Goal: Book appointment/travel/reservation

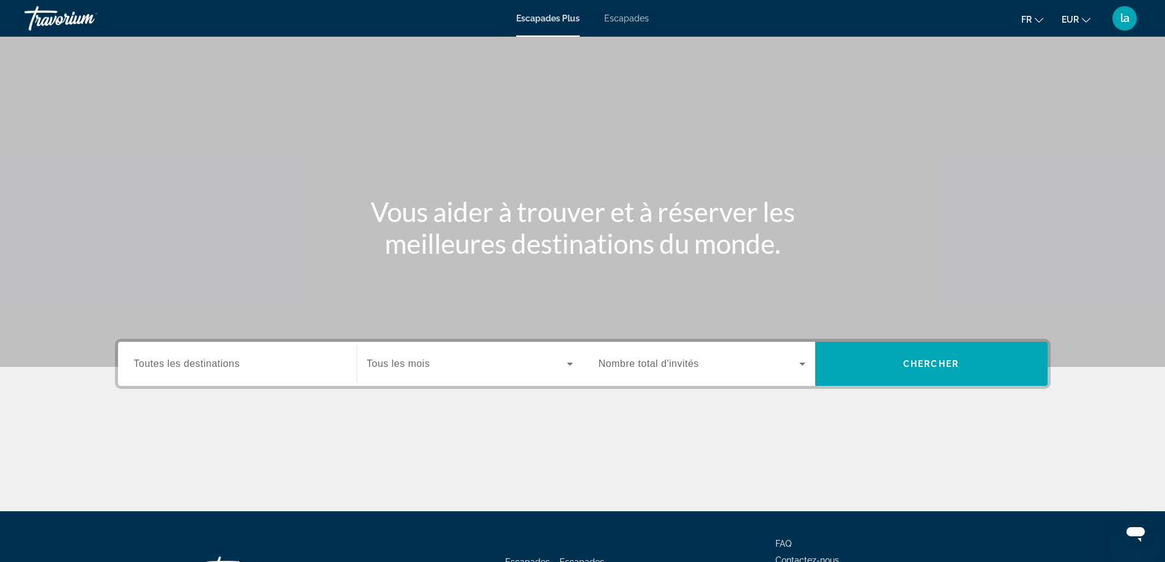
click at [207, 366] on span "Toutes les destinations" at bounding box center [187, 363] width 106 height 10
click at [207, 366] on input "Destination Toutes les destinations" at bounding box center [237, 364] width 207 height 15
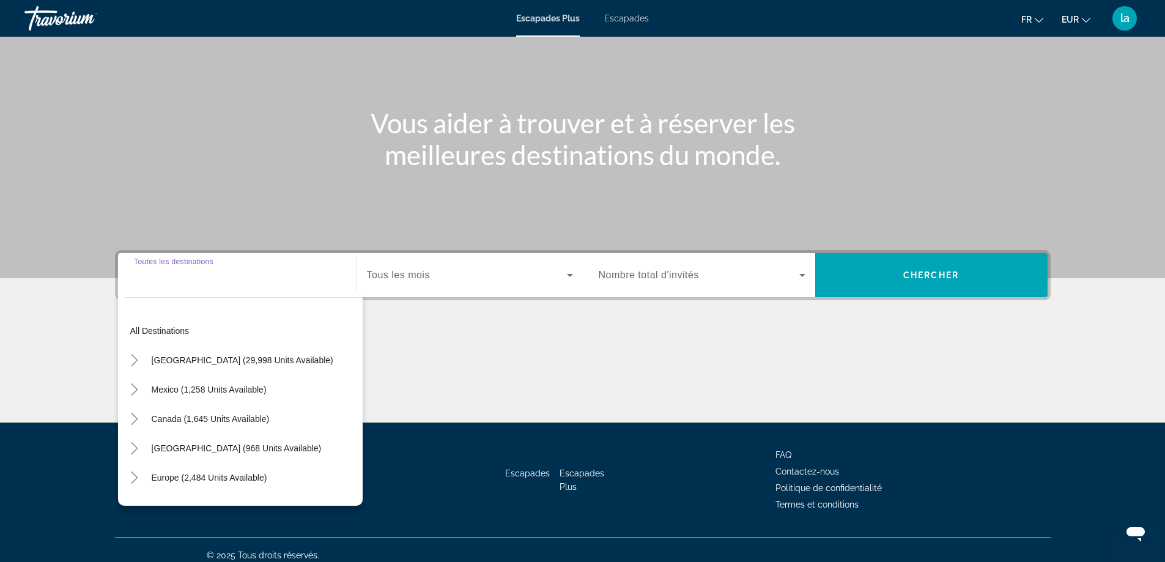
scroll to position [99, 0]
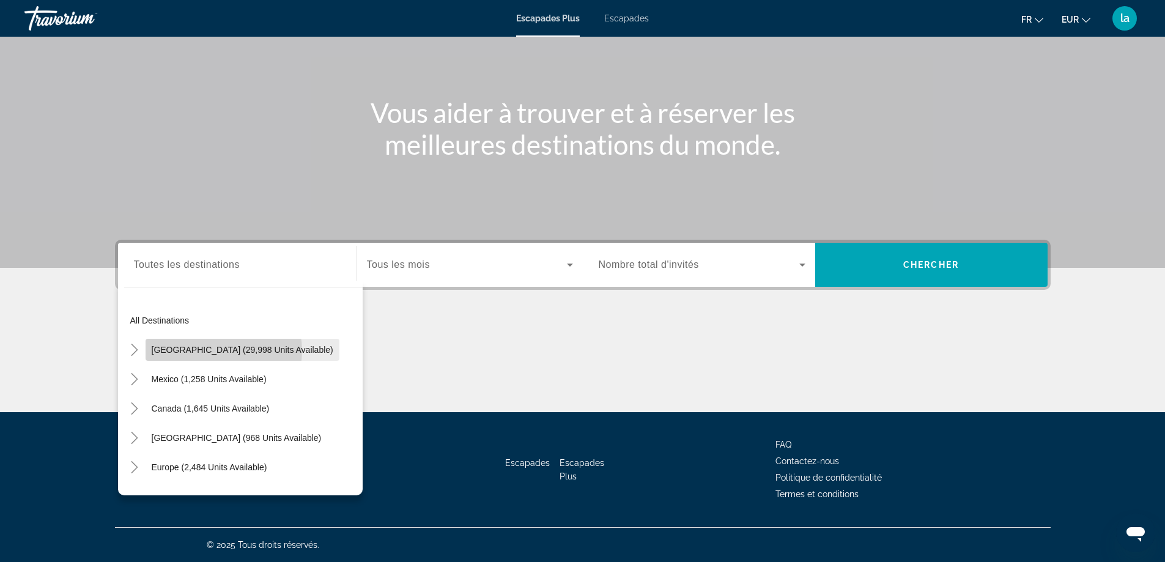
click at [221, 351] on span "[GEOGRAPHIC_DATA] (29,998 units available)" at bounding box center [243, 350] width 182 height 10
type input "**********"
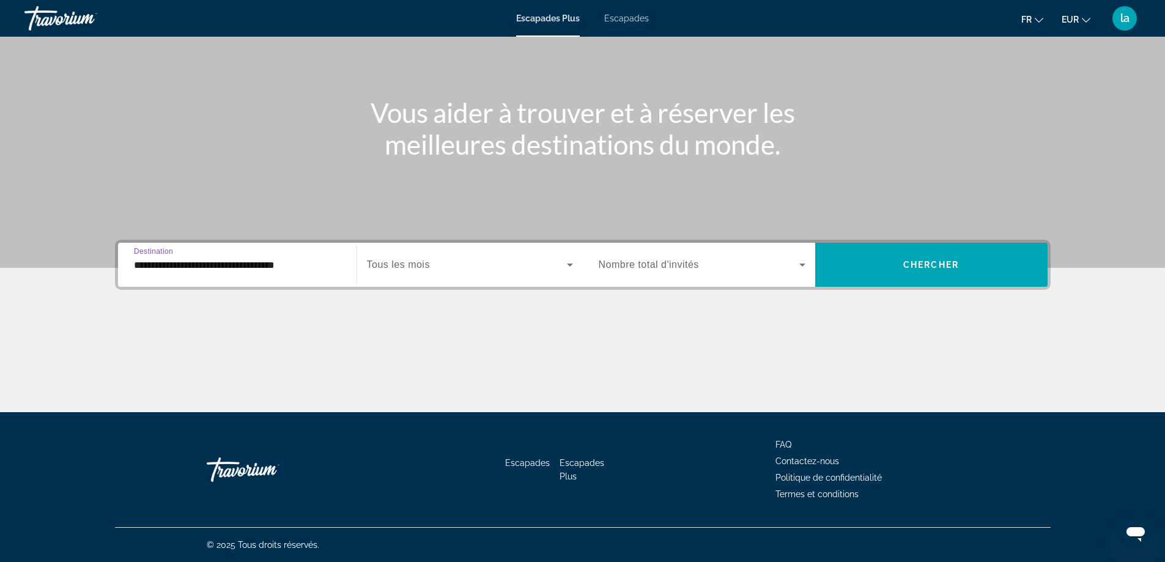
click at [571, 260] on icon "Widget de recherche" at bounding box center [570, 265] width 15 height 15
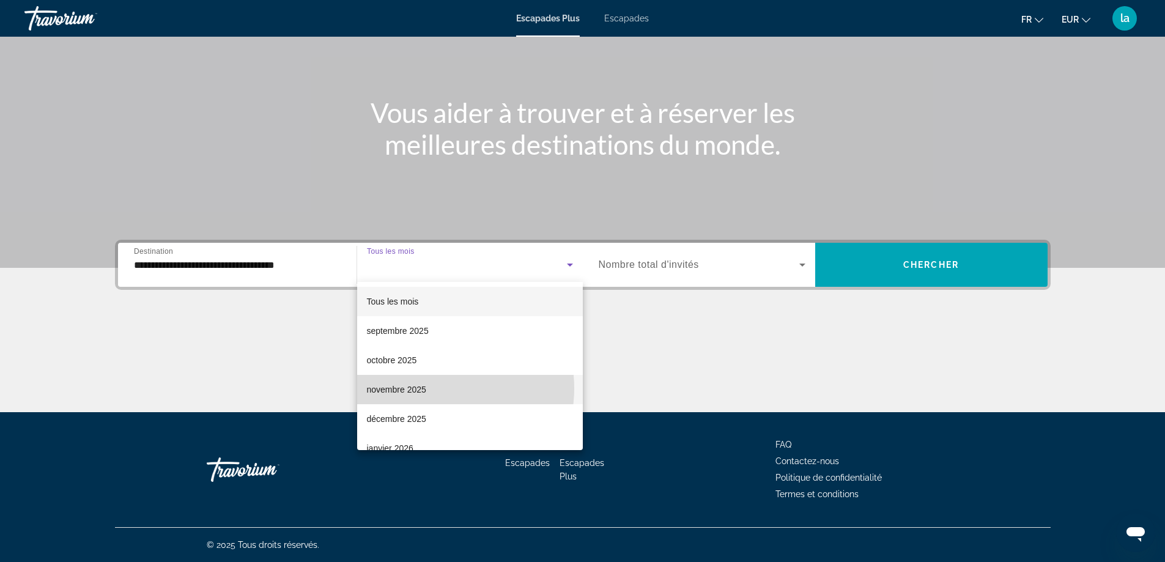
click at [436, 388] on mat-option "novembre 2025" at bounding box center [470, 389] width 226 height 29
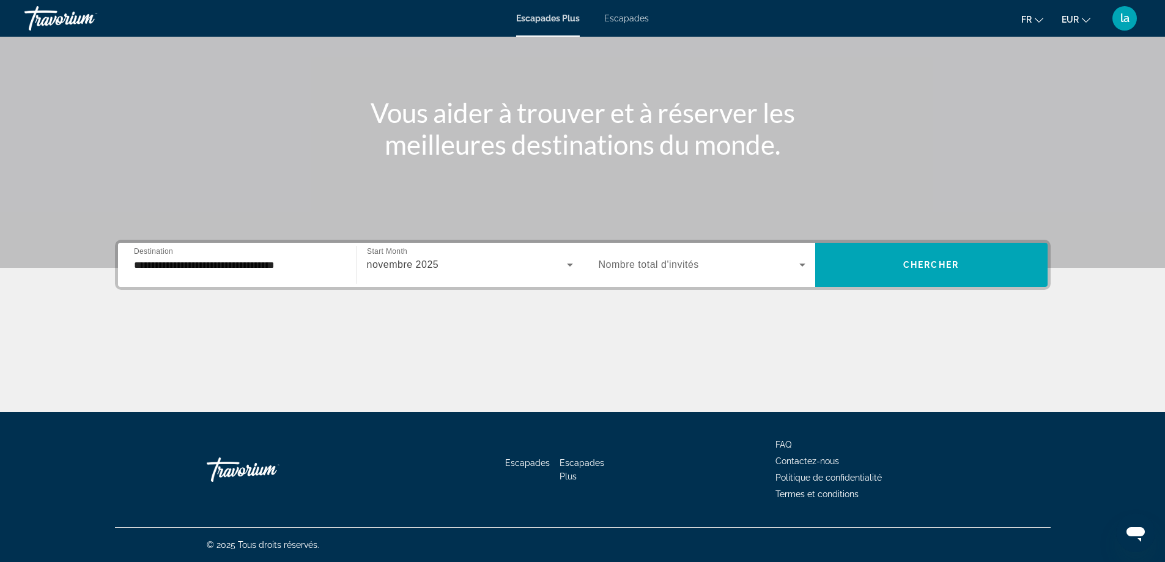
click at [692, 268] on span "Nombre total d'invités" at bounding box center [649, 264] width 100 height 10
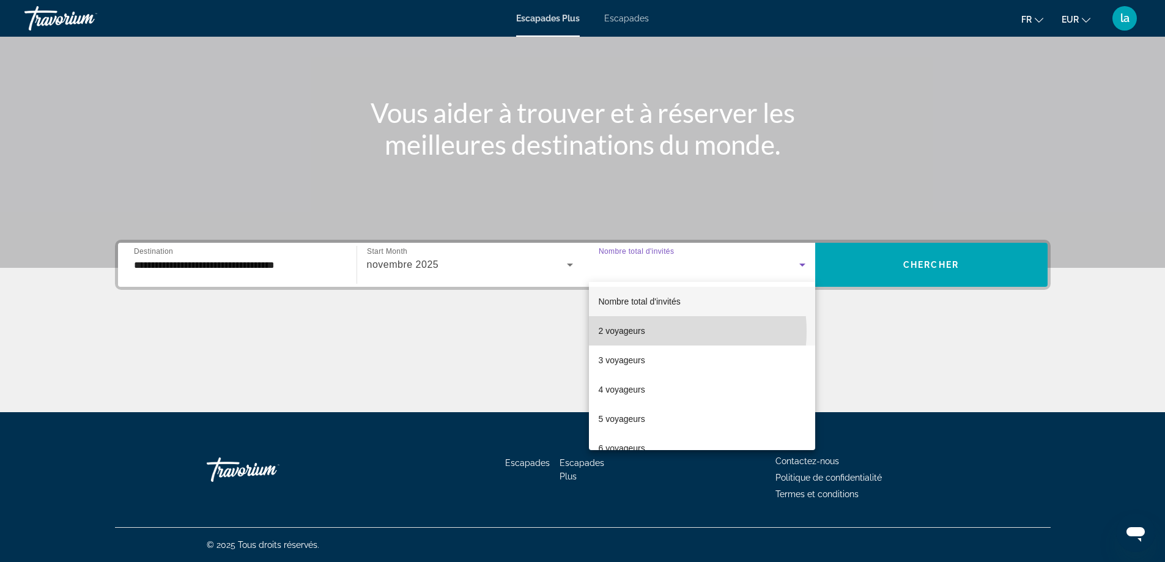
click at [655, 332] on mat-option "2 voyageurs" at bounding box center [702, 330] width 226 height 29
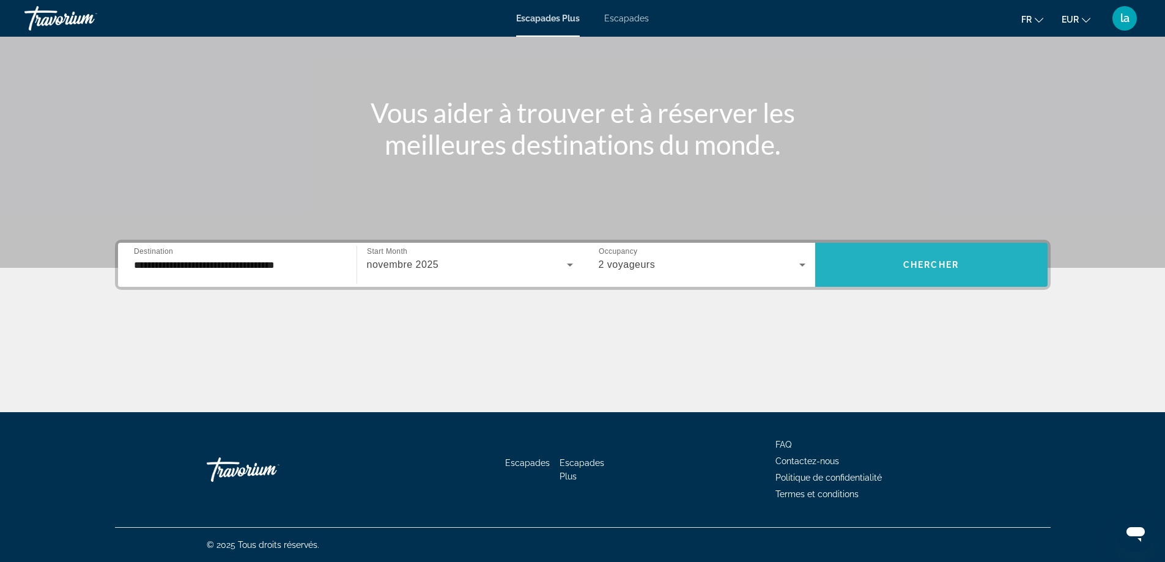
click at [941, 253] on span "Widget de recherche" at bounding box center [931, 264] width 232 height 29
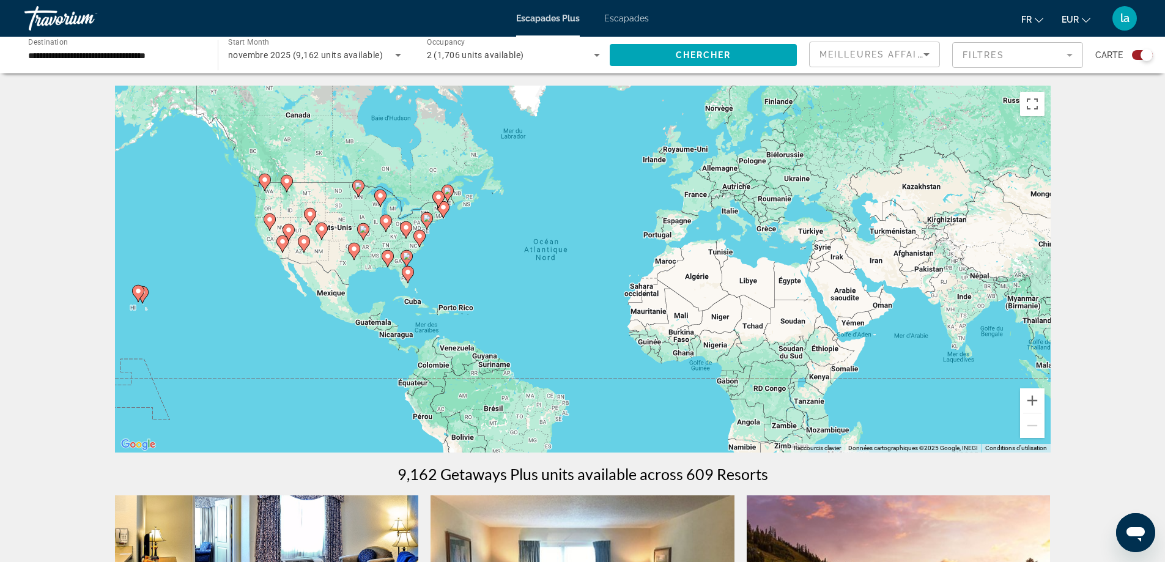
click at [1008, 54] on mat-form-field "Filtres" at bounding box center [1017, 55] width 131 height 26
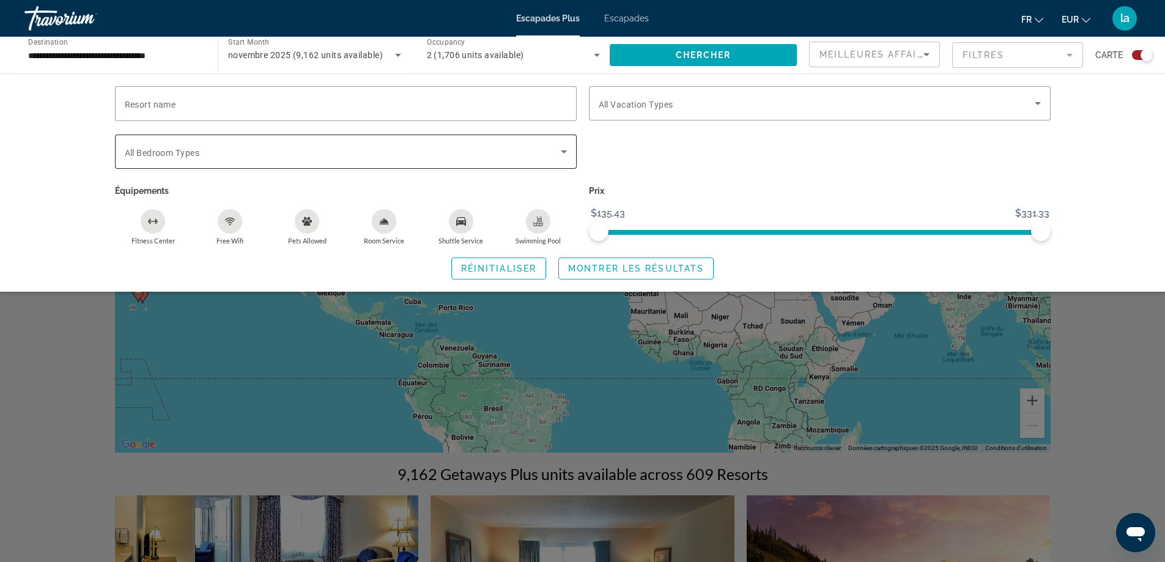
click at [565, 149] on icon "Search widget" at bounding box center [564, 151] width 15 height 15
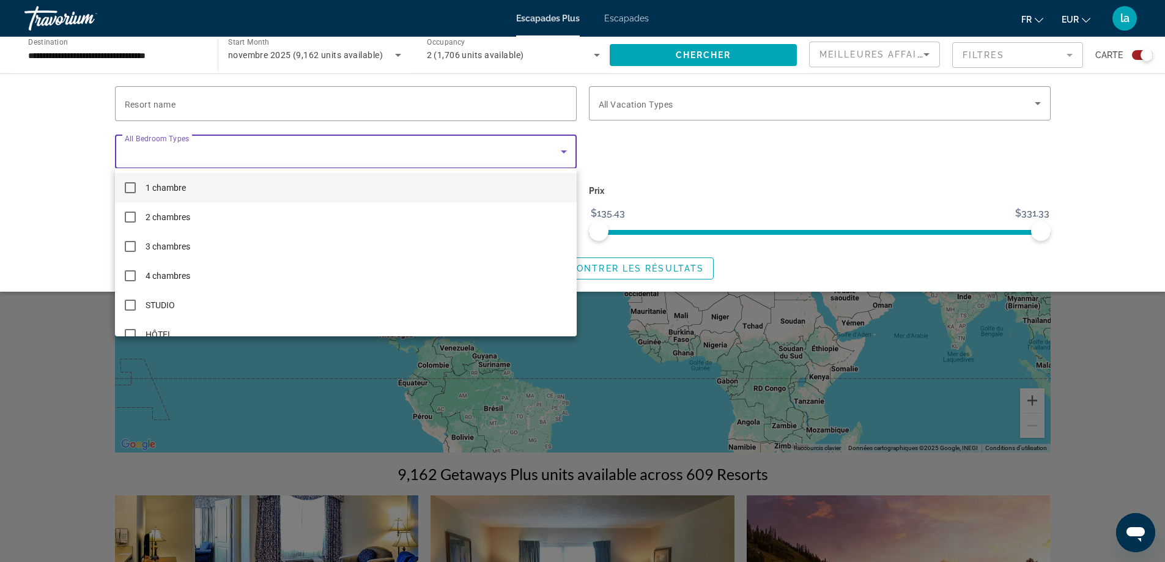
click at [776, 147] on div at bounding box center [582, 281] width 1165 height 562
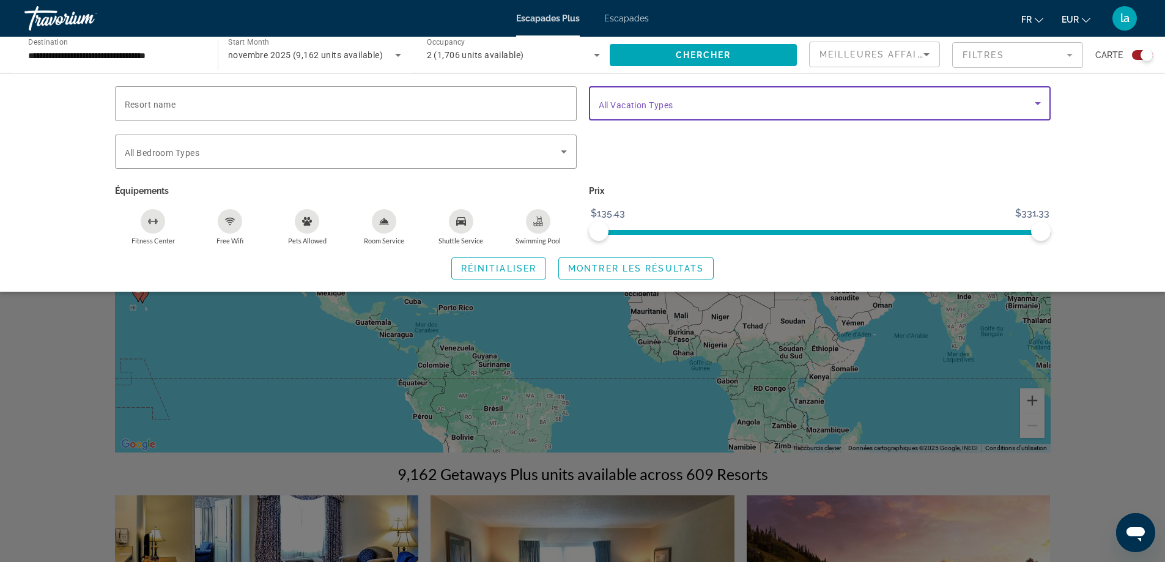
click at [1040, 102] on icon "Search widget" at bounding box center [1038, 103] width 6 height 3
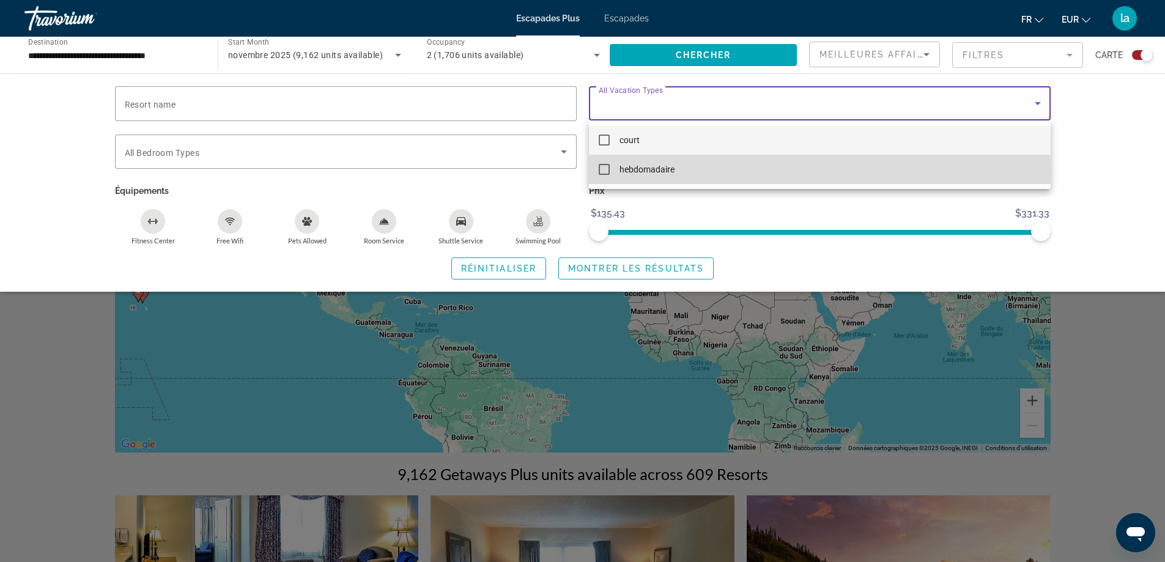
click at [691, 169] on mat-option "hebdomadaire" at bounding box center [820, 169] width 462 height 29
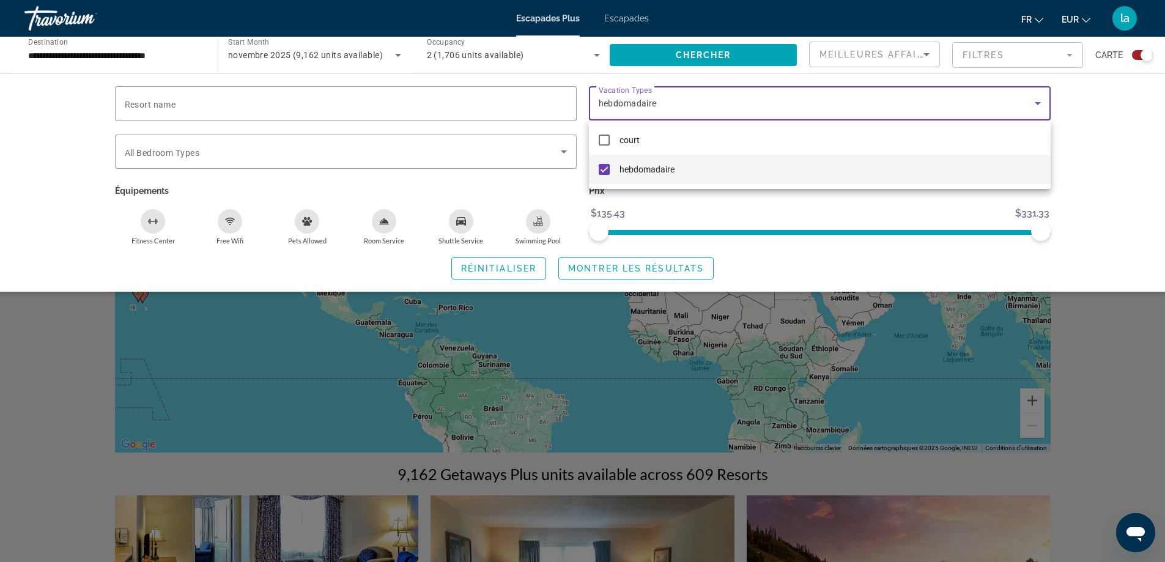
click at [1074, 55] on div at bounding box center [582, 281] width 1165 height 562
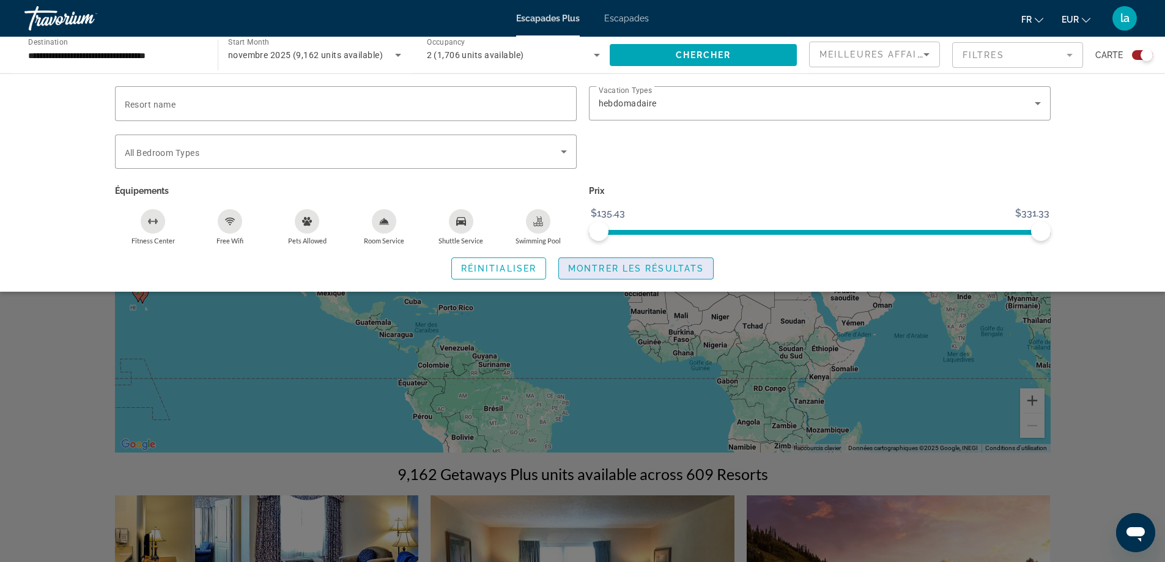
click at [669, 266] on span "Montrer les résultats" at bounding box center [636, 269] width 136 height 10
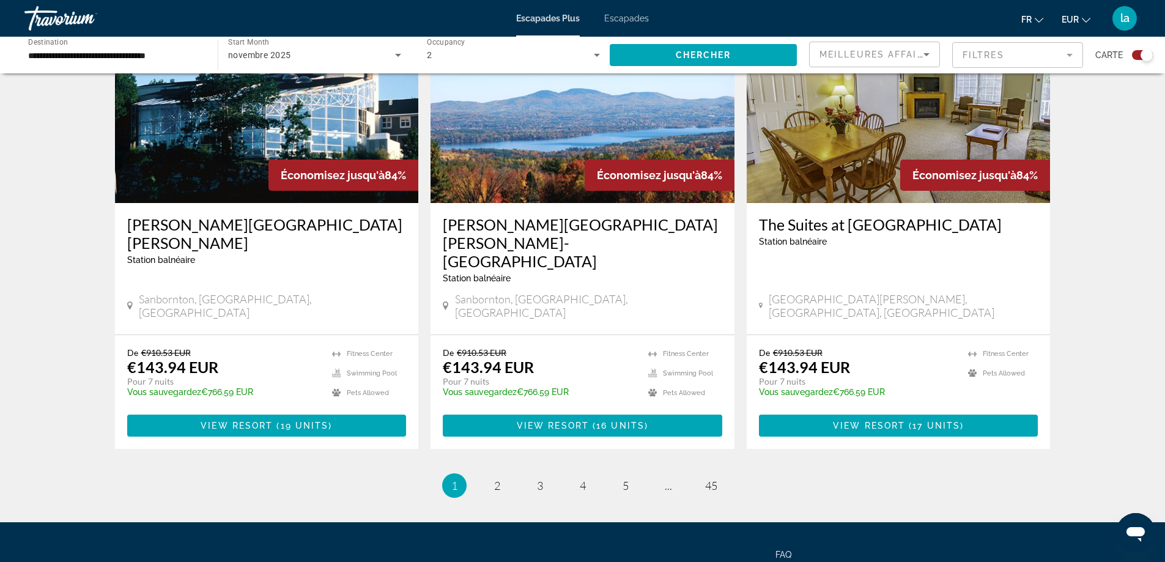
scroll to position [1796, 0]
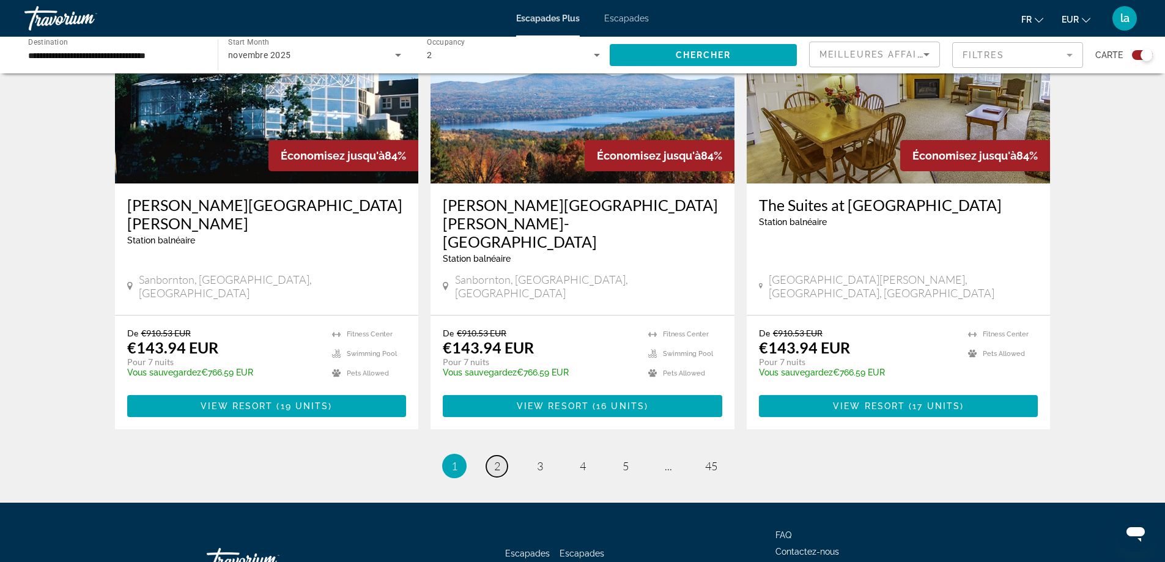
click at [499, 459] on span "2" at bounding box center [497, 465] width 6 height 13
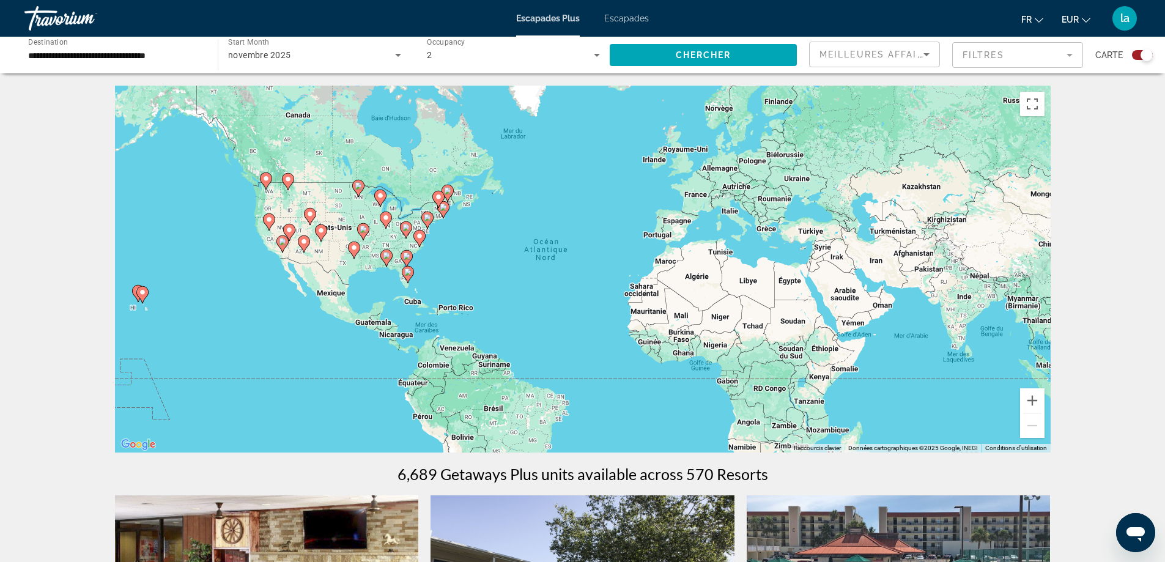
click at [1072, 48] on mat-form-field "Filtres" at bounding box center [1017, 55] width 131 height 26
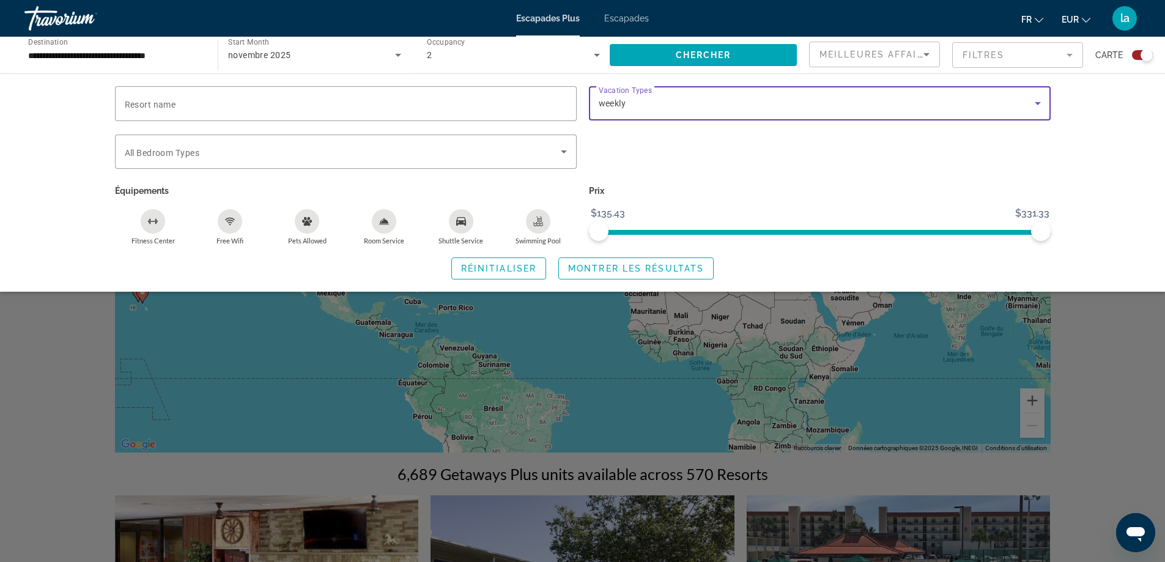
click at [1036, 100] on icon "Search widget" at bounding box center [1038, 103] width 15 height 15
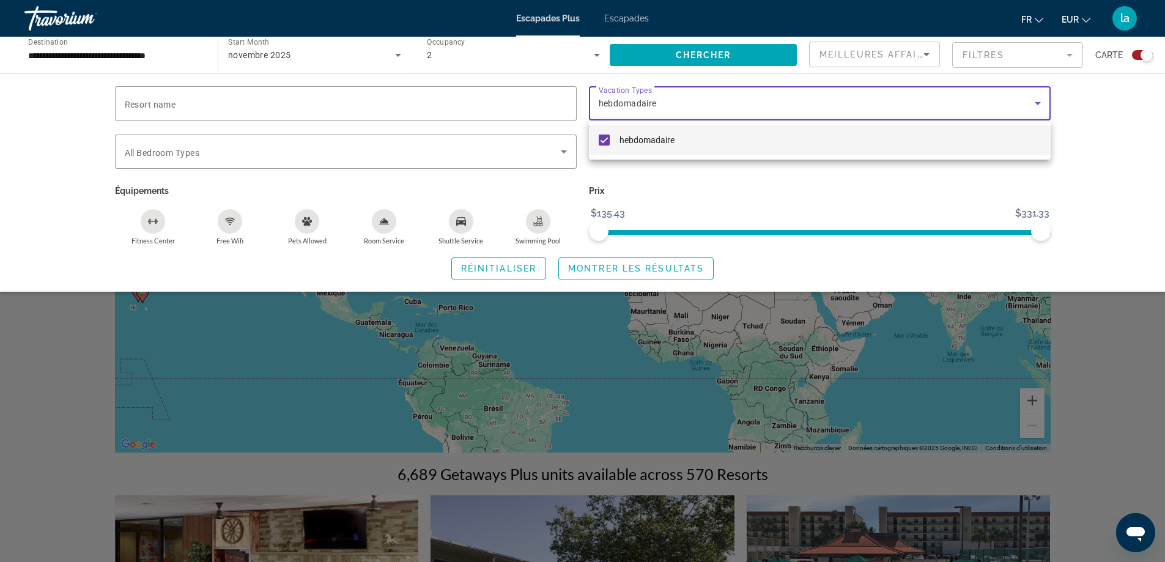
click at [562, 147] on div at bounding box center [582, 281] width 1165 height 562
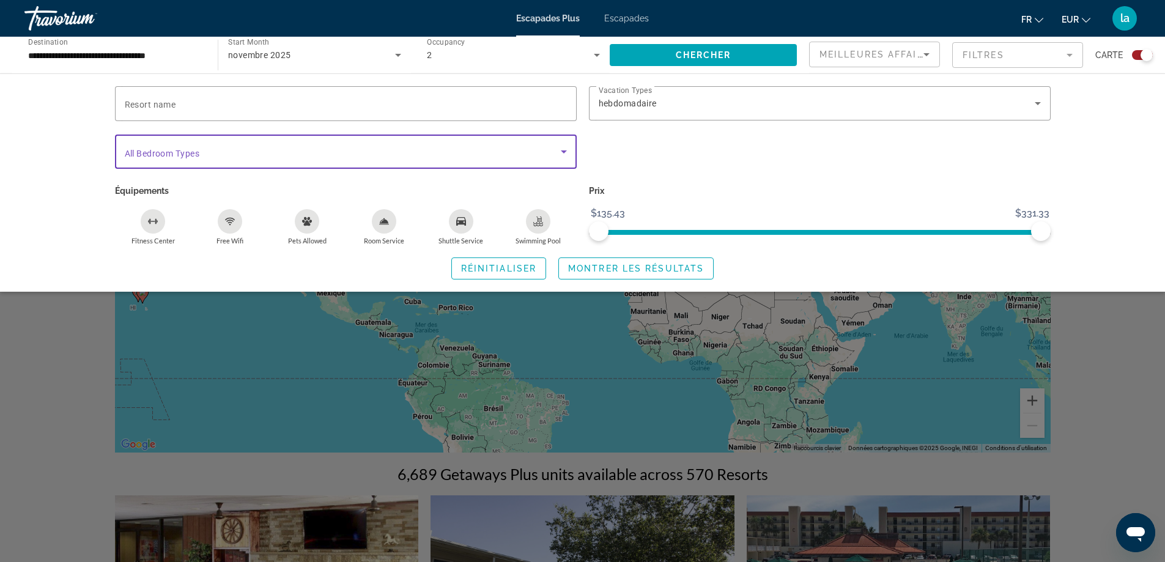
click at [562, 147] on icon "Search widget" at bounding box center [564, 151] width 15 height 15
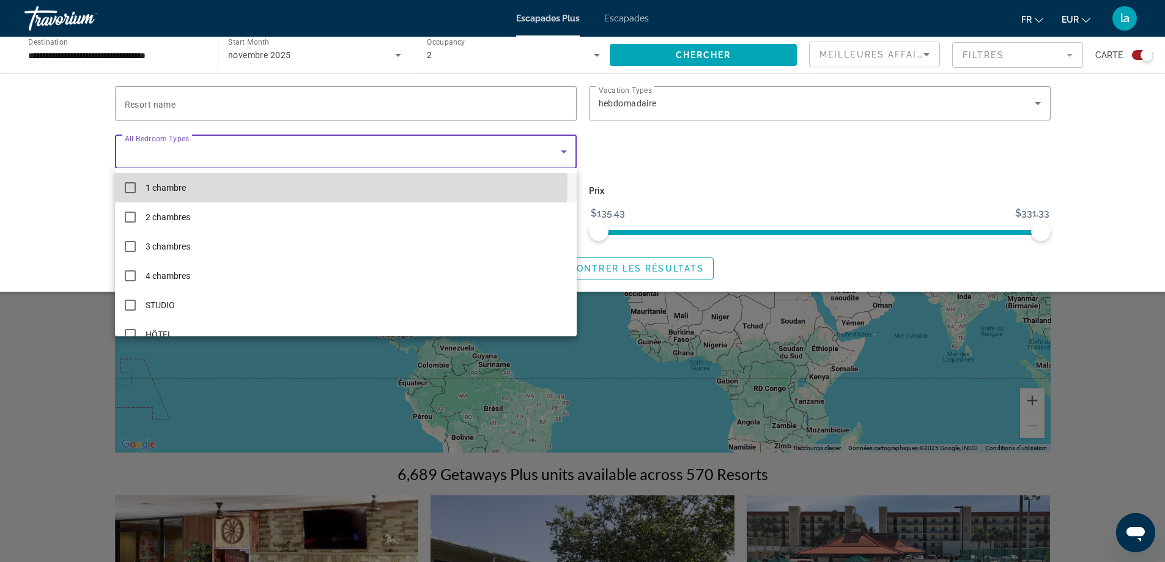
click at [126, 181] on mat-option "1 chambre" at bounding box center [346, 187] width 462 height 29
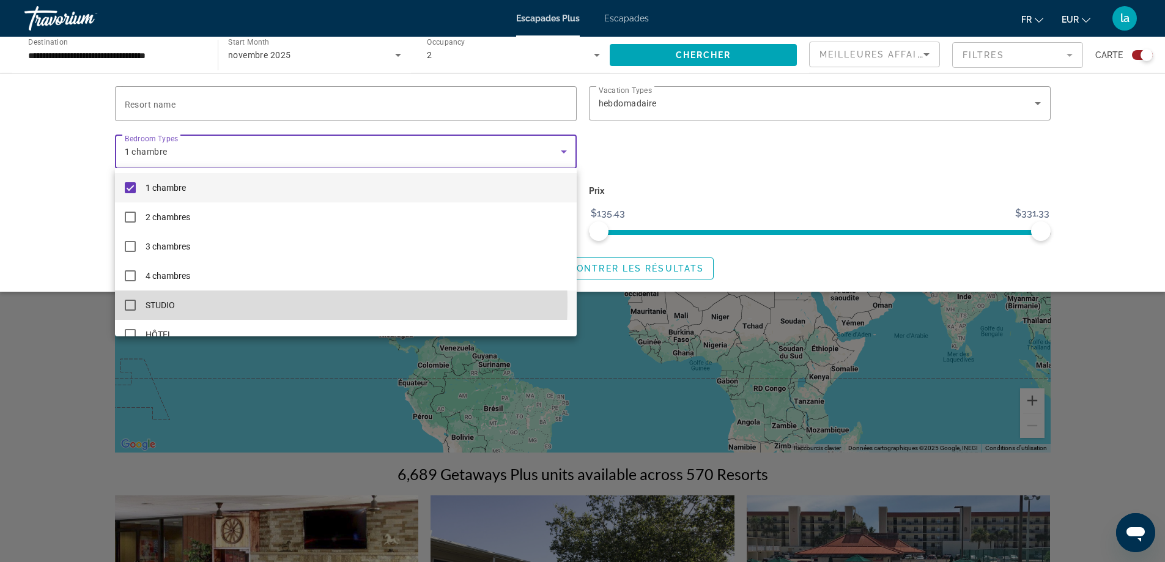
click at [128, 302] on mat-pseudo-checkbox at bounding box center [130, 305] width 11 height 11
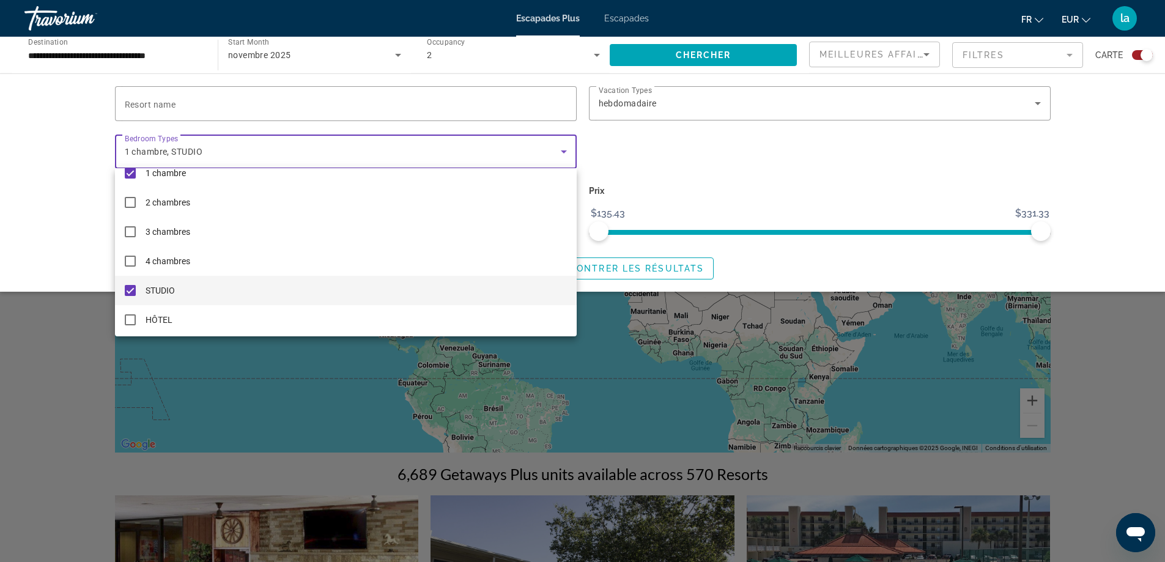
scroll to position [18, 0]
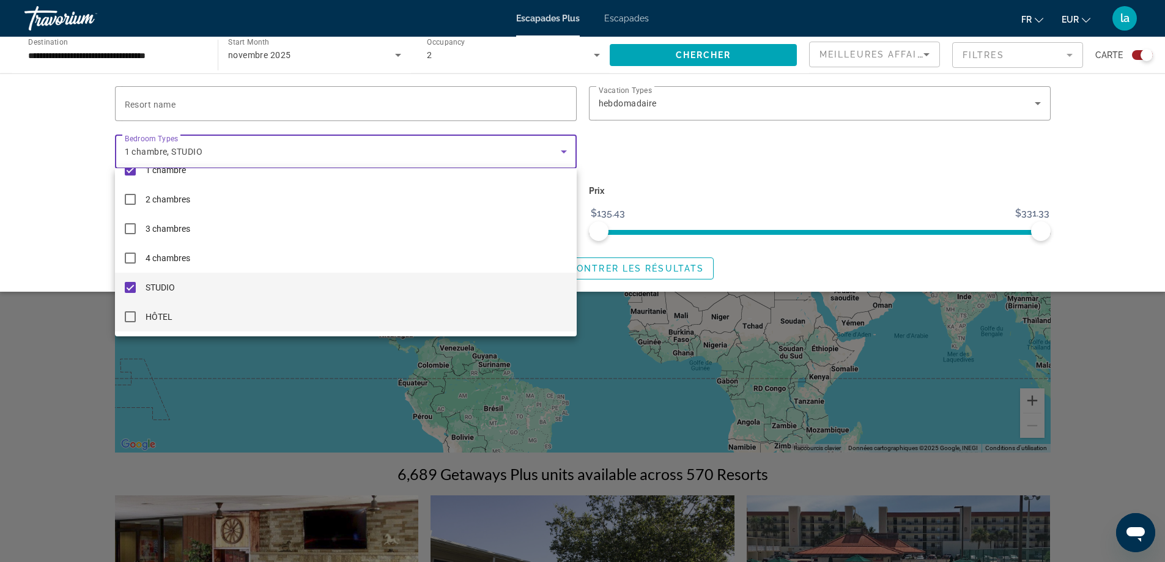
click at [129, 316] on mat-pseudo-checkbox at bounding box center [130, 316] width 11 height 11
click at [1025, 163] on div at bounding box center [582, 281] width 1165 height 562
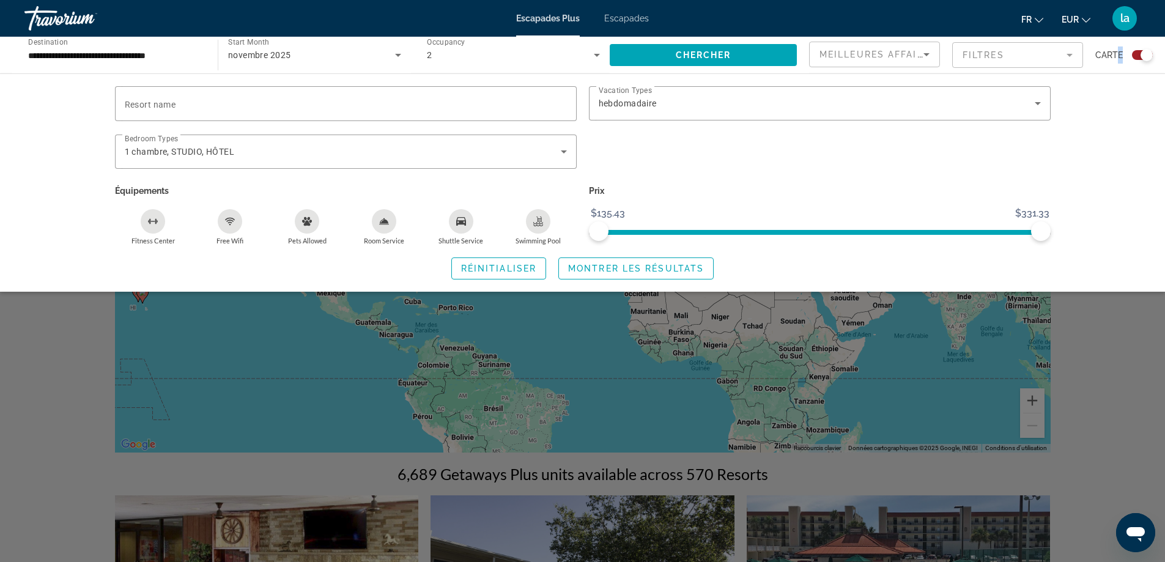
drag, startPoint x: 1145, startPoint y: 54, endPoint x: 1120, endPoint y: 59, distance: 25.1
click at [1120, 59] on div "Carte" at bounding box center [1125, 55] width 58 height 27
click at [625, 260] on span "Search widget" at bounding box center [636, 268] width 154 height 29
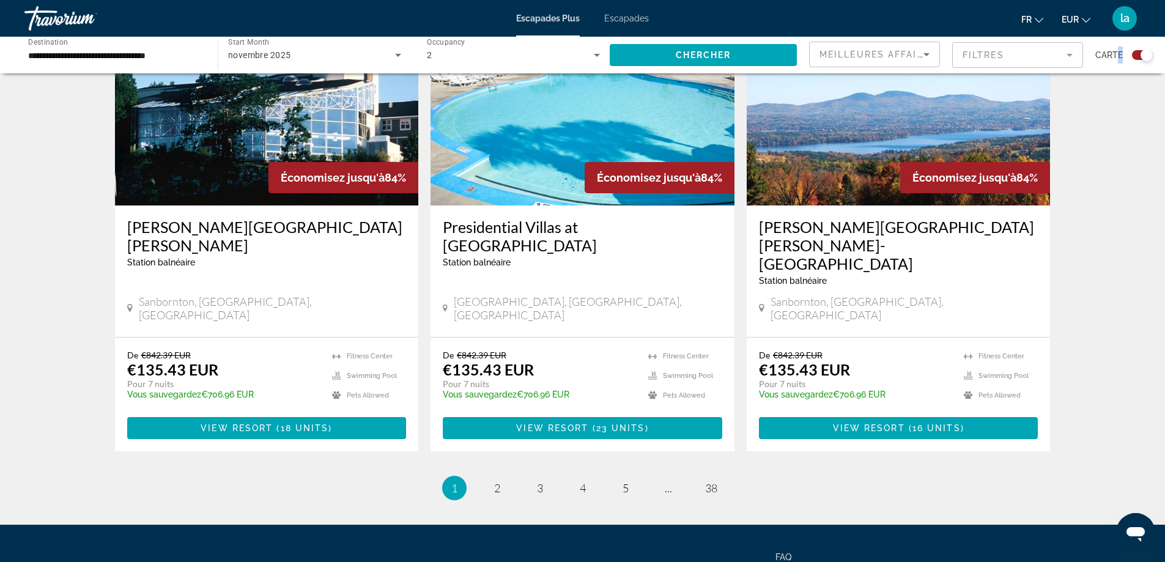
scroll to position [1797, 0]
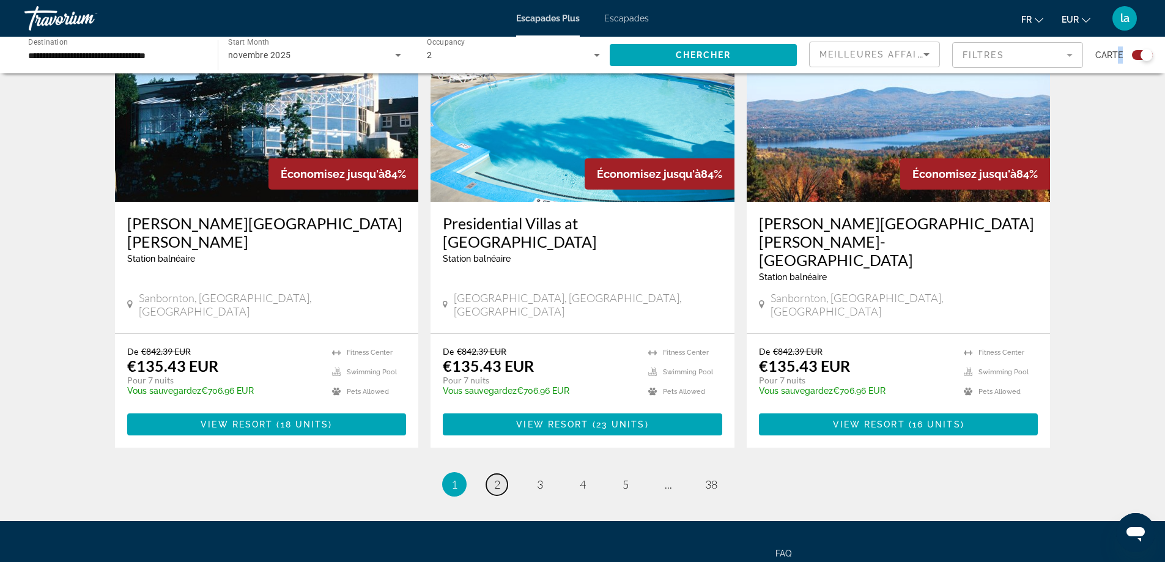
click at [499, 478] on span "2" at bounding box center [497, 484] width 6 height 13
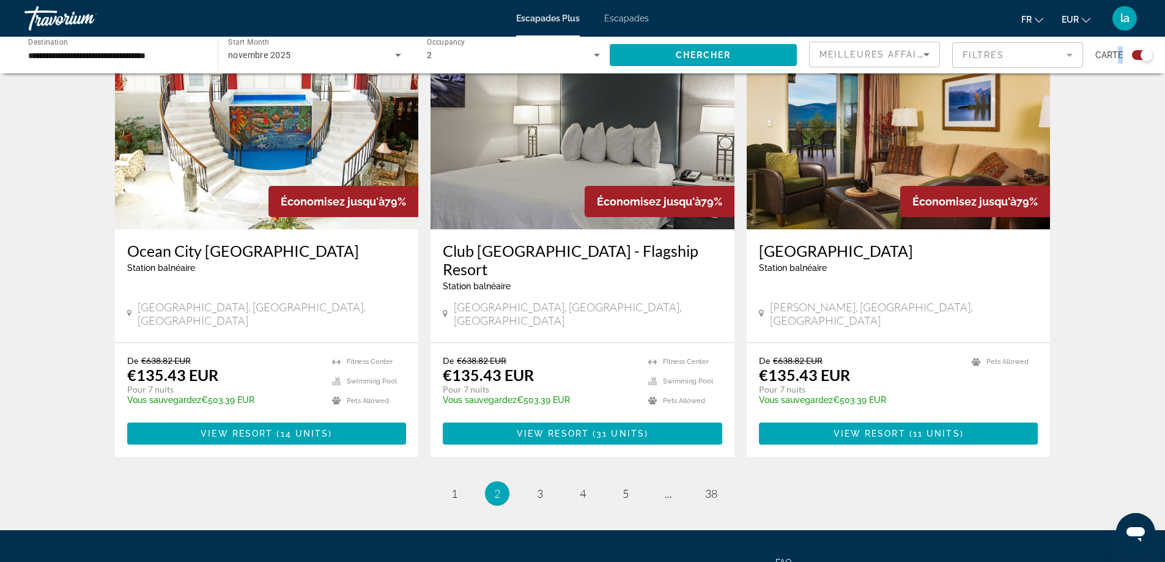
scroll to position [1796, 0]
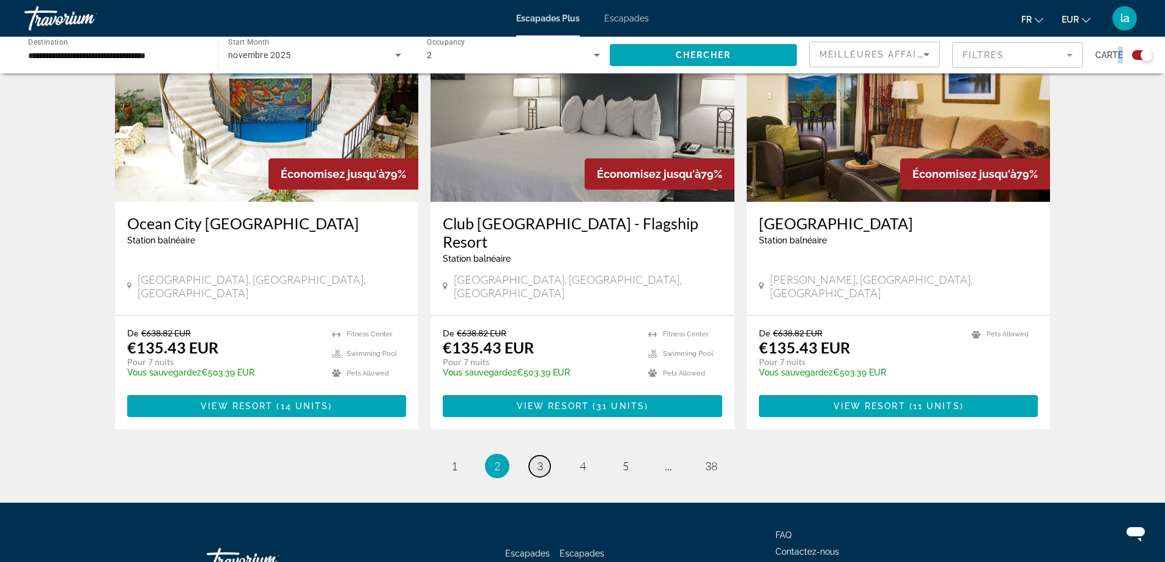
click at [538, 459] on span "3" at bounding box center [540, 465] width 6 height 13
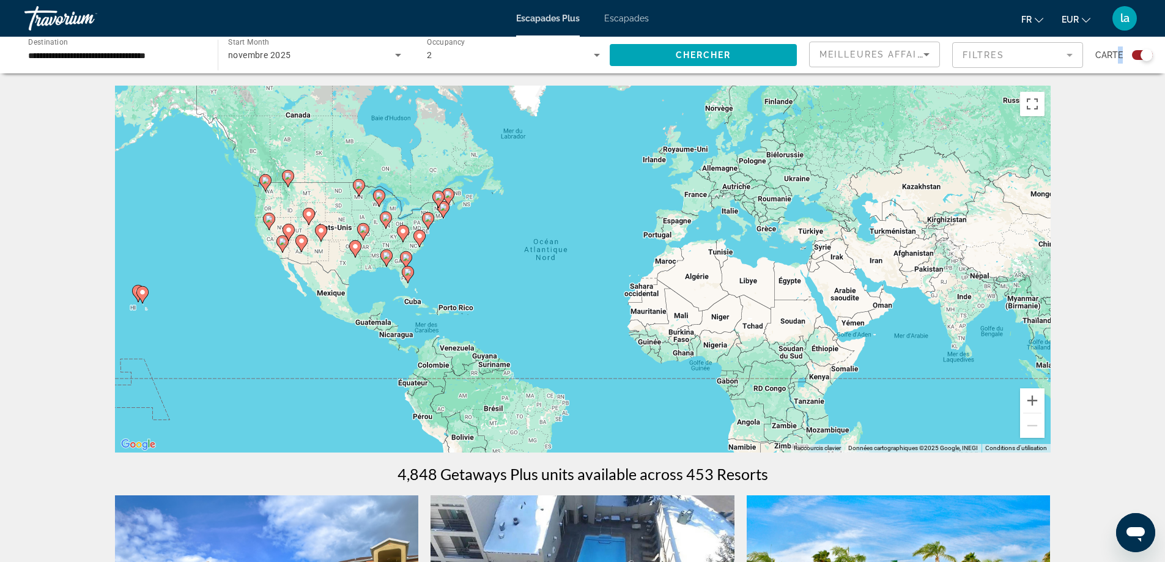
click at [1143, 56] on div "Search widget" at bounding box center [1147, 55] width 12 height 12
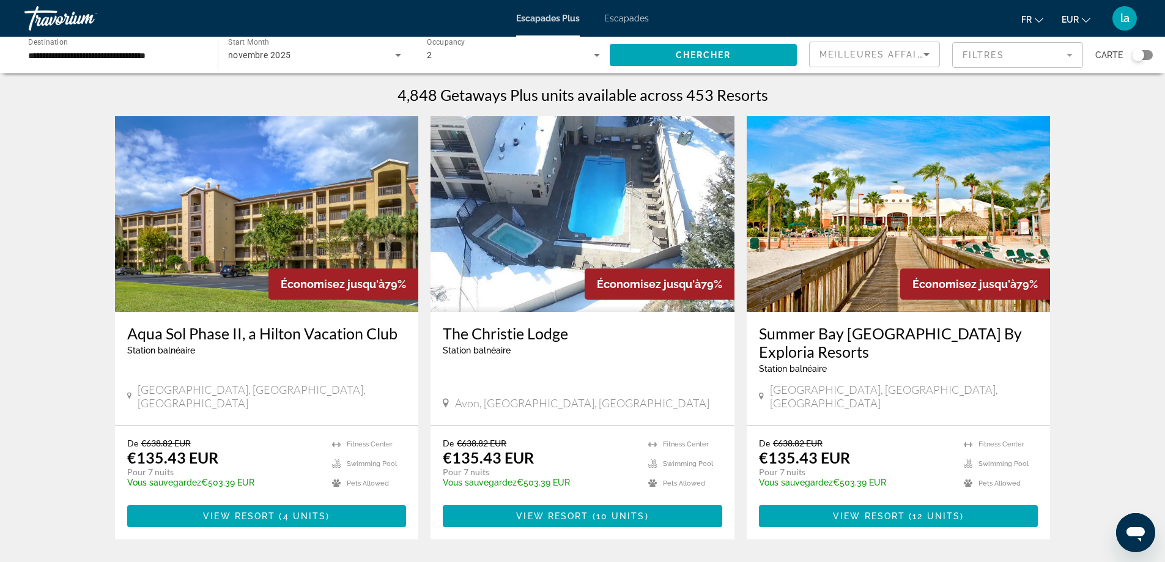
click at [1143, 56] on div "Search widget" at bounding box center [1138, 55] width 12 height 12
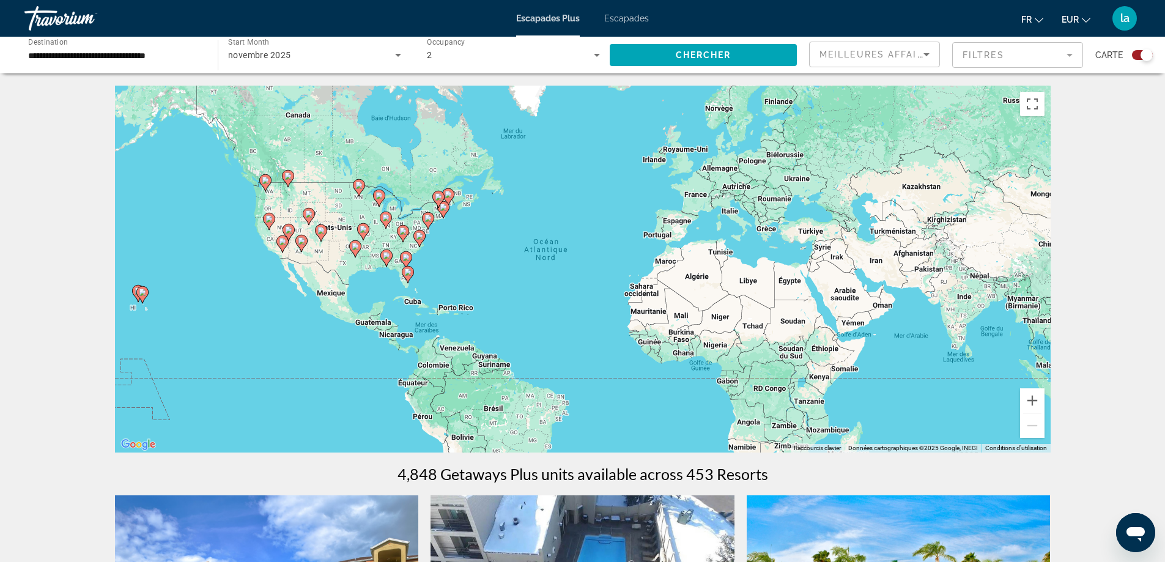
click at [1143, 56] on div "Search widget" at bounding box center [1147, 55] width 12 height 12
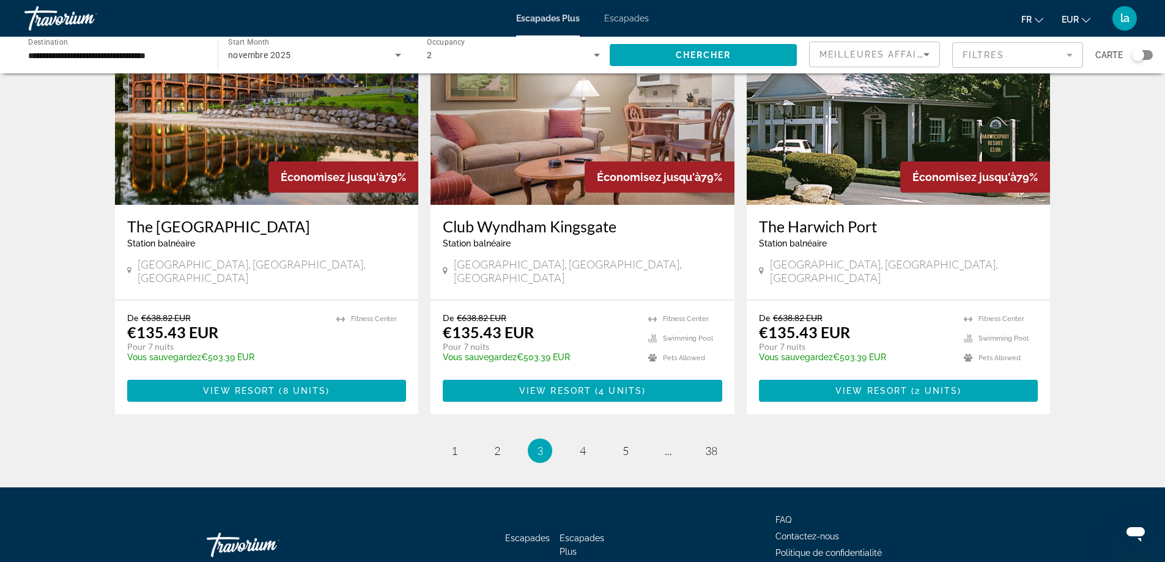
scroll to position [1435, 0]
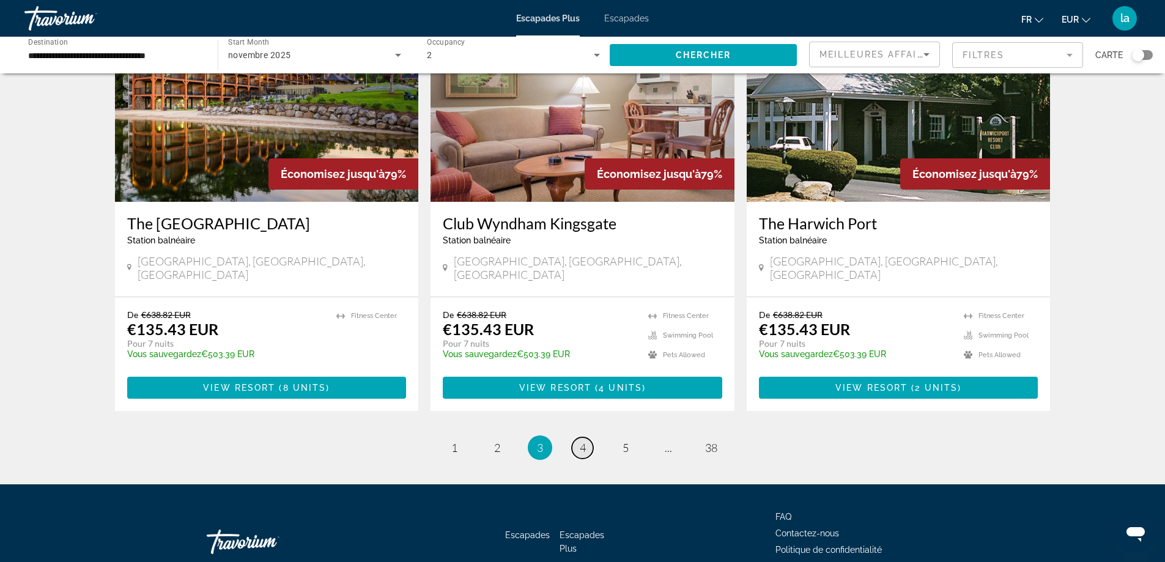
click at [588, 437] on link "page 4" at bounding box center [582, 447] width 21 height 21
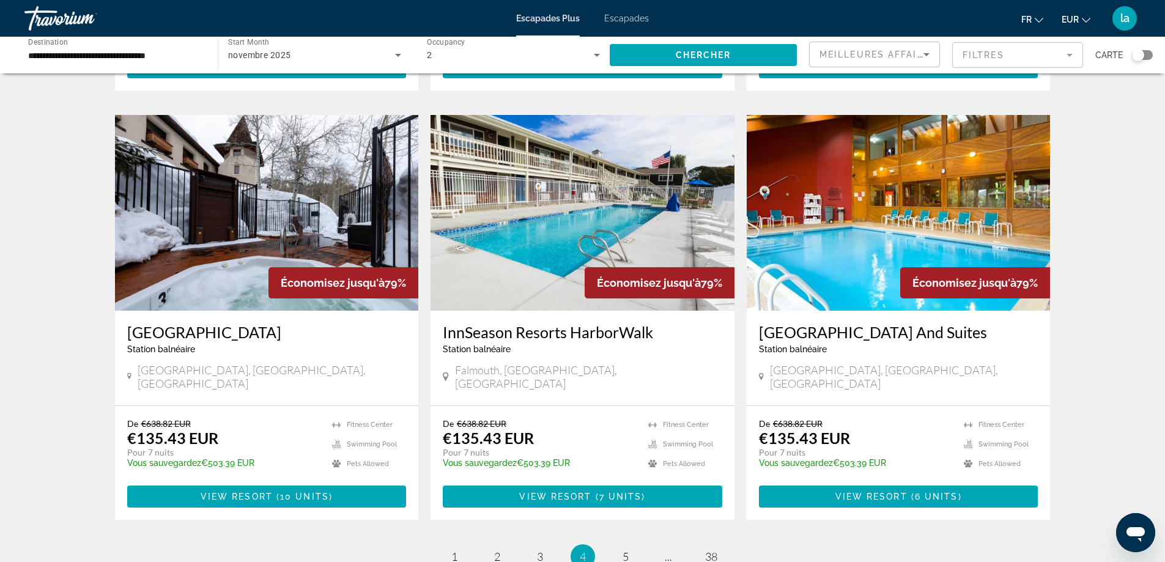
scroll to position [1346, 0]
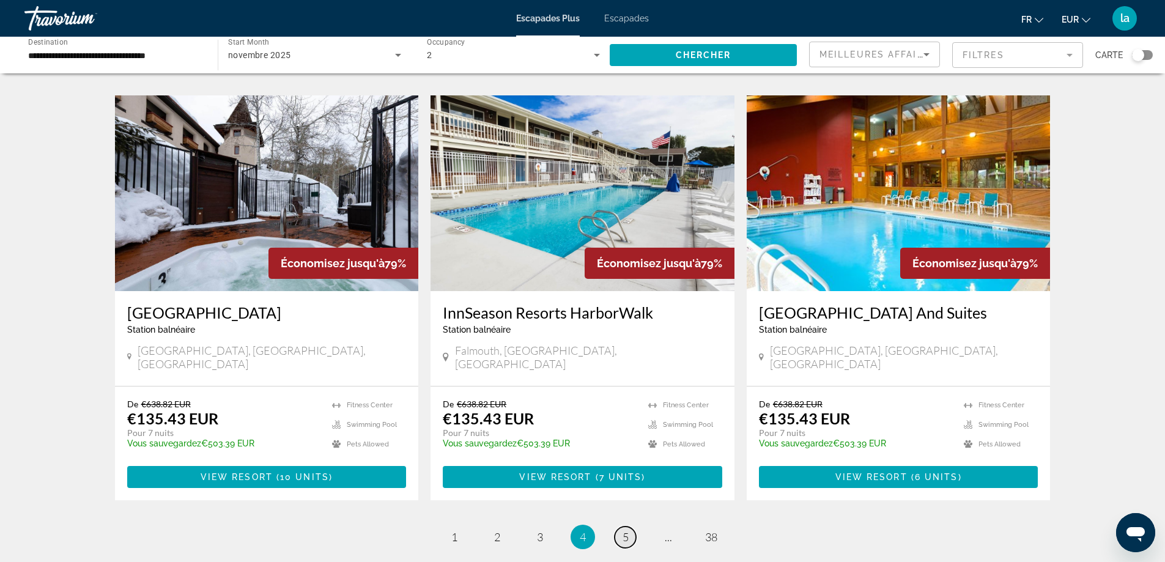
click at [623, 530] on span "5" at bounding box center [626, 536] width 6 height 13
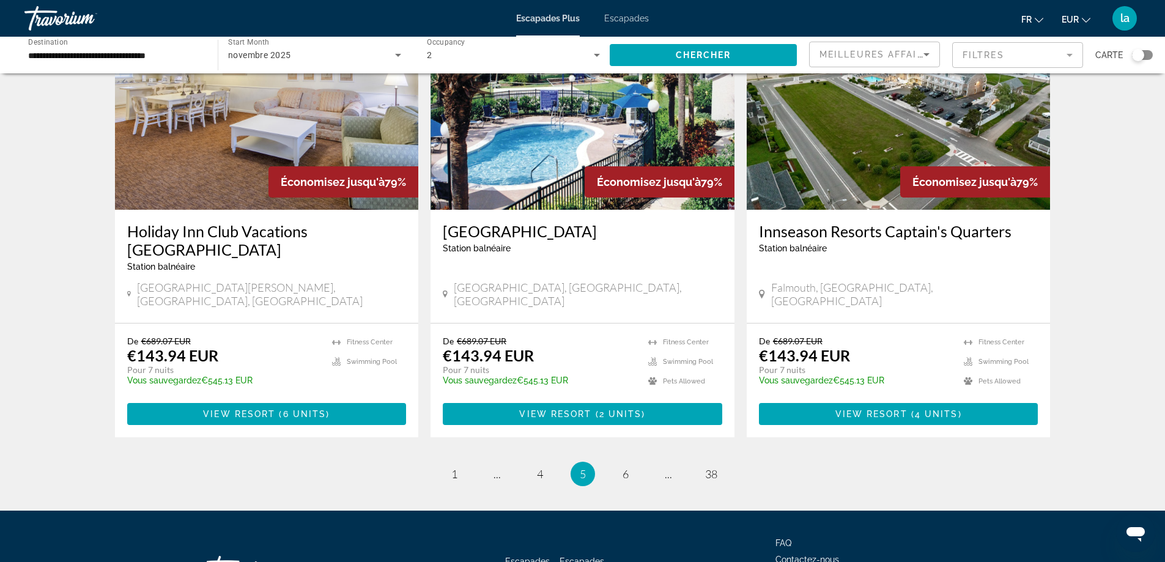
scroll to position [1453, 0]
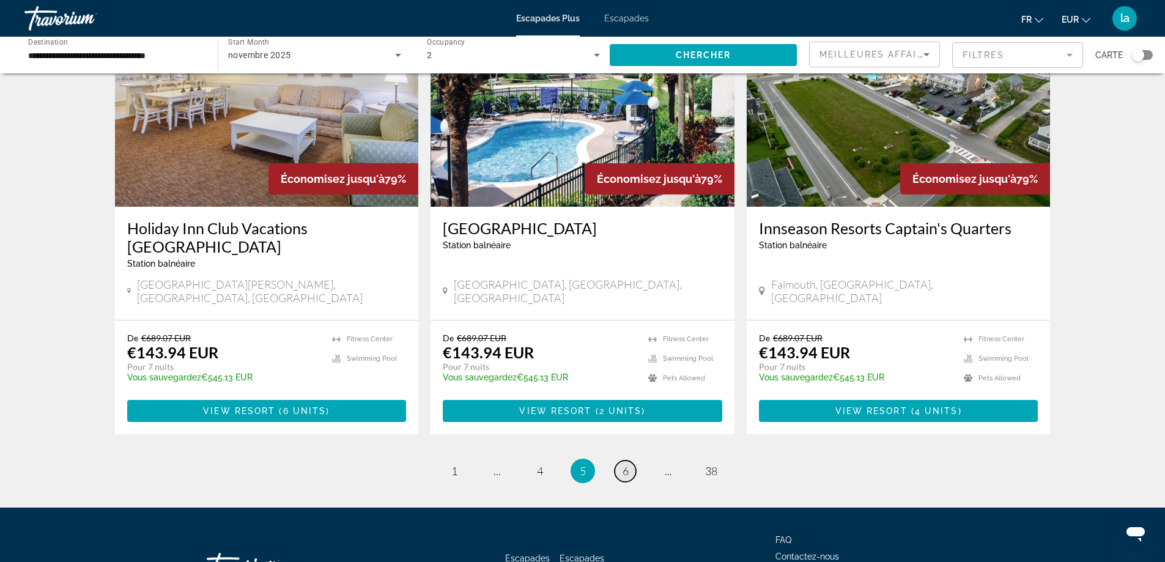
click at [626, 464] on span "6" at bounding box center [626, 470] width 6 height 13
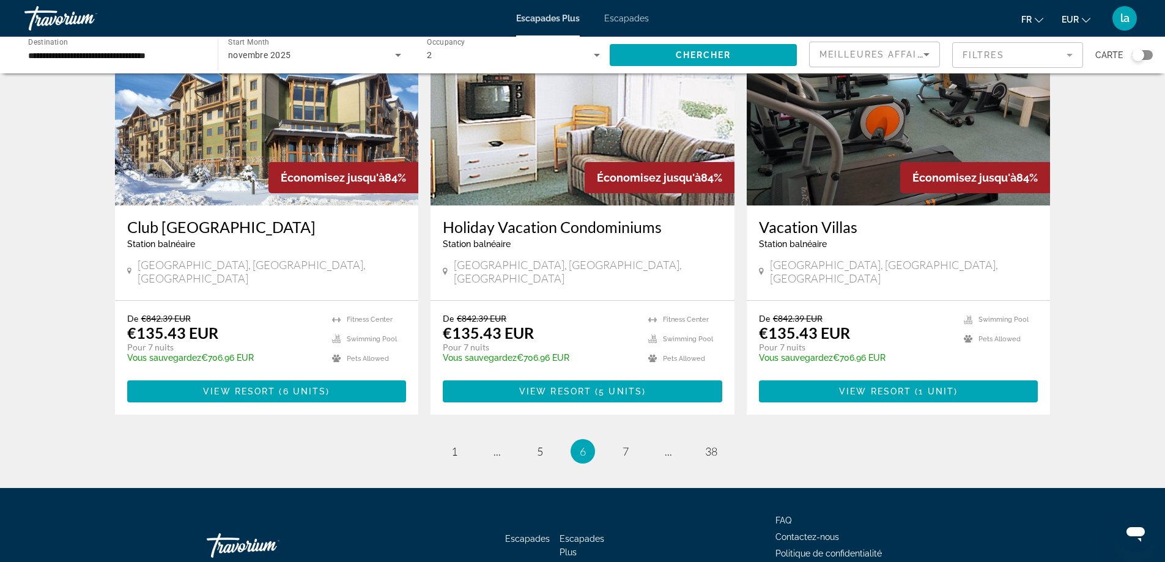
scroll to position [1435, 0]
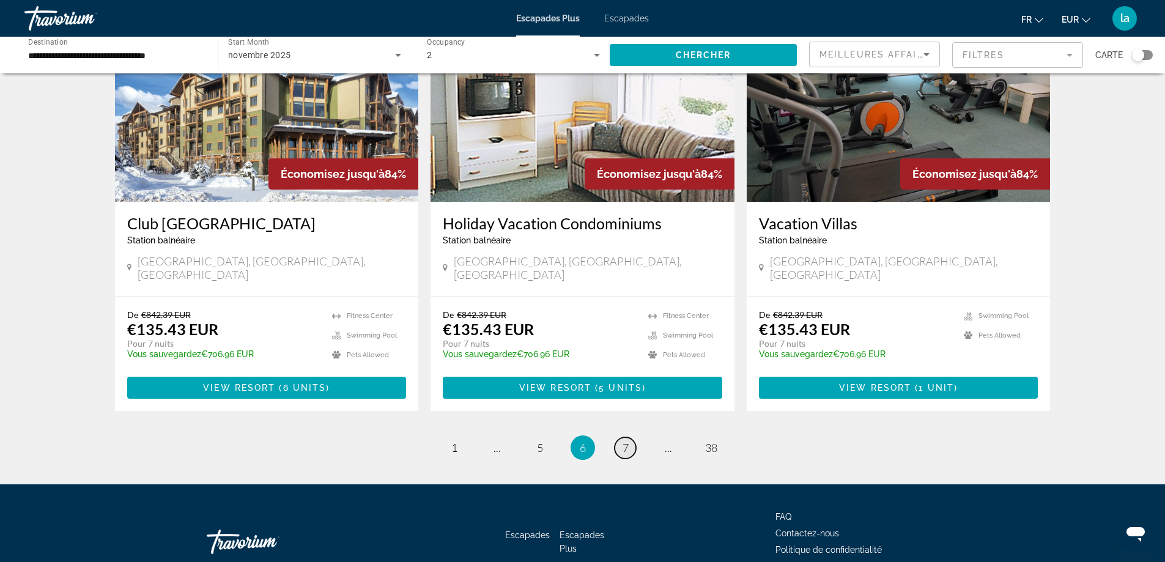
click at [625, 441] on span "7" at bounding box center [626, 447] width 6 height 13
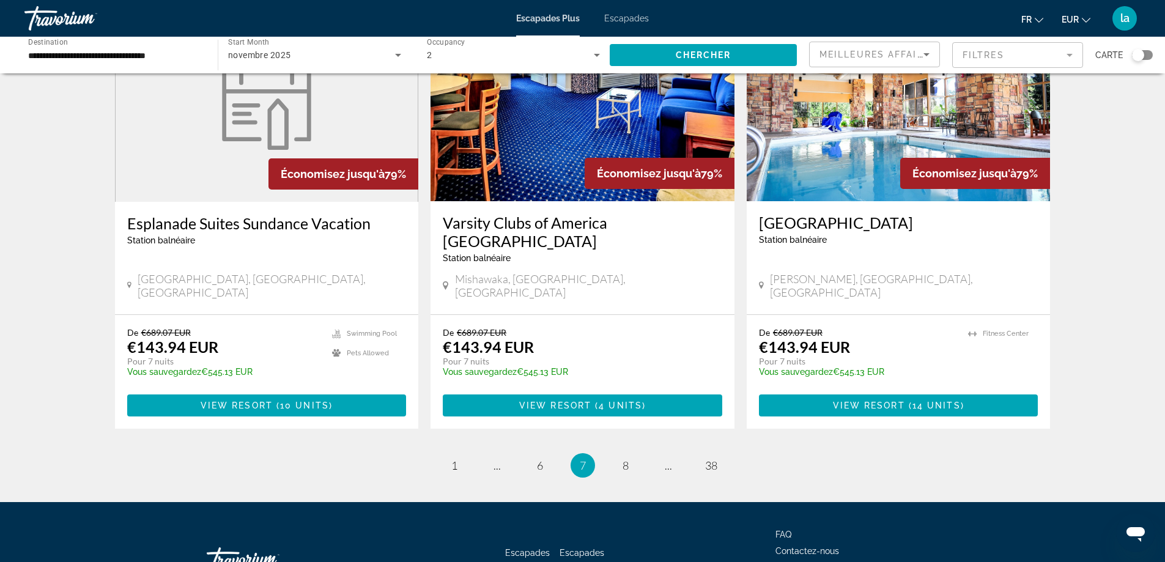
scroll to position [1436, 0]
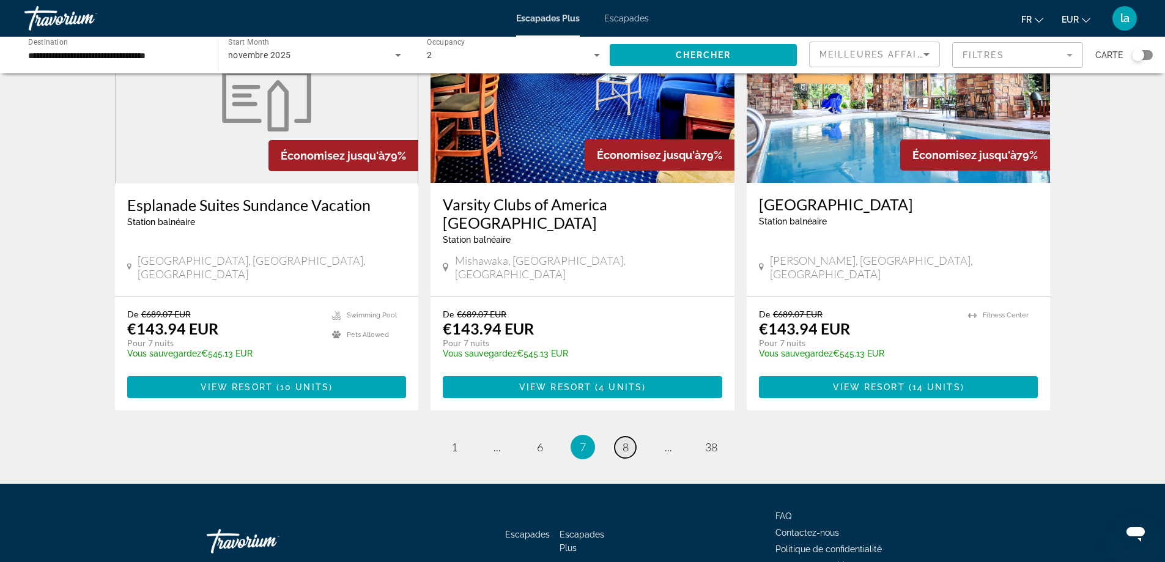
click at [623, 440] on span "8" at bounding box center [626, 446] width 6 height 13
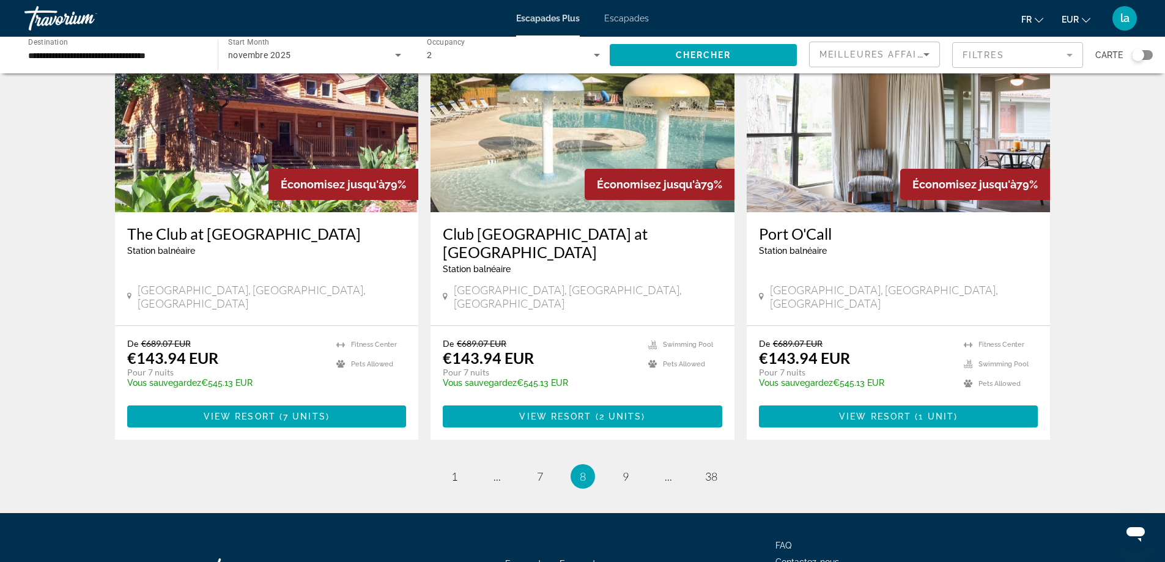
scroll to position [1435, 0]
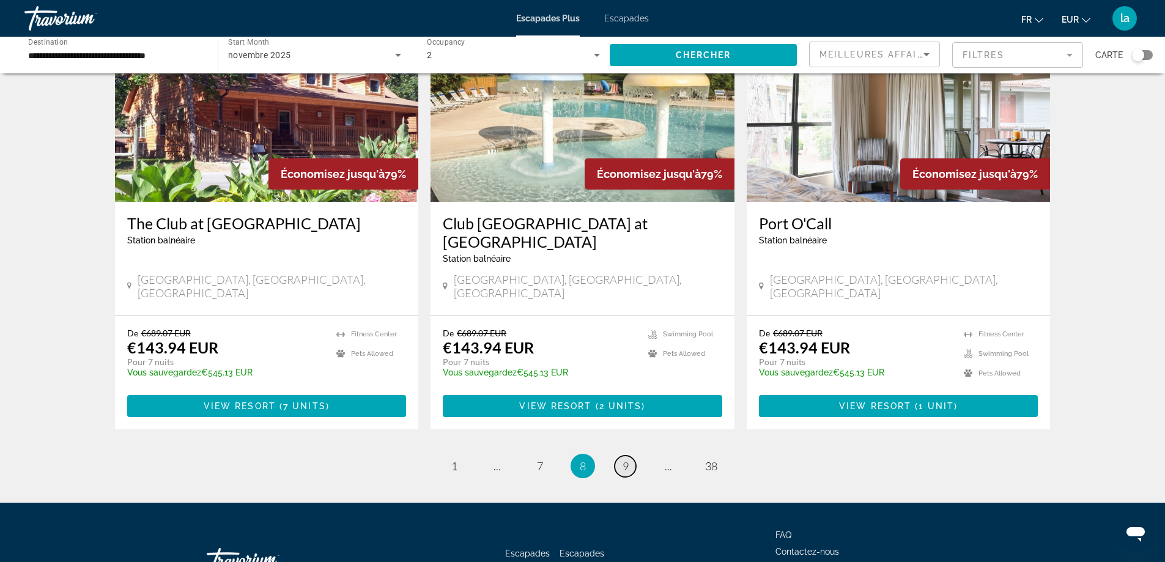
click at [628, 456] on link "page 9" at bounding box center [625, 466] width 21 height 21
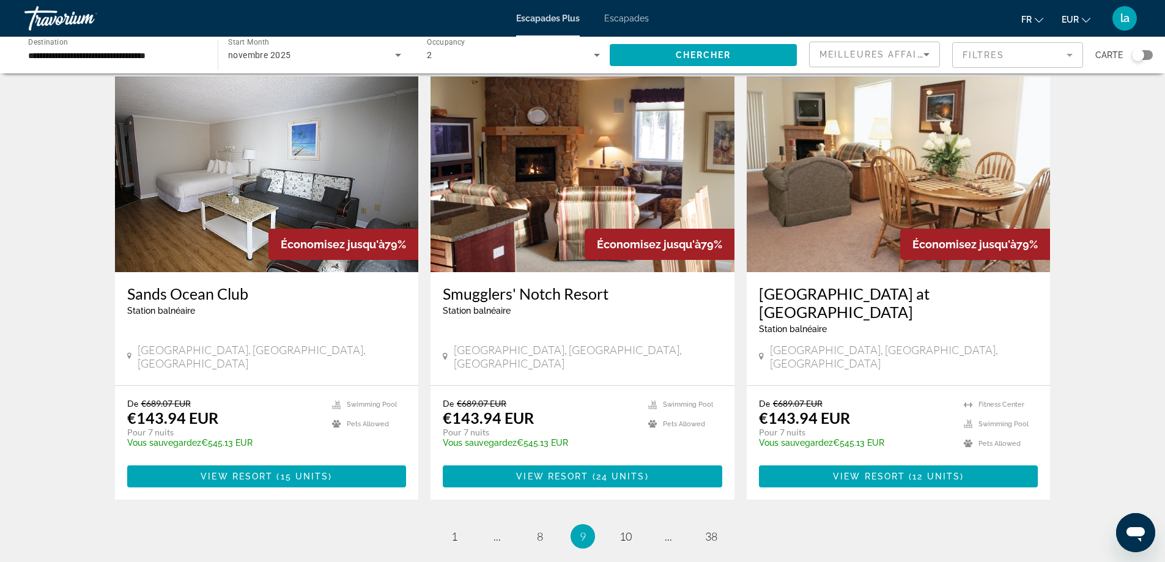
scroll to position [1346, 0]
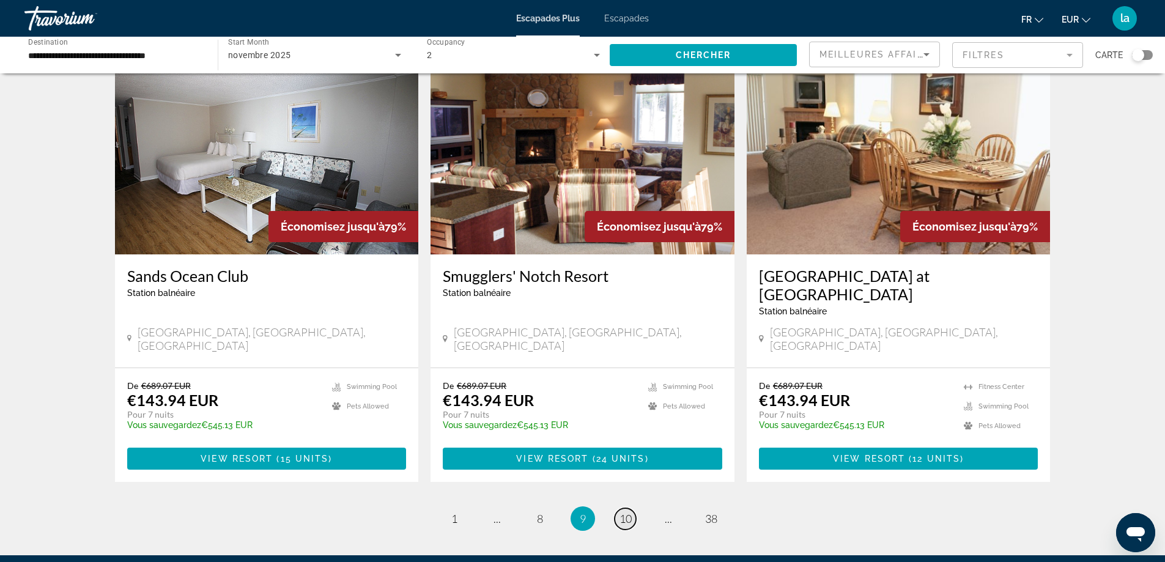
click at [623, 512] on span "10" at bounding box center [626, 518] width 12 height 13
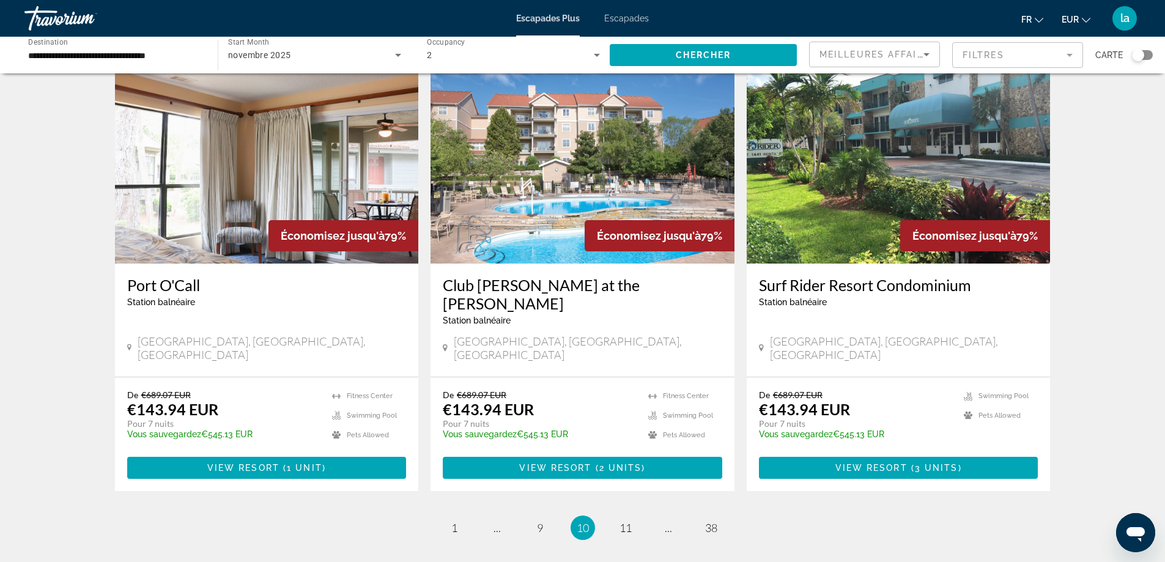
scroll to position [1407, 0]
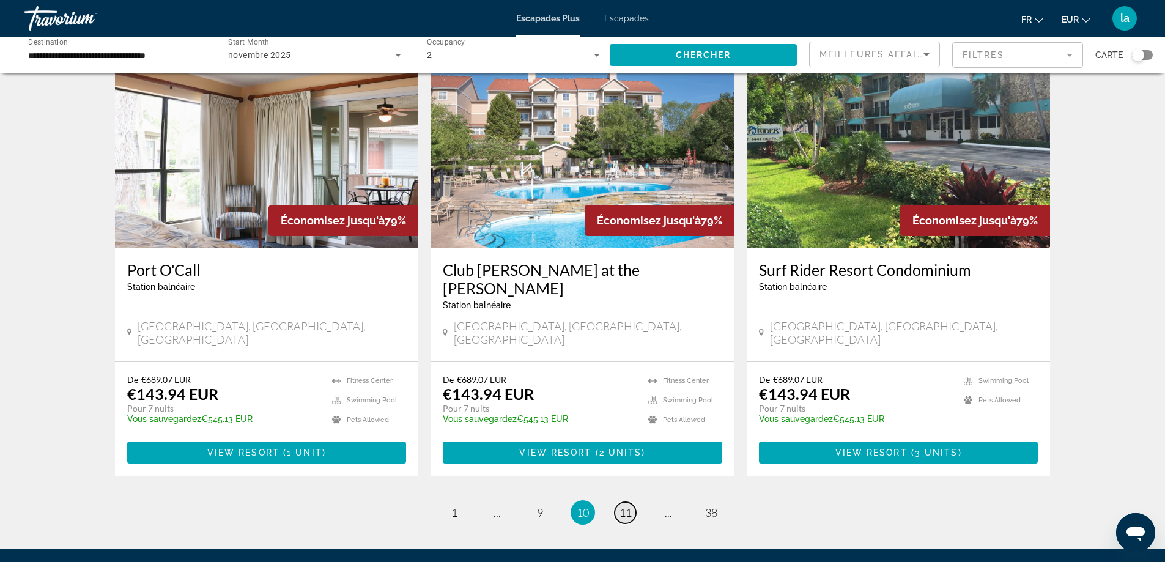
click at [627, 506] on span "11" at bounding box center [626, 512] width 12 height 13
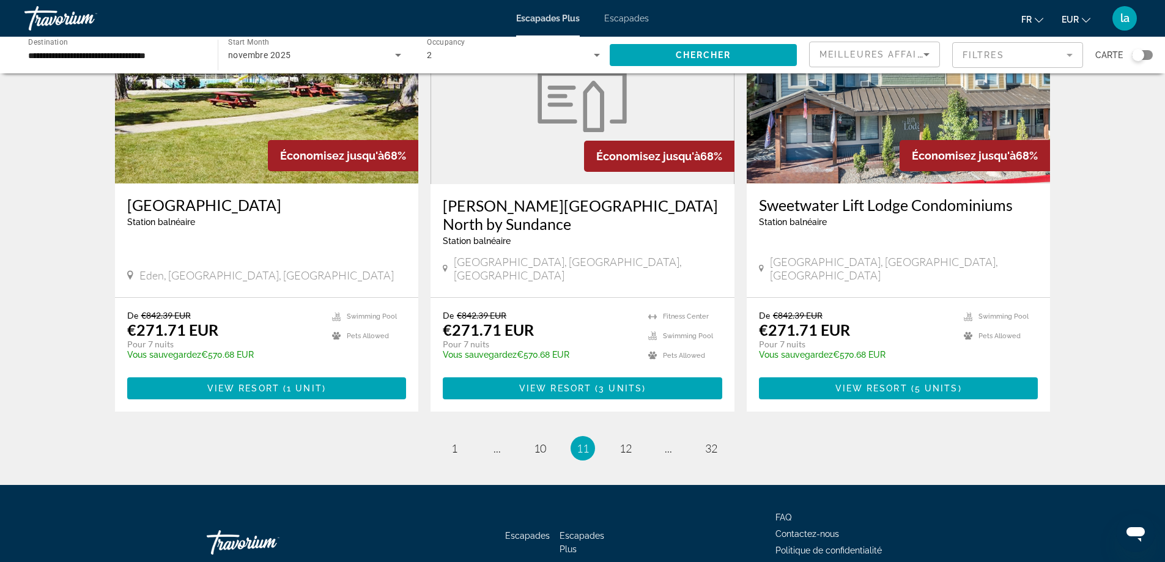
scroll to position [1436, 0]
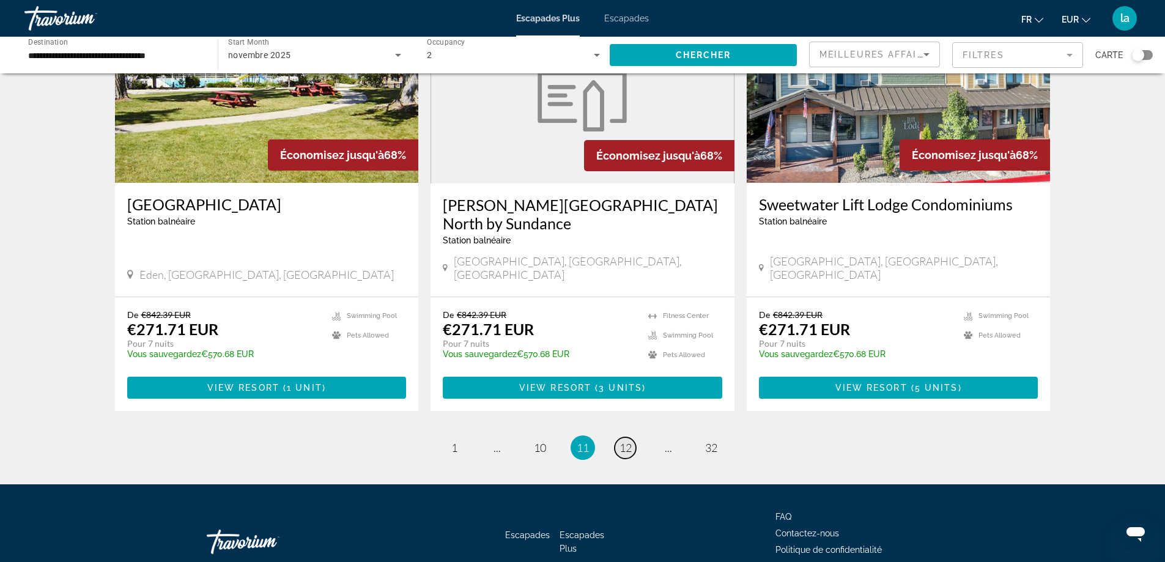
click at [628, 441] on span "12" at bounding box center [626, 447] width 12 height 13
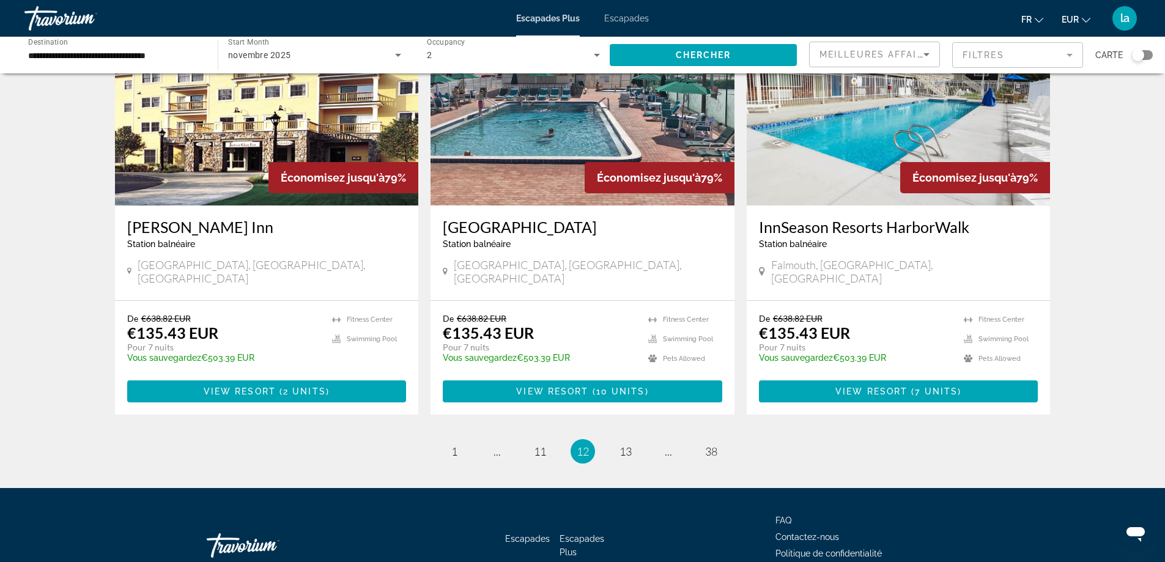
scroll to position [1435, 0]
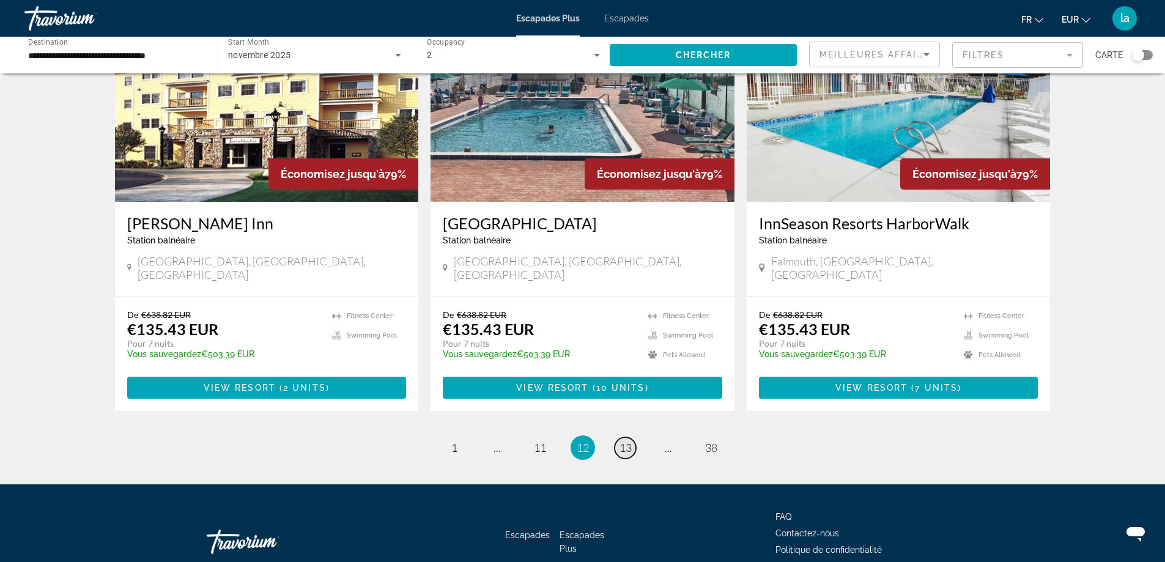
click at [624, 441] on span "13" at bounding box center [626, 447] width 12 height 13
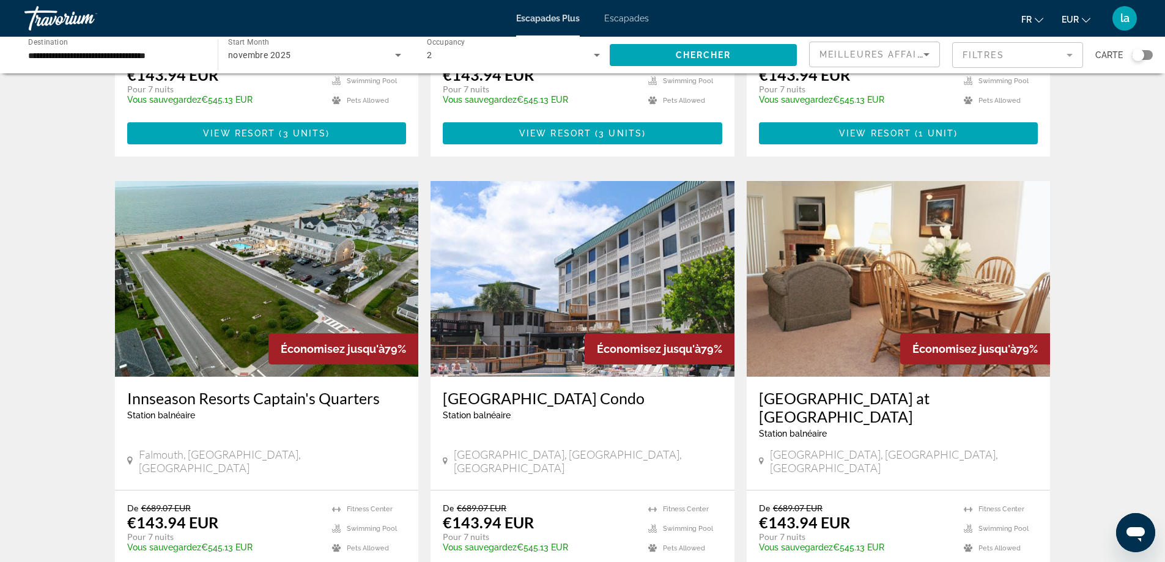
scroll to position [1285, 0]
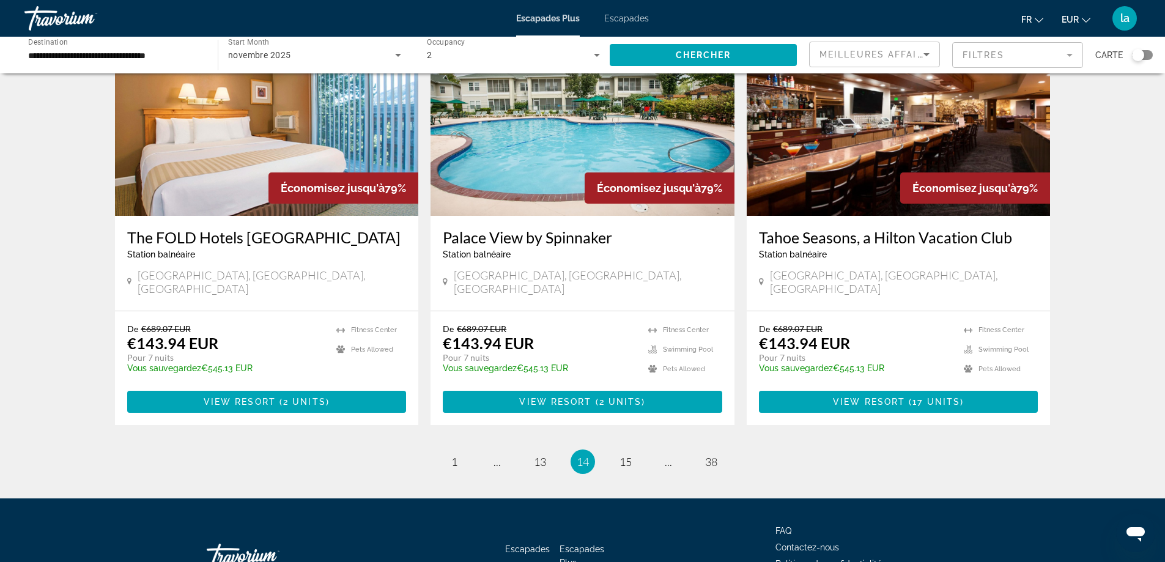
scroll to position [1435, 0]
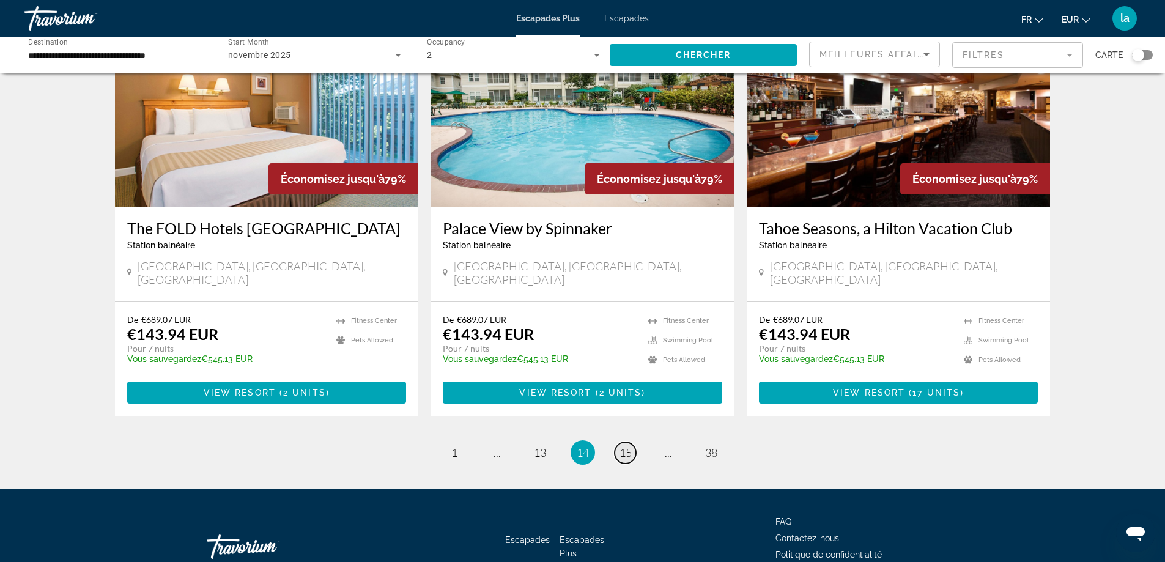
click at [626, 446] on span "15" at bounding box center [626, 452] width 12 height 13
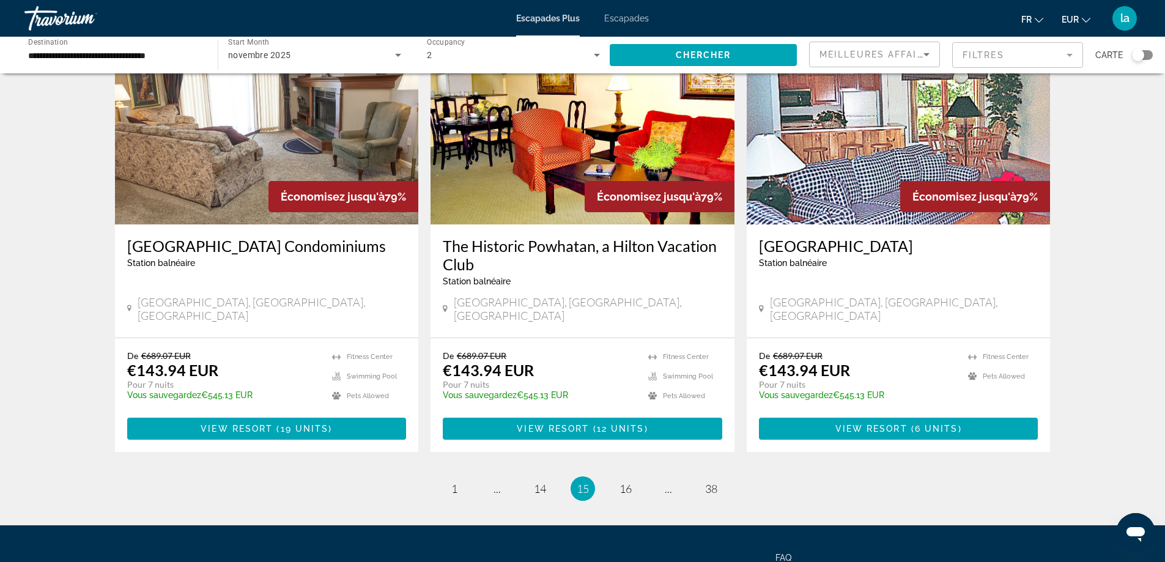
scroll to position [1453, 0]
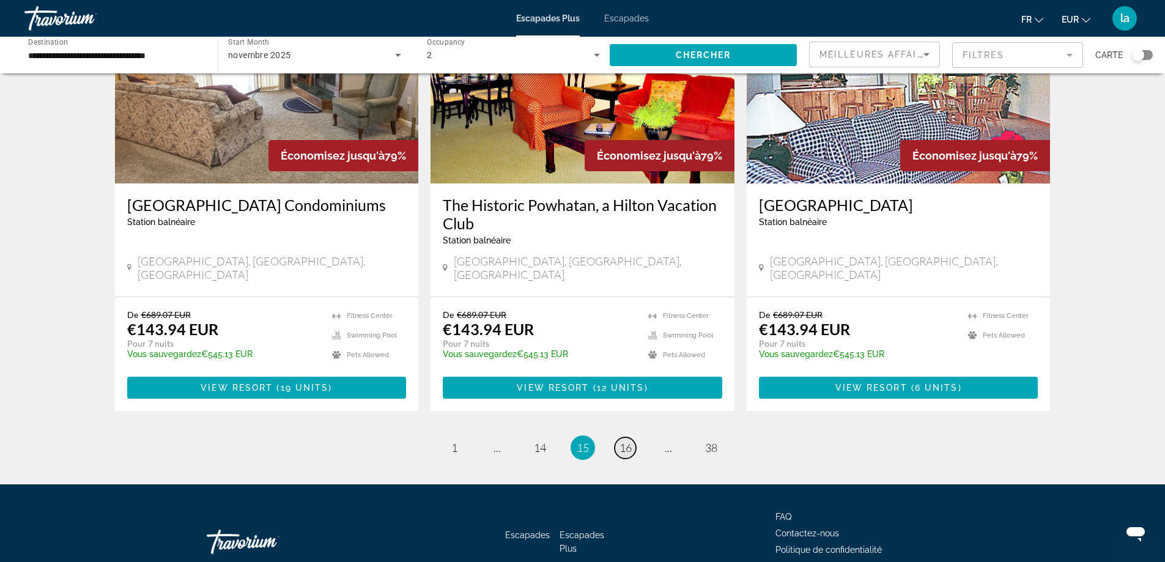
click at [627, 441] on span "16" at bounding box center [626, 447] width 12 height 13
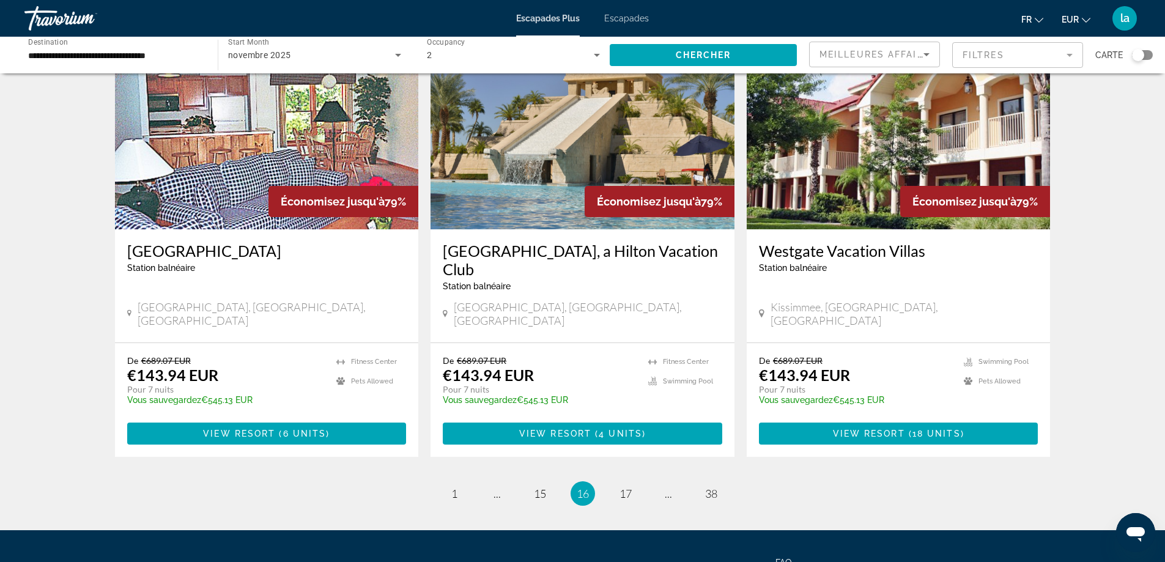
scroll to position [1453, 0]
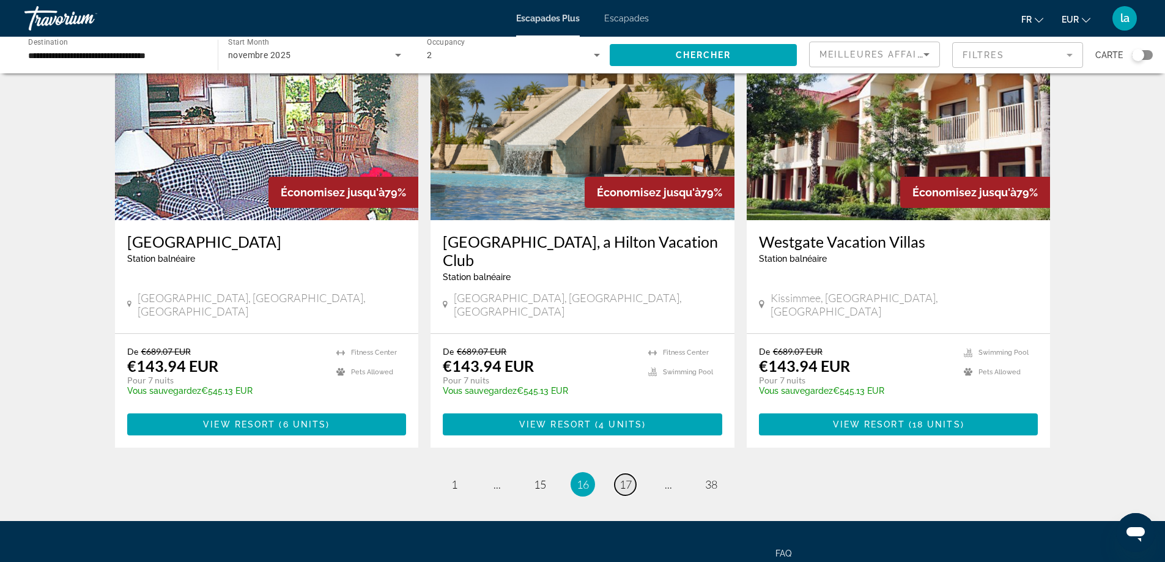
click at [623, 478] on span "17" at bounding box center [626, 484] width 12 height 13
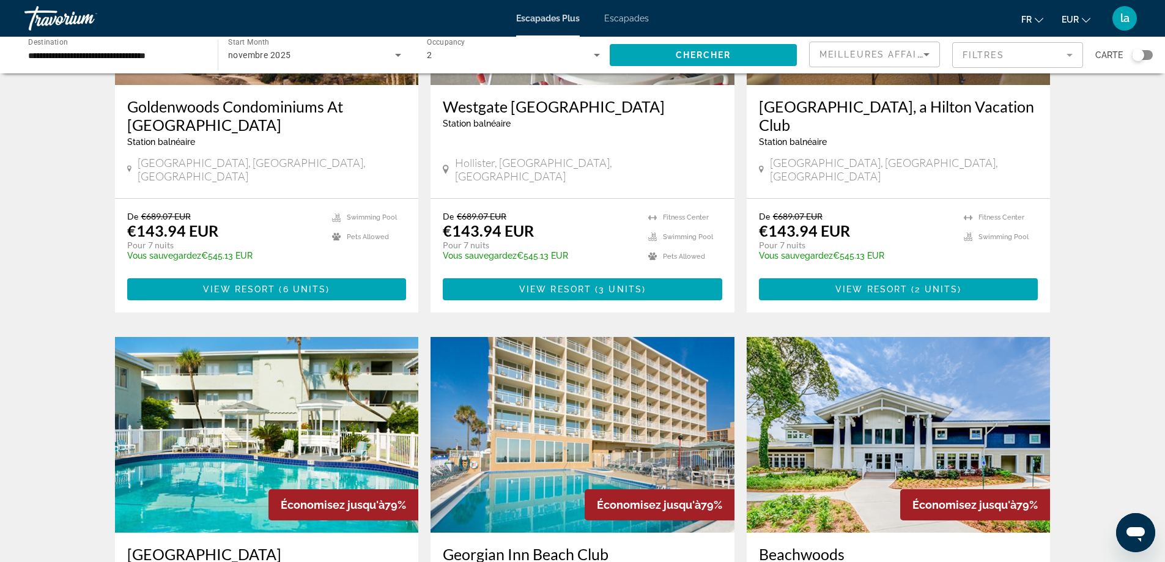
scroll to position [1435, 0]
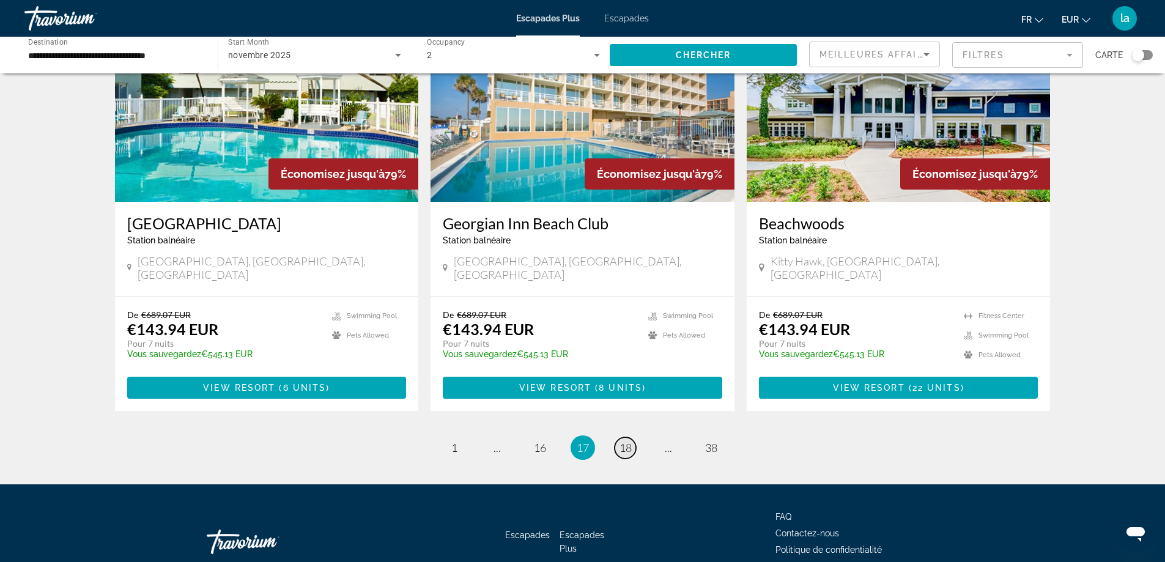
click at [623, 441] on span "18" at bounding box center [626, 447] width 12 height 13
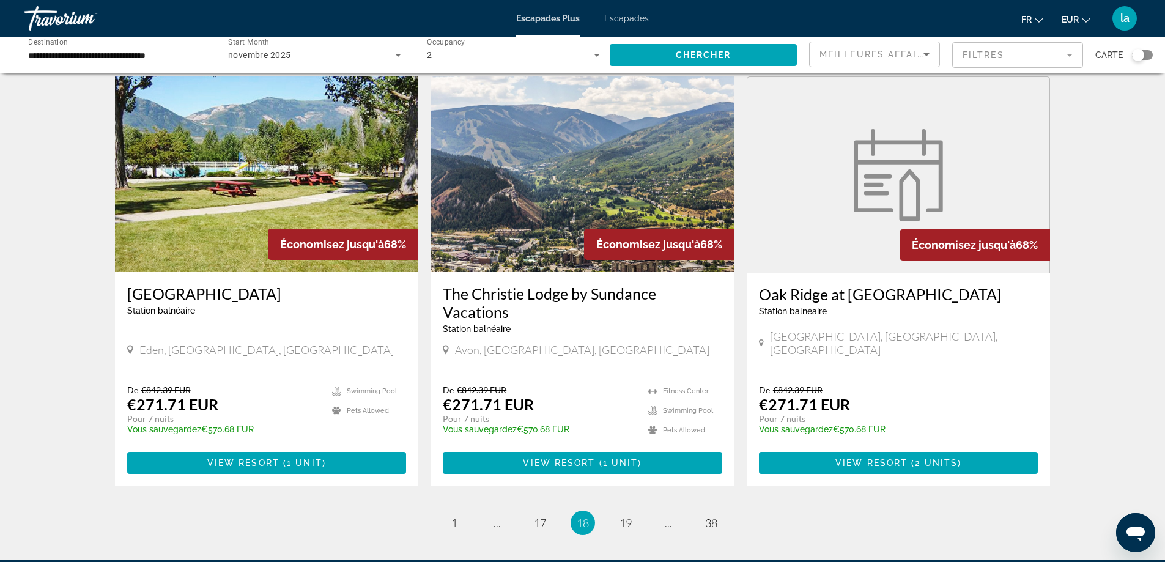
scroll to position [1407, 0]
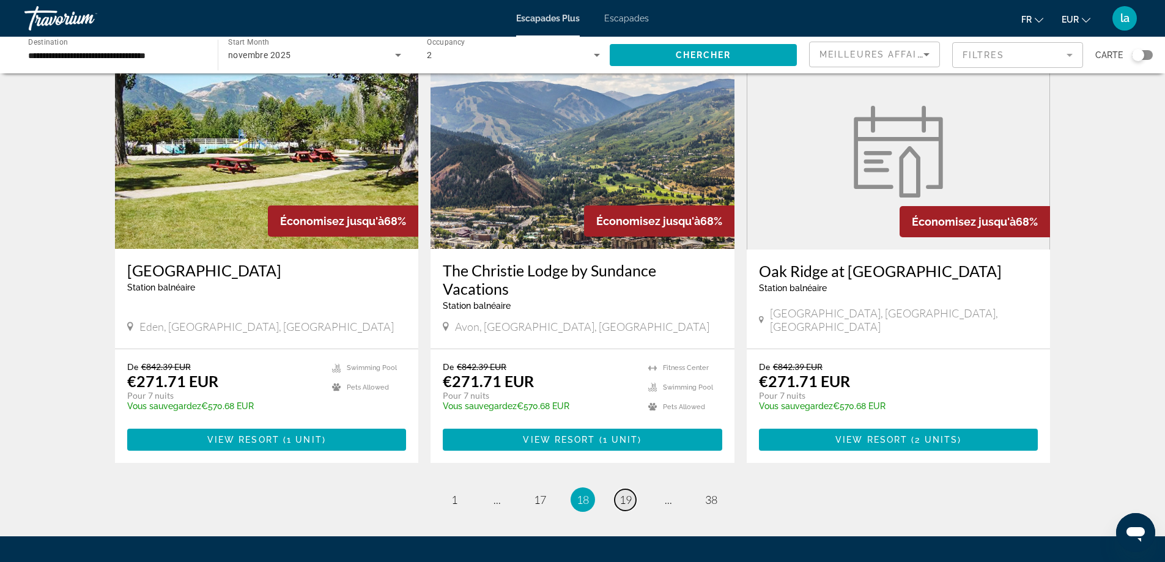
click at [628, 493] on span "19" at bounding box center [626, 499] width 12 height 13
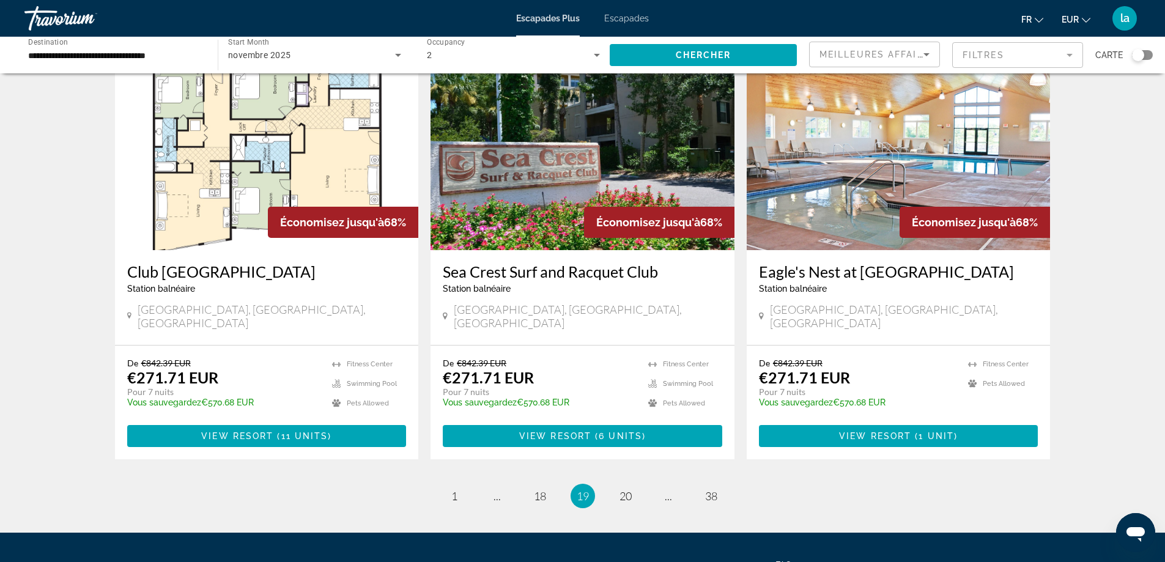
scroll to position [1407, 0]
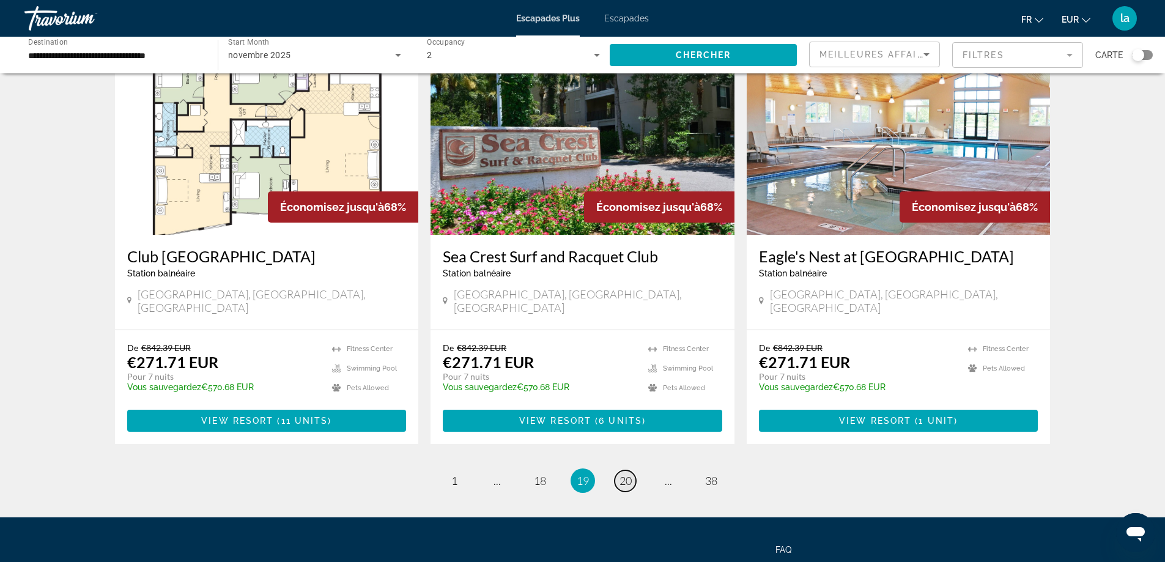
click at [625, 470] on link "page 20" at bounding box center [625, 480] width 21 height 21
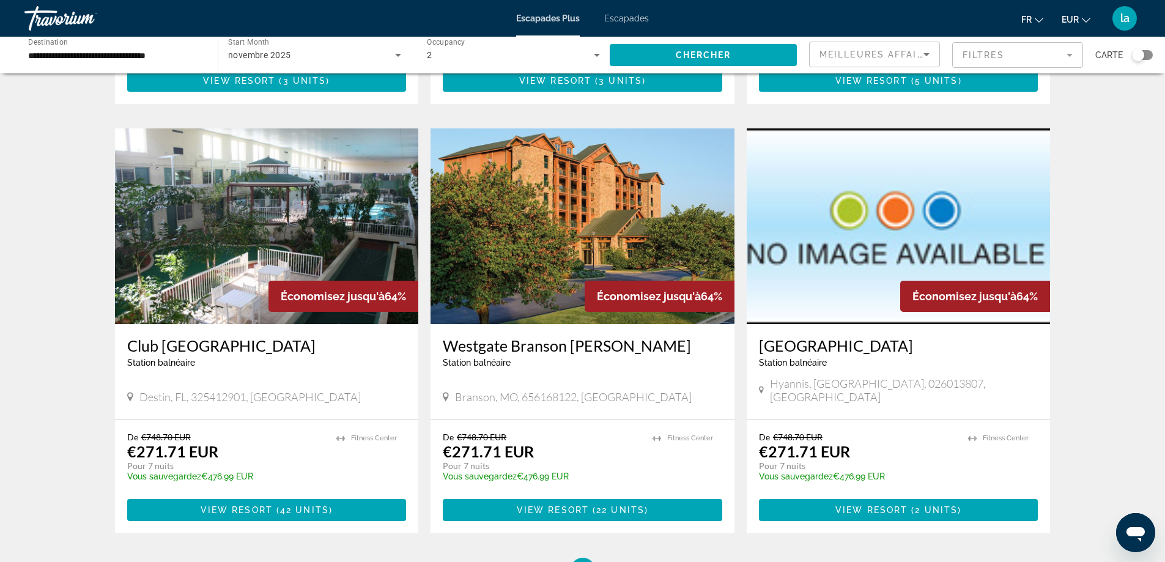
scroll to position [1417, 0]
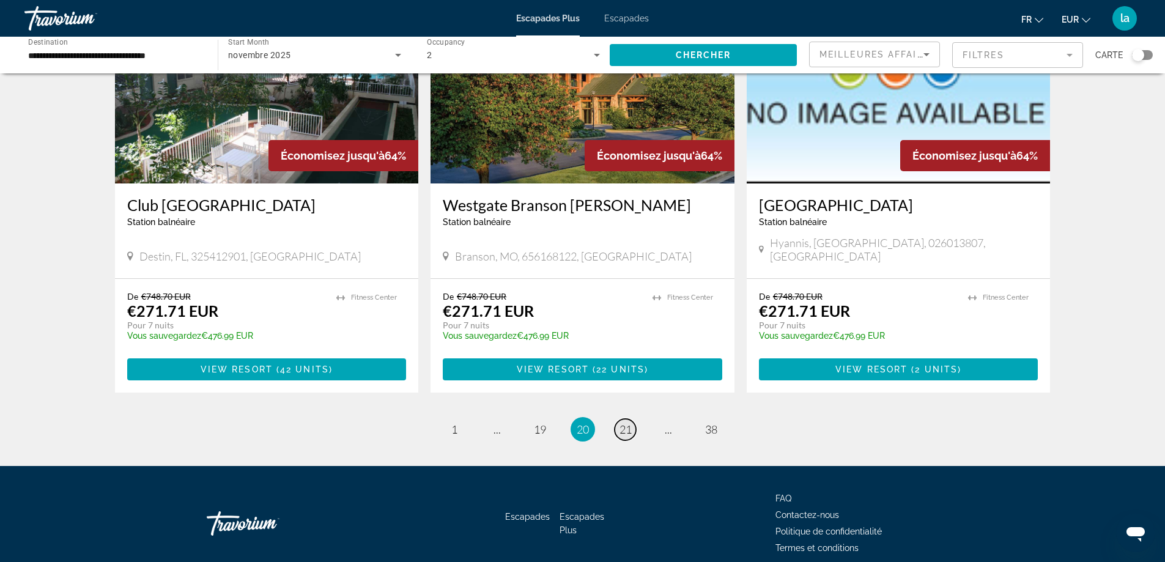
click at [624, 423] on span "21" at bounding box center [626, 429] width 12 height 13
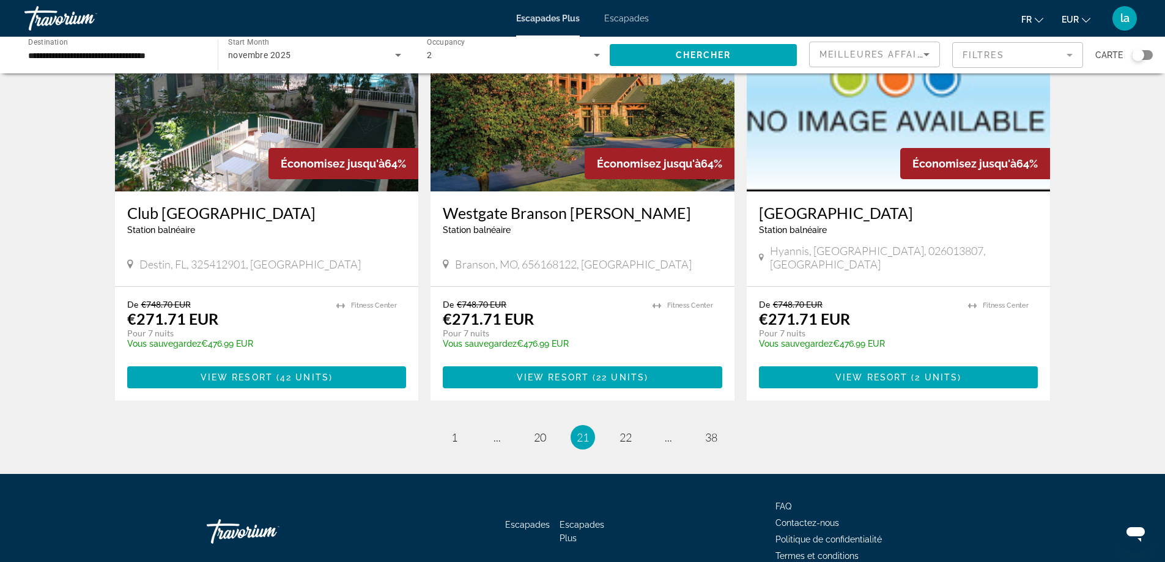
scroll to position [1417, 0]
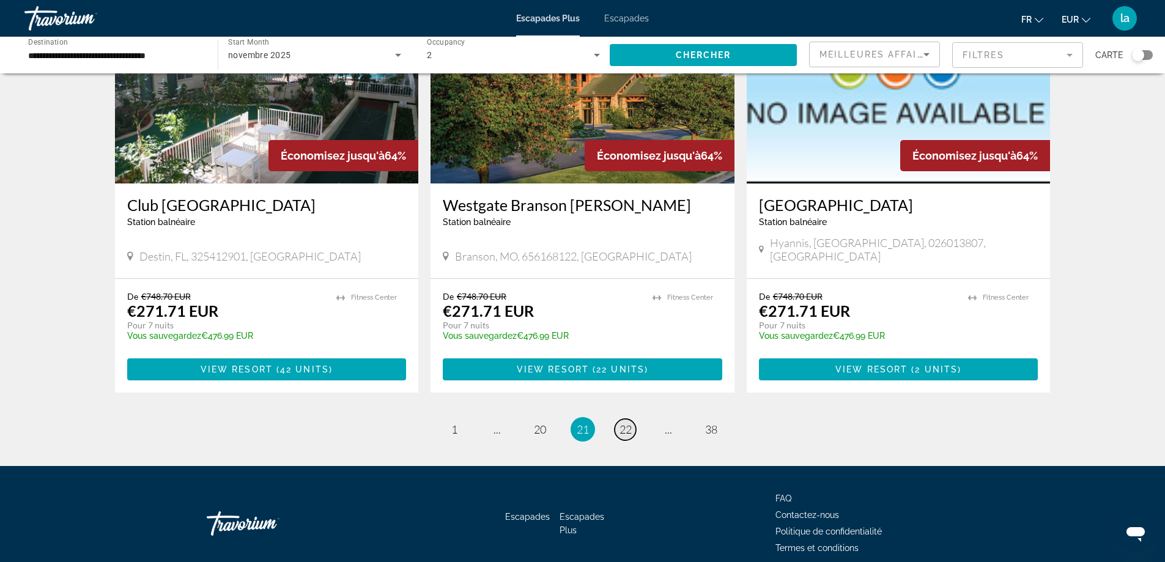
click at [628, 423] on span "22" at bounding box center [626, 429] width 12 height 13
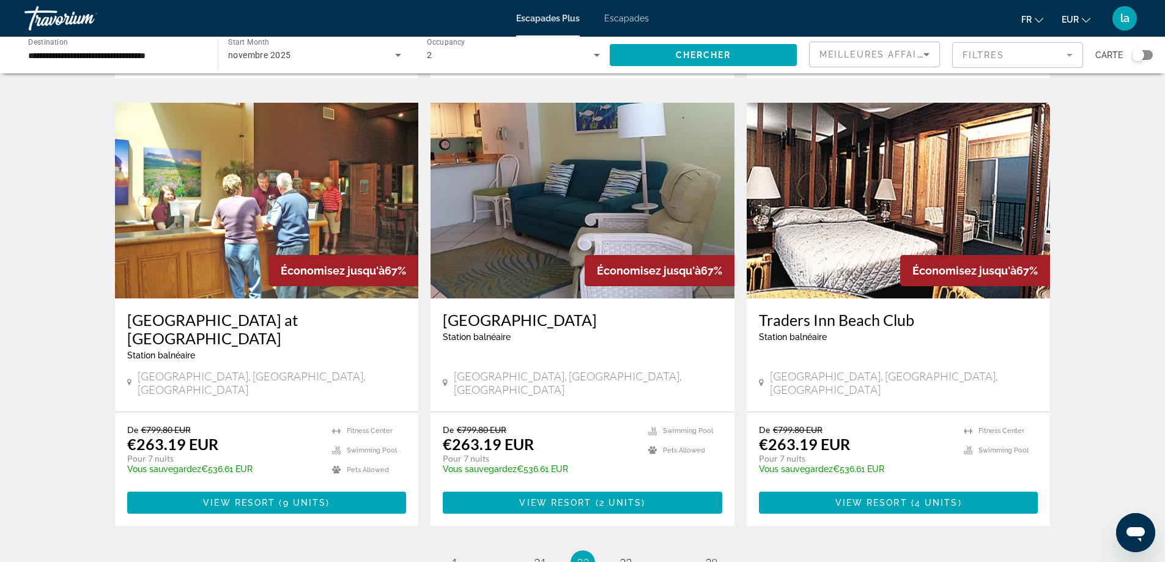
scroll to position [1417, 0]
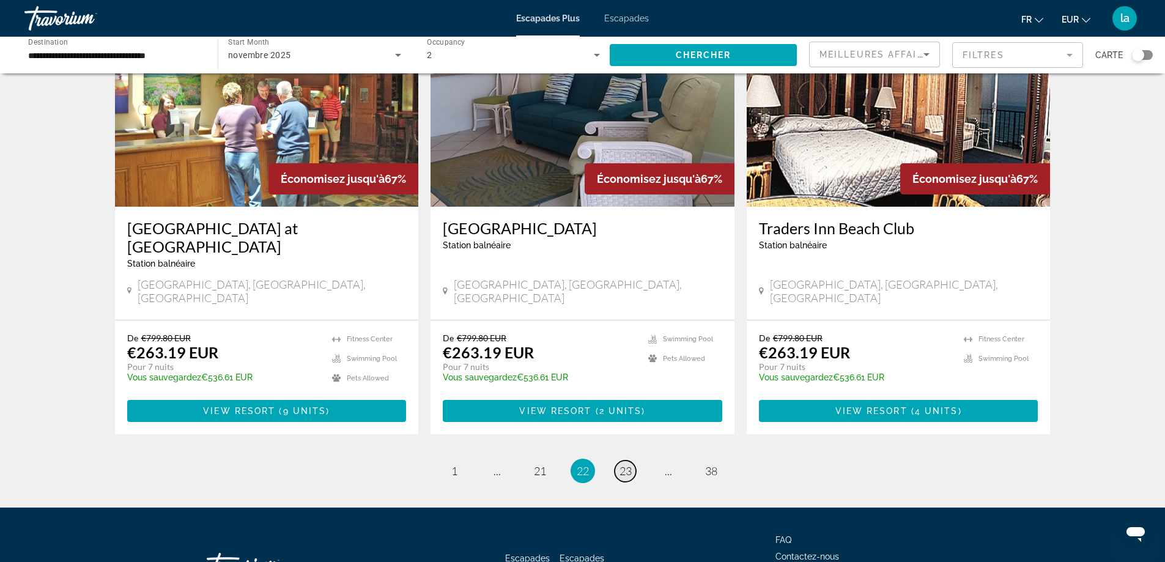
click at [630, 464] on span "23" at bounding box center [626, 470] width 12 height 13
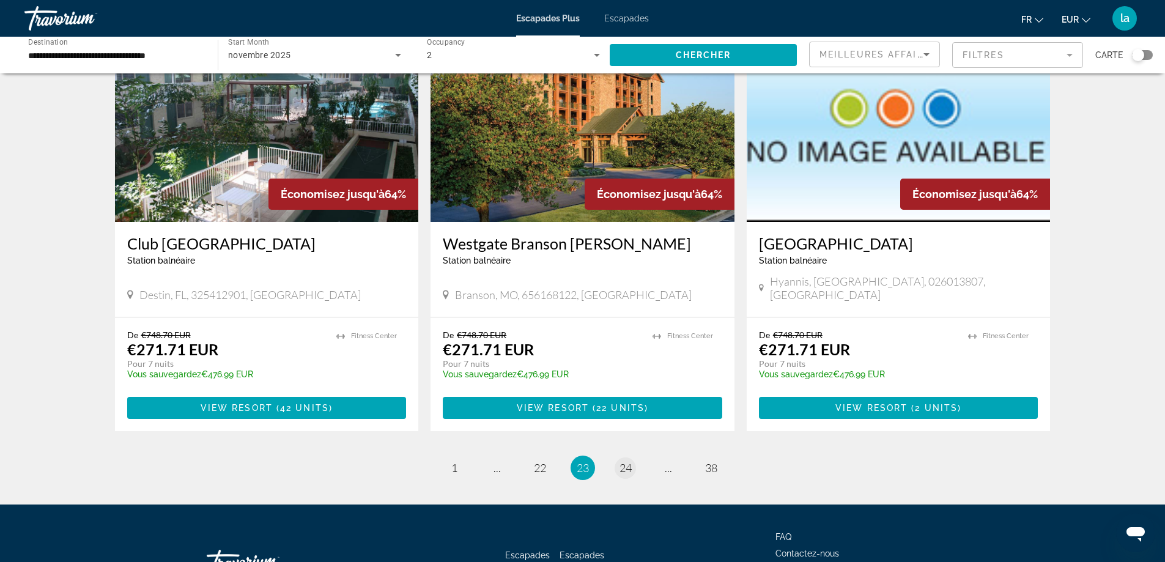
scroll to position [1407, 0]
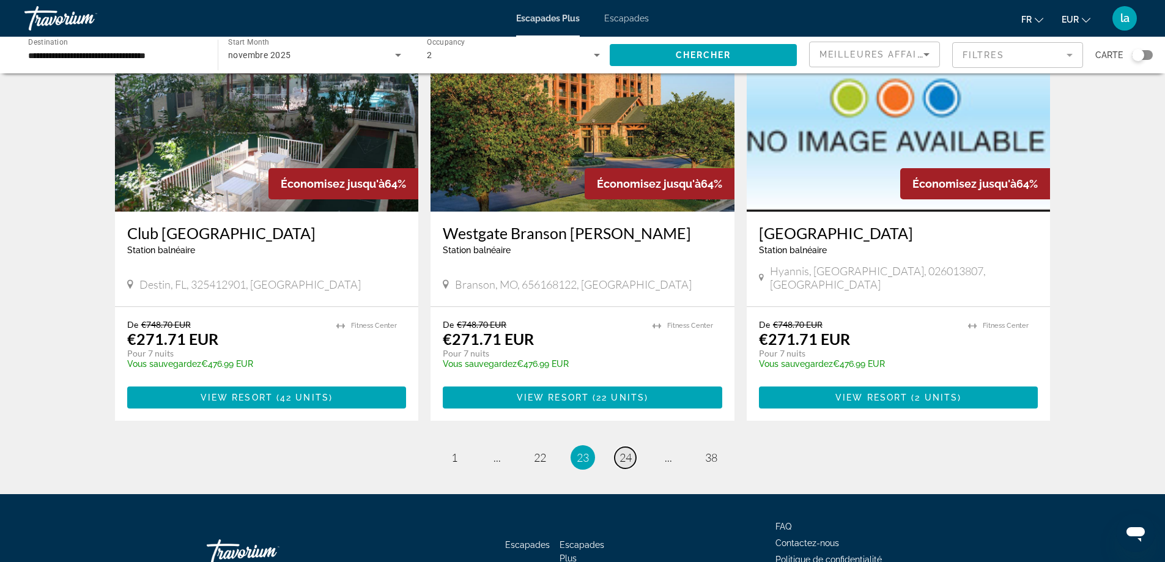
click at [629, 447] on link "page 24" at bounding box center [625, 457] width 21 height 21
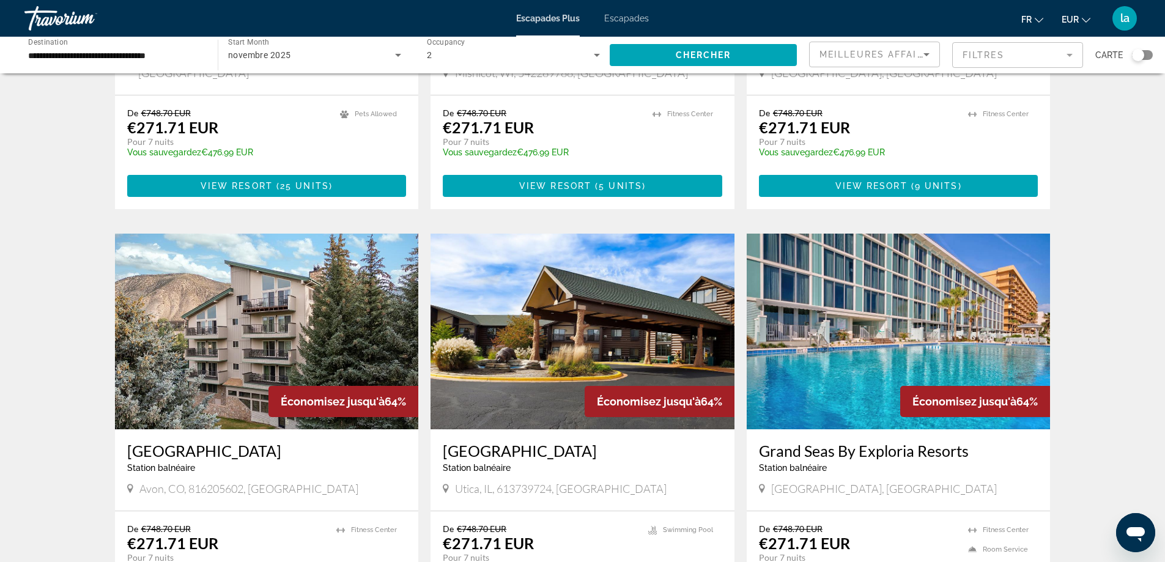
scroll to position [1417, 0]
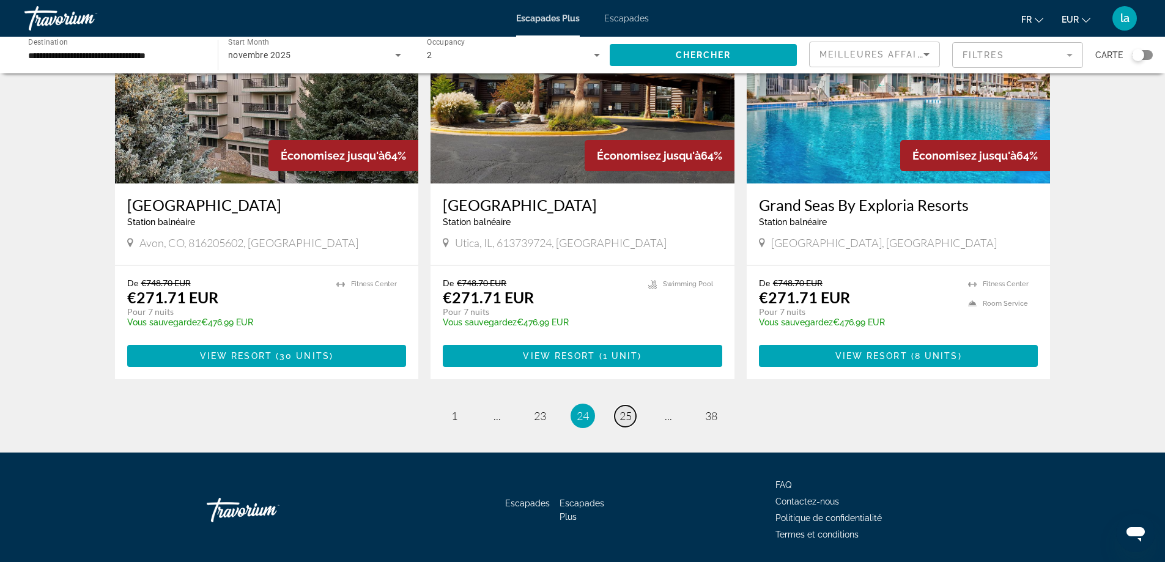
click at [621, 409] on span "25" at bounding box center [626, 415] width 12 height 13
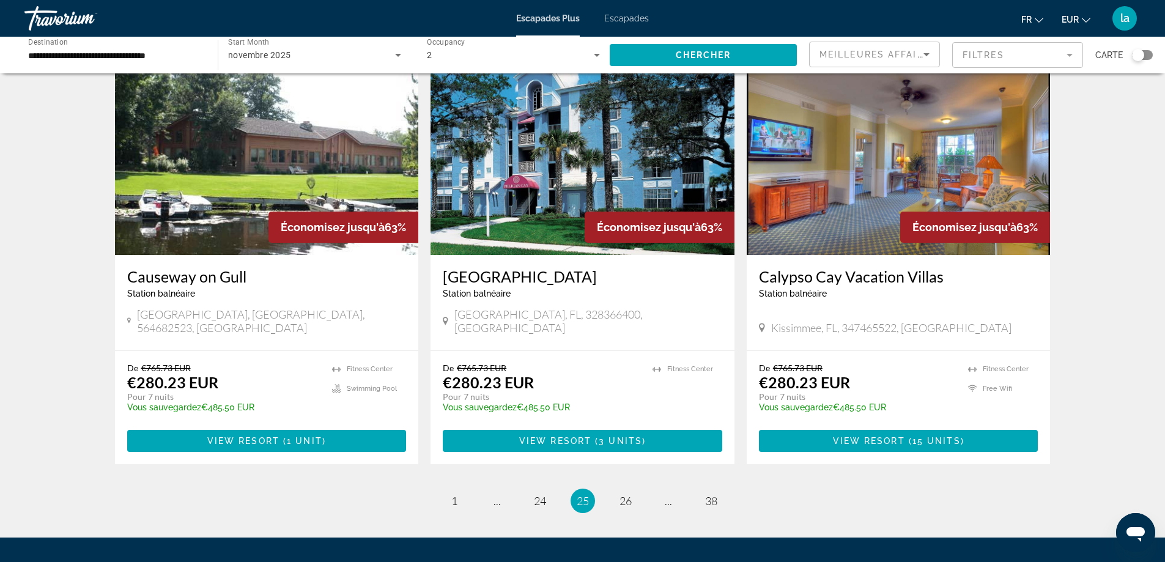
scroll to position [1407, 0]
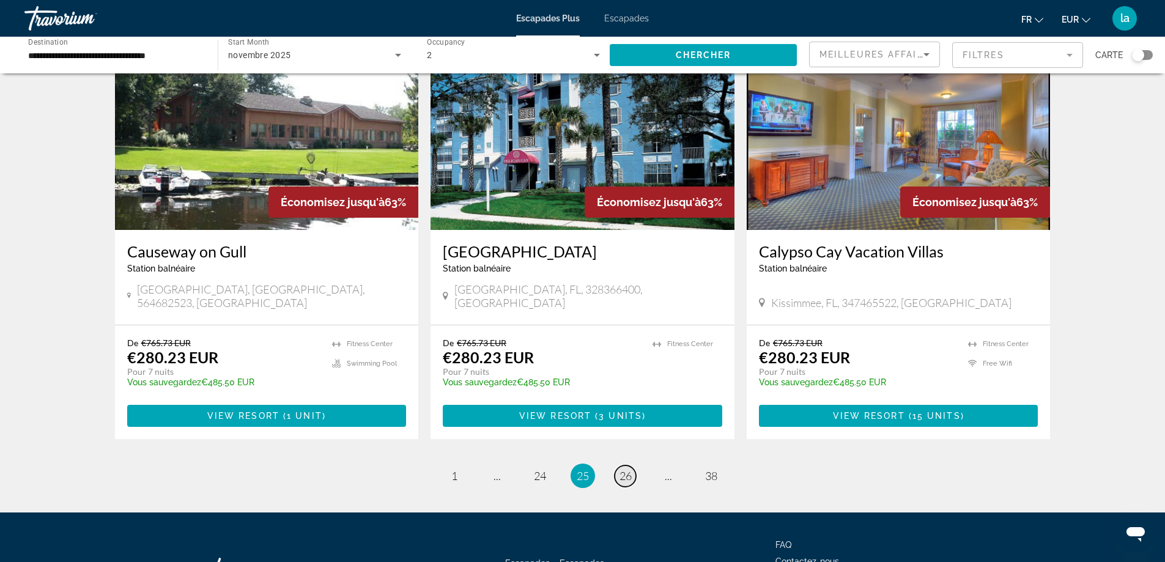
click at [624, 469] on span "26" at bounding box center [626, 475] width 12 height 13
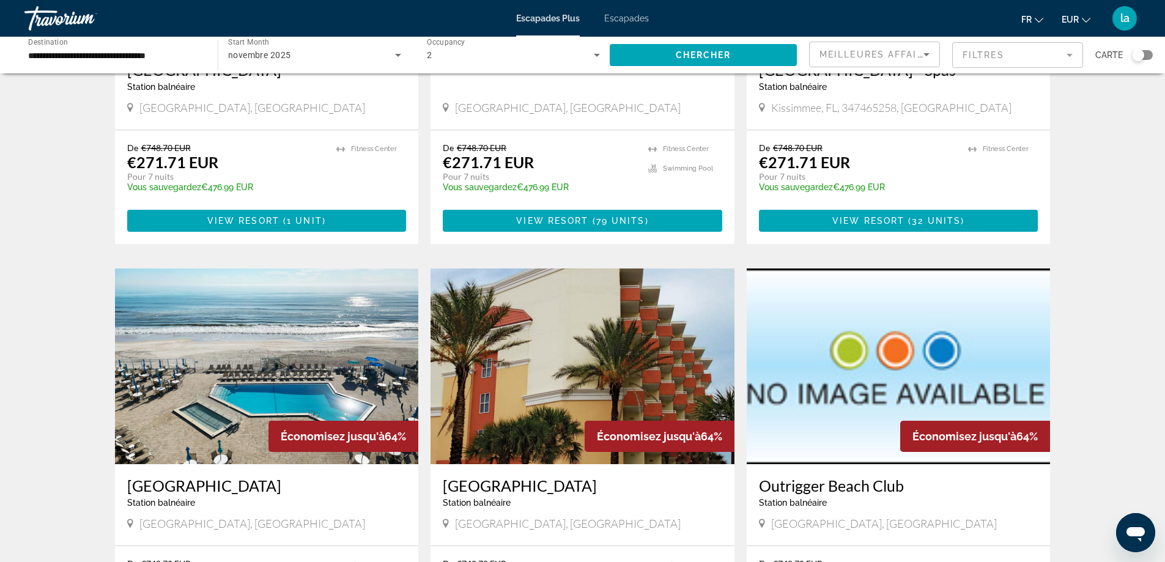
scroll to position [1346, 0]
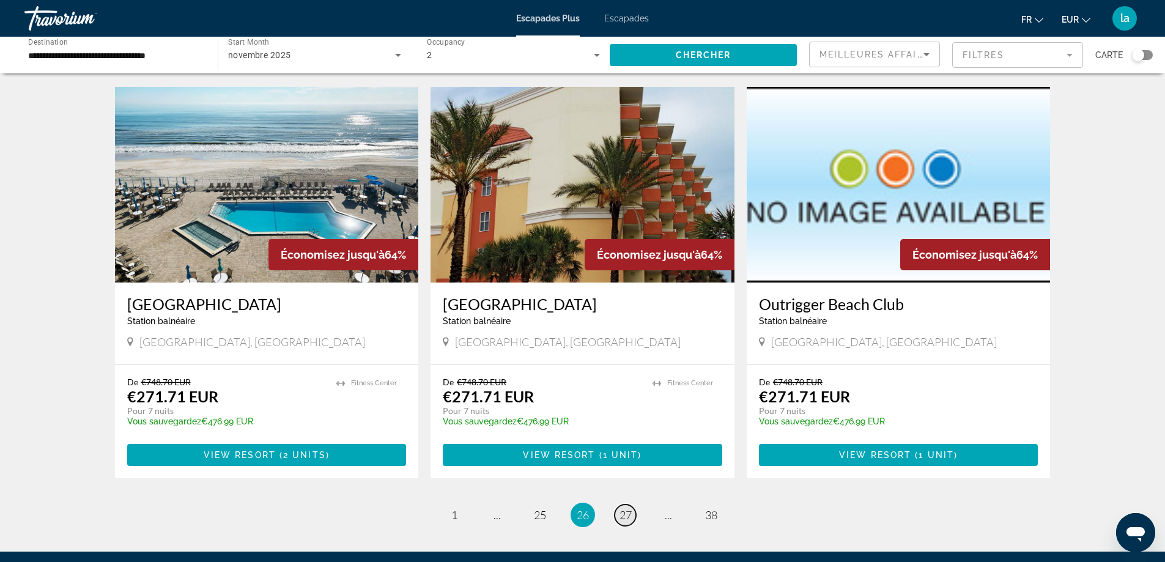
click at [626, 508] on span "27" at bounding box center [626, 514] width 12 height 13
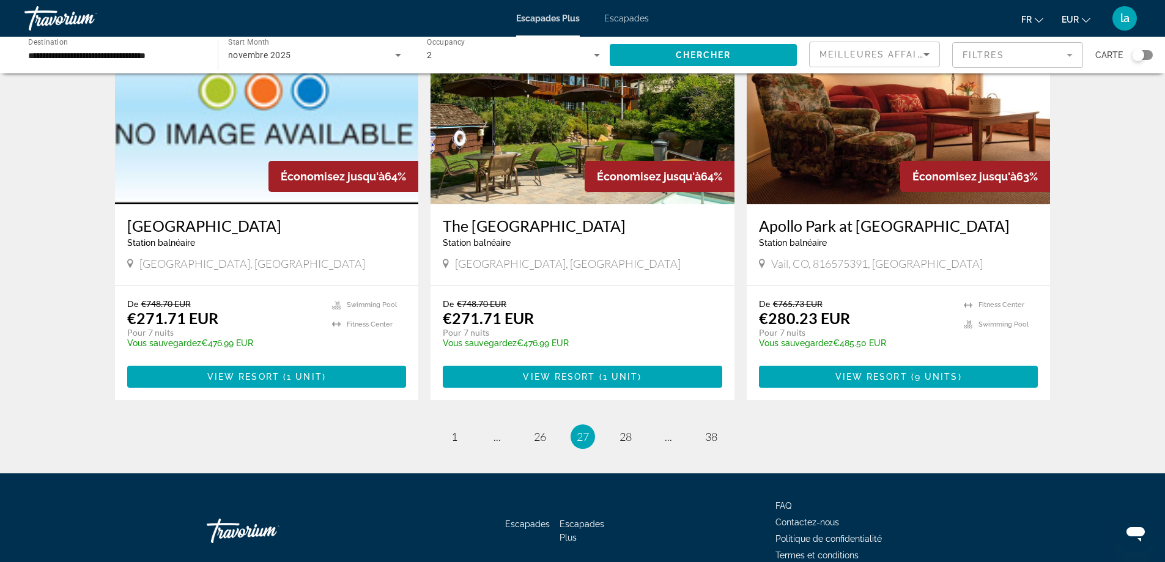
scroll to position [1407, 0]
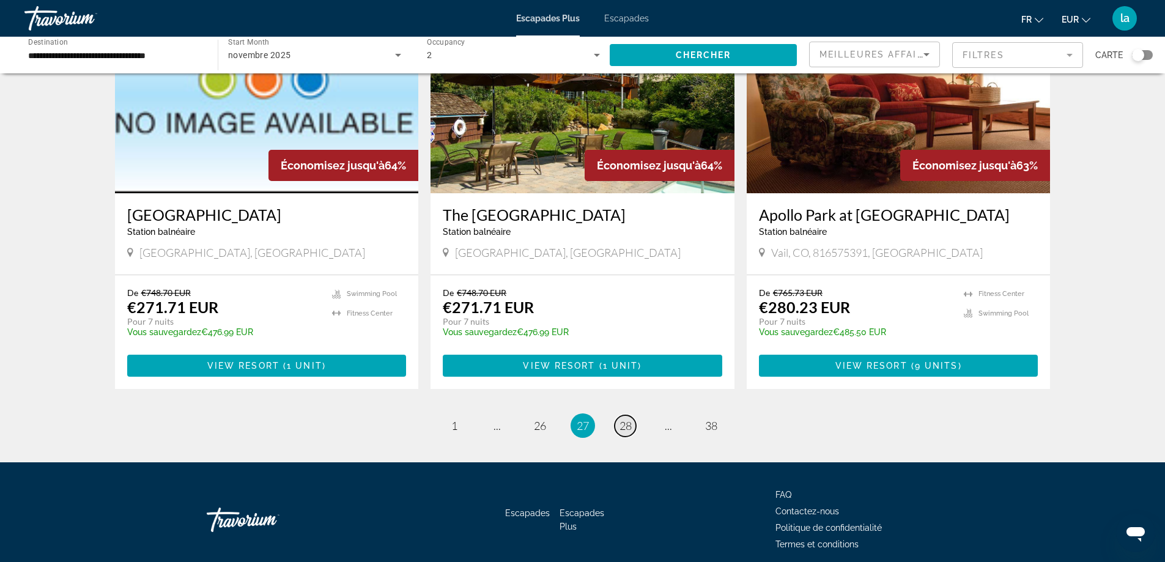
click at [628, 419] on span "28" at bounding box center [626, 425] width 12 height 13
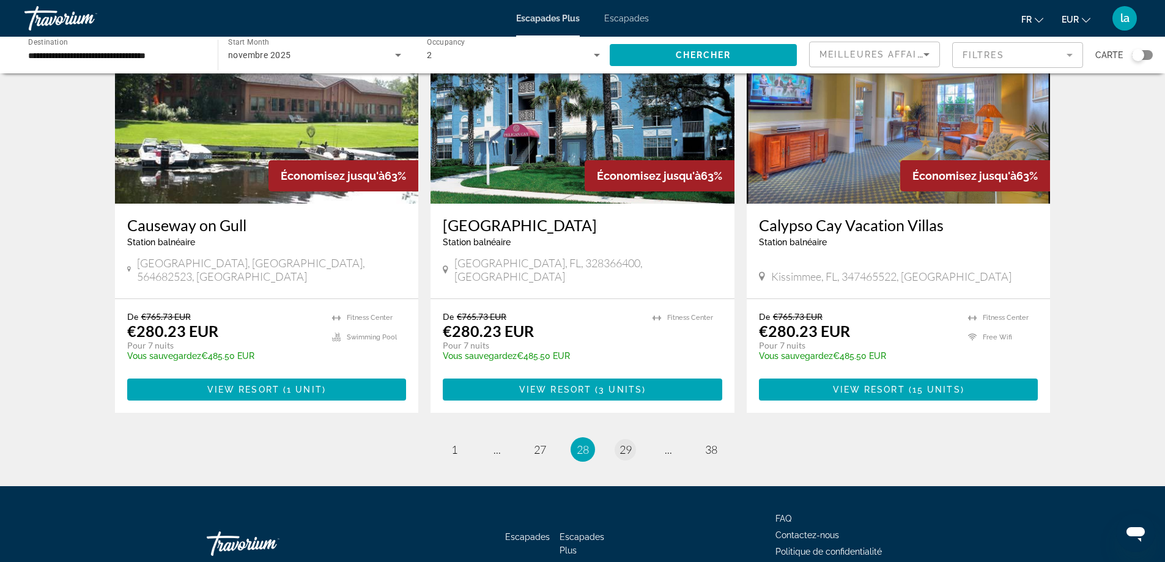
scroll to position [1435, 0]
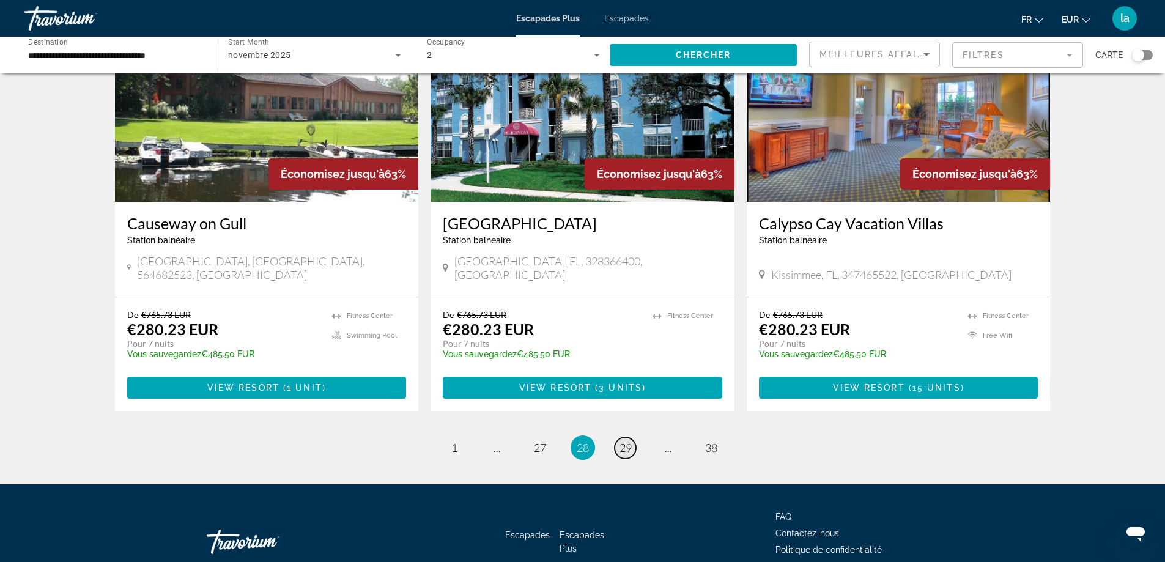
click at [633, 437] on link "page 29" at bounding box center [625, 447] width 21 height 21
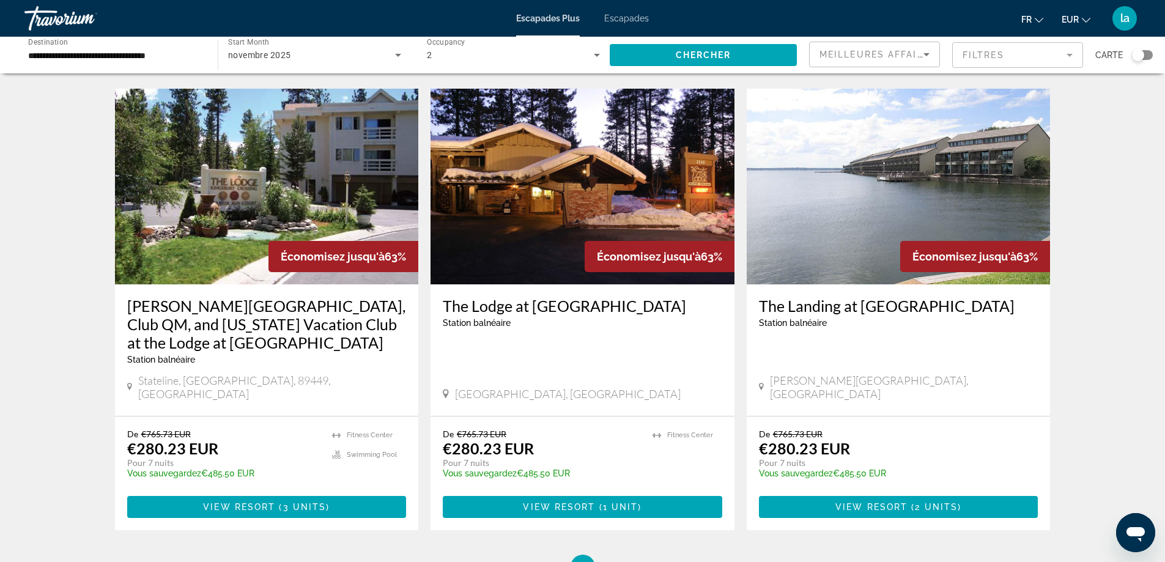
scroll to position [1472, 0]
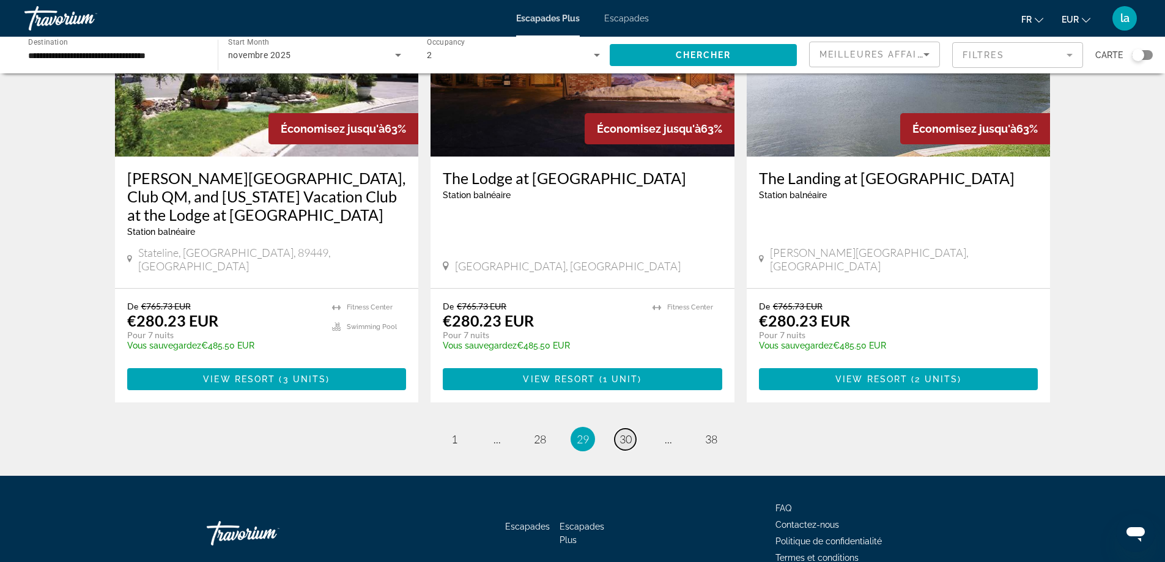
click at [624, 432] on span "30" at bounding box center [626, 438] width 12 height 13
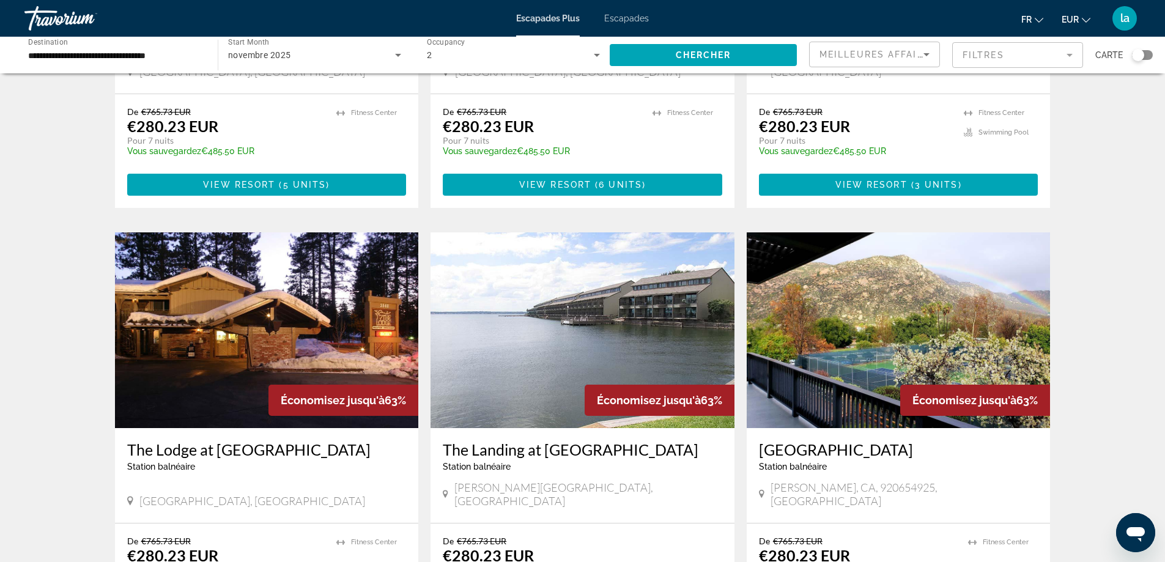
scroll to position [1346, 0]
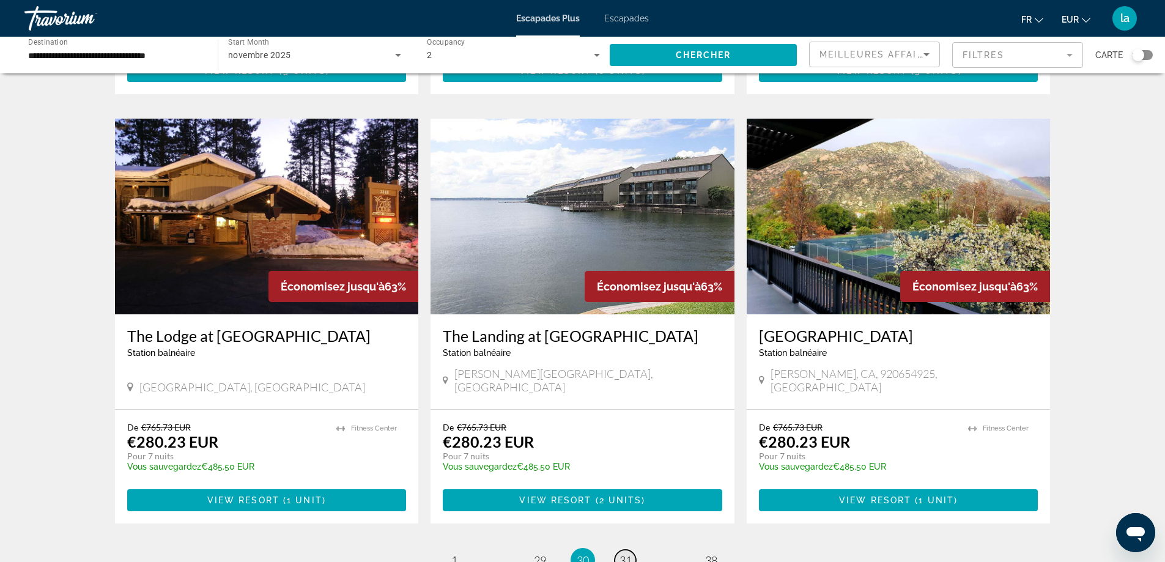
click at [623, 554] on span "31" at bounding box center [626, 560] width 12 height 13
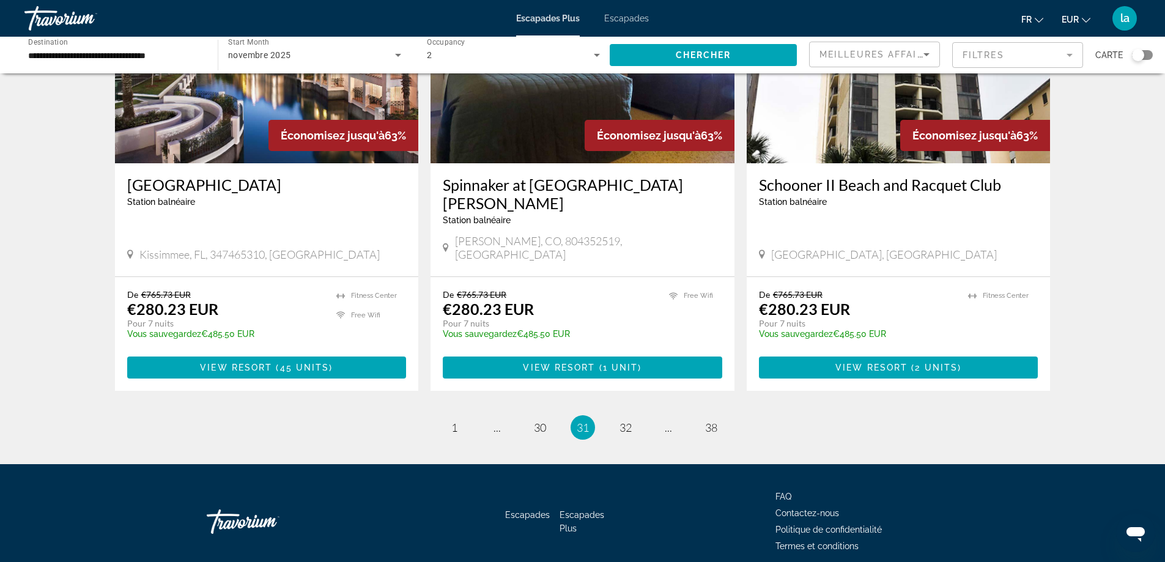
scroll to position [1453, 0]
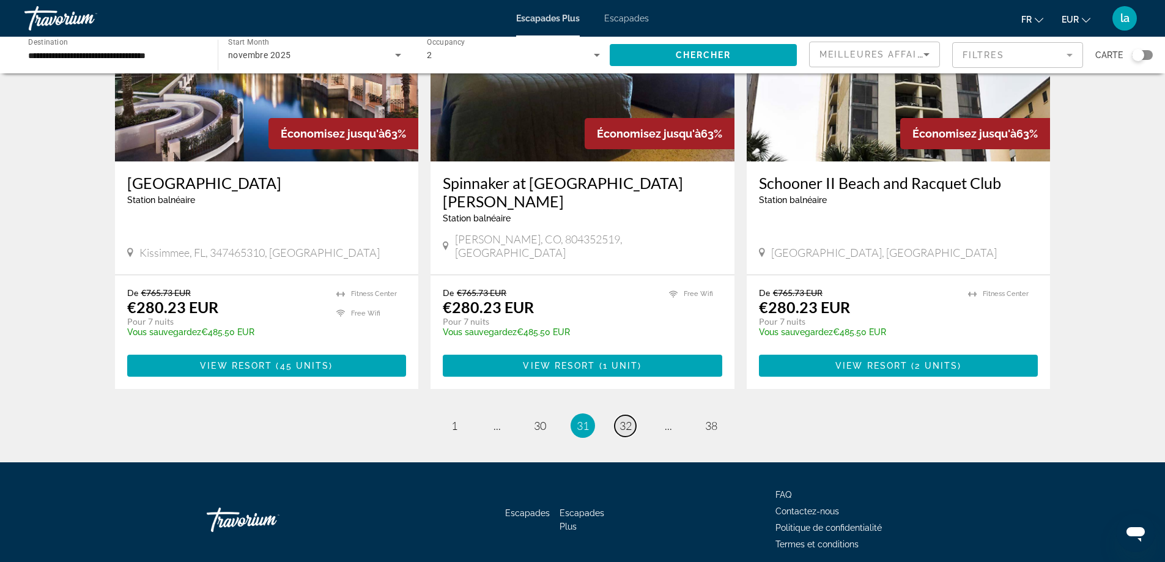
click at [625, 419] on span "32" at bounding box center [626, 425] width 12 height 13
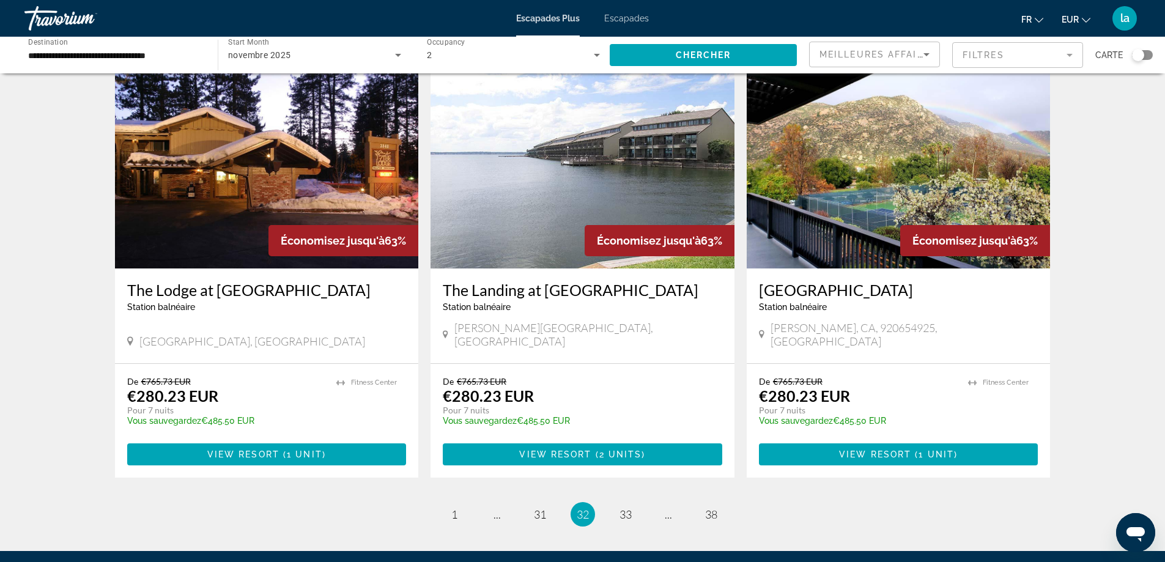
scroll to position [1407, 0]
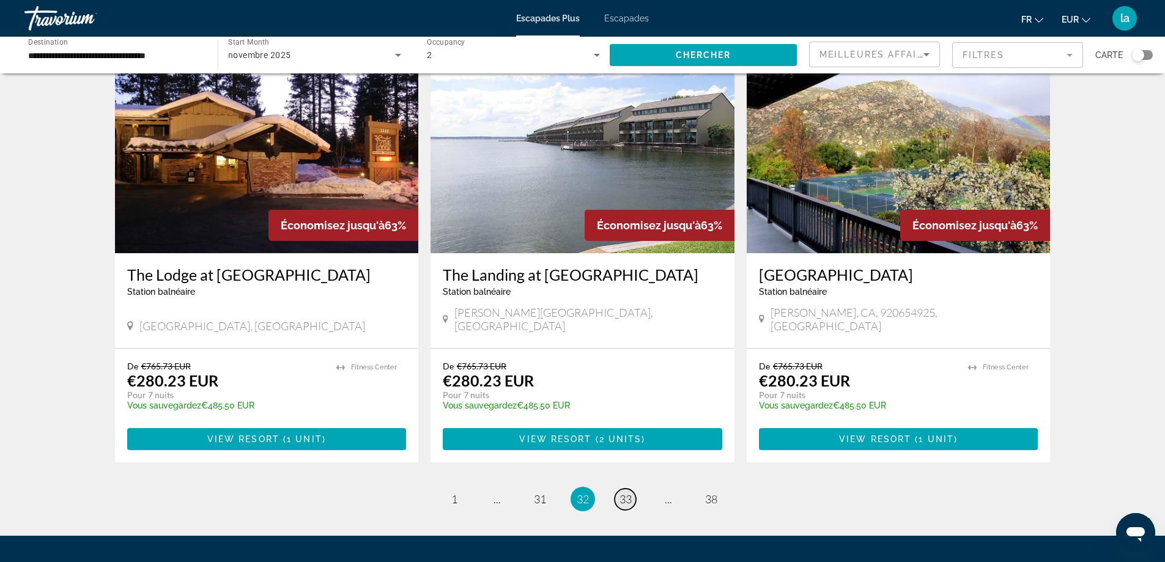
click at [627, 492] on span "33" at bounding box center [626, 498] width 12 height 13
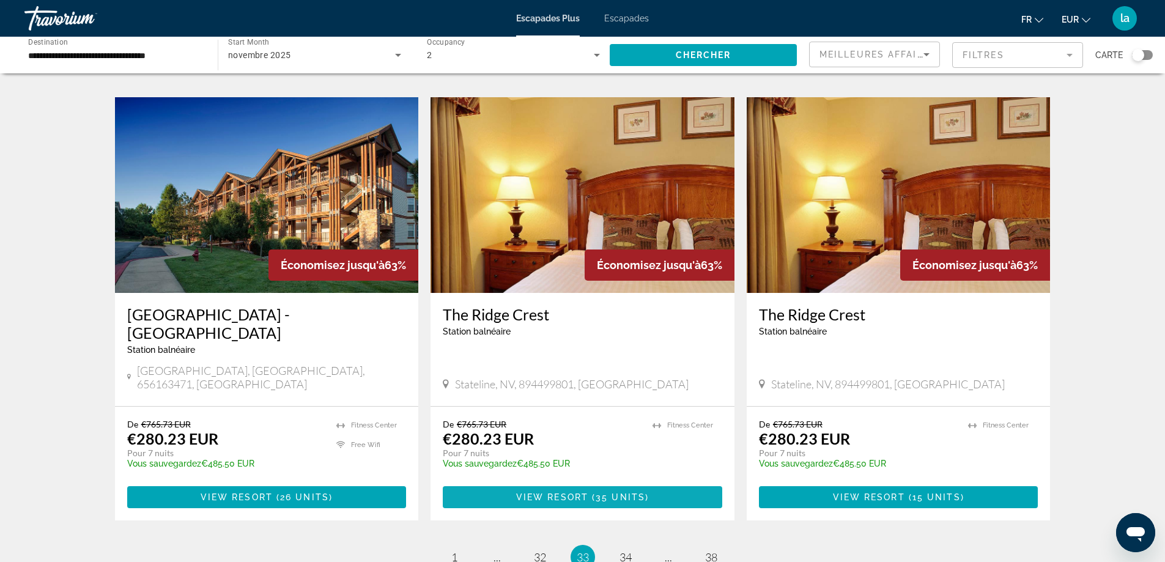
scroll to position [1346, 0]
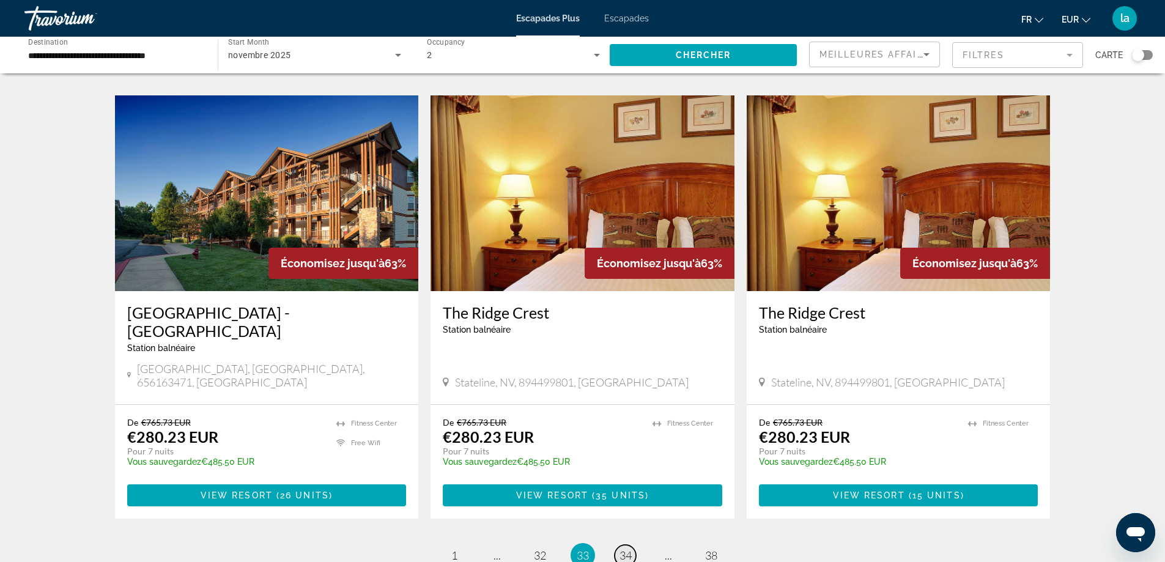
click at [624, 549] on span "34" at bounding box center [626, 555] width 12 height 13
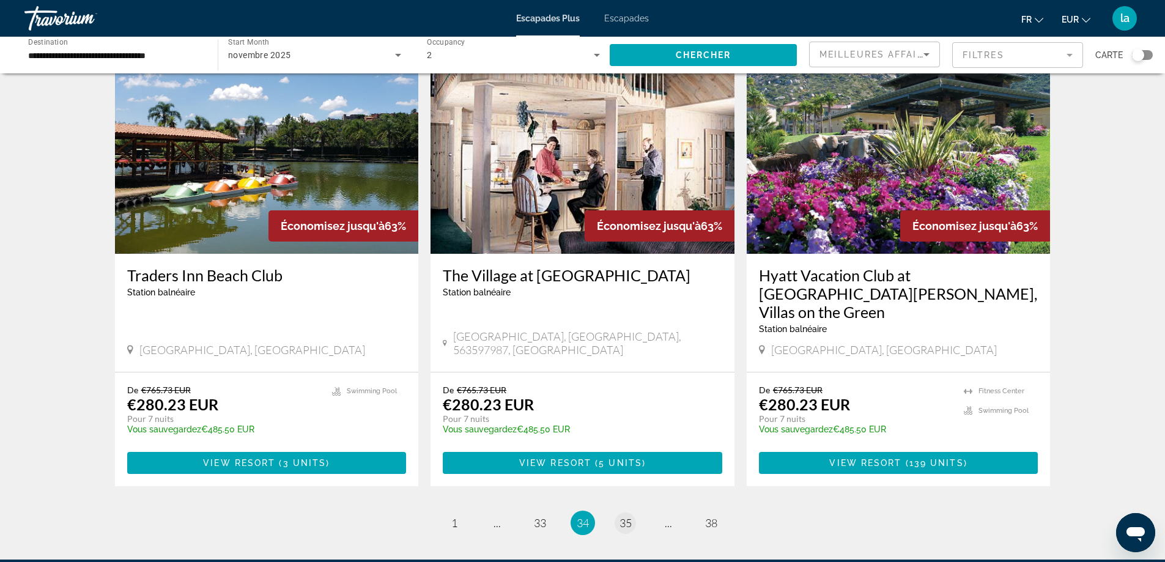
scroll to position [1407, 0]
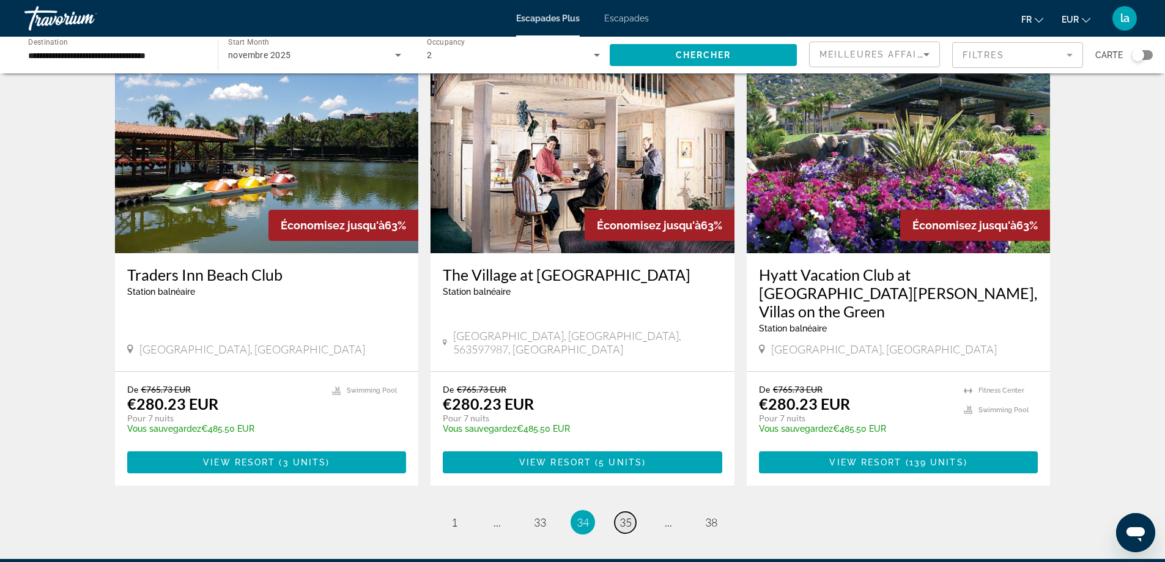
click at [625, 516] on span "35" at bounding box center [626, 522] width 12 height 13
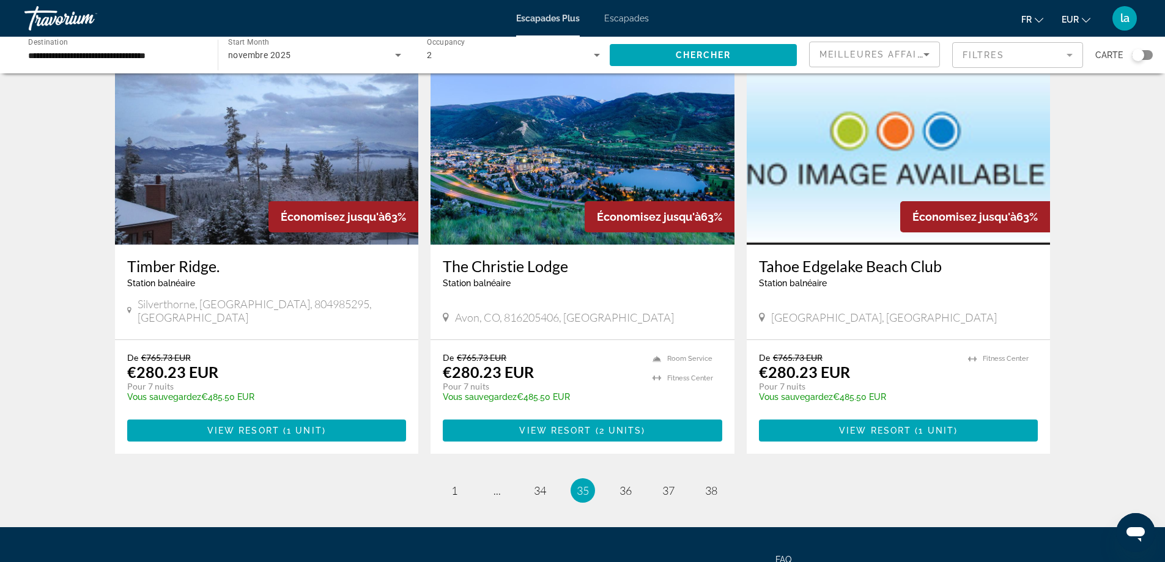
scroll to position [1417, 0]
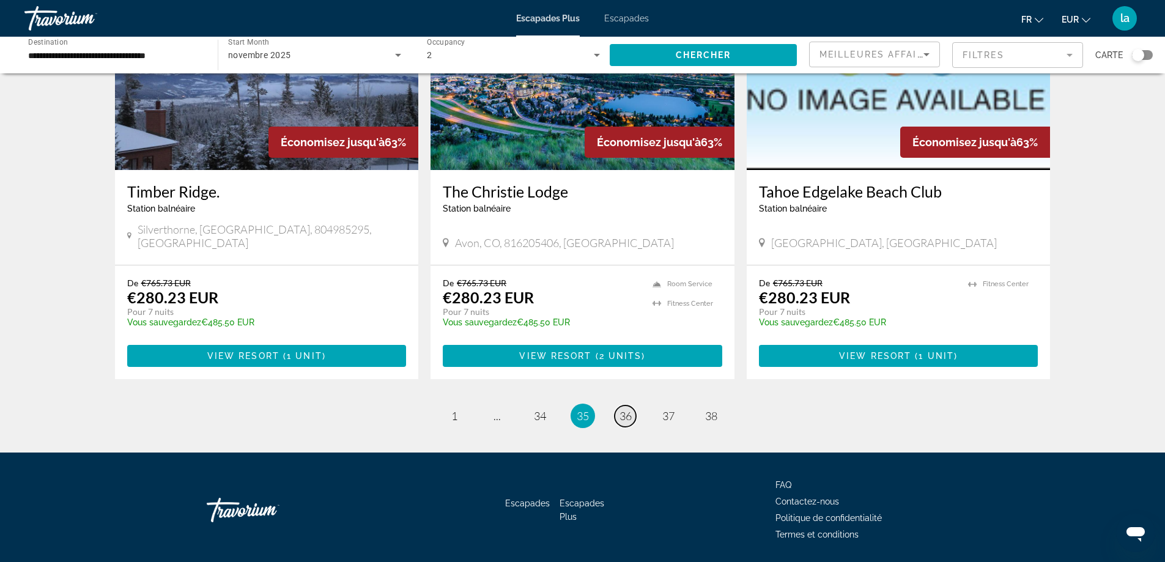
click at [623, 406] on link "page 36" at bounding box center [625, 416] width 21 height 21
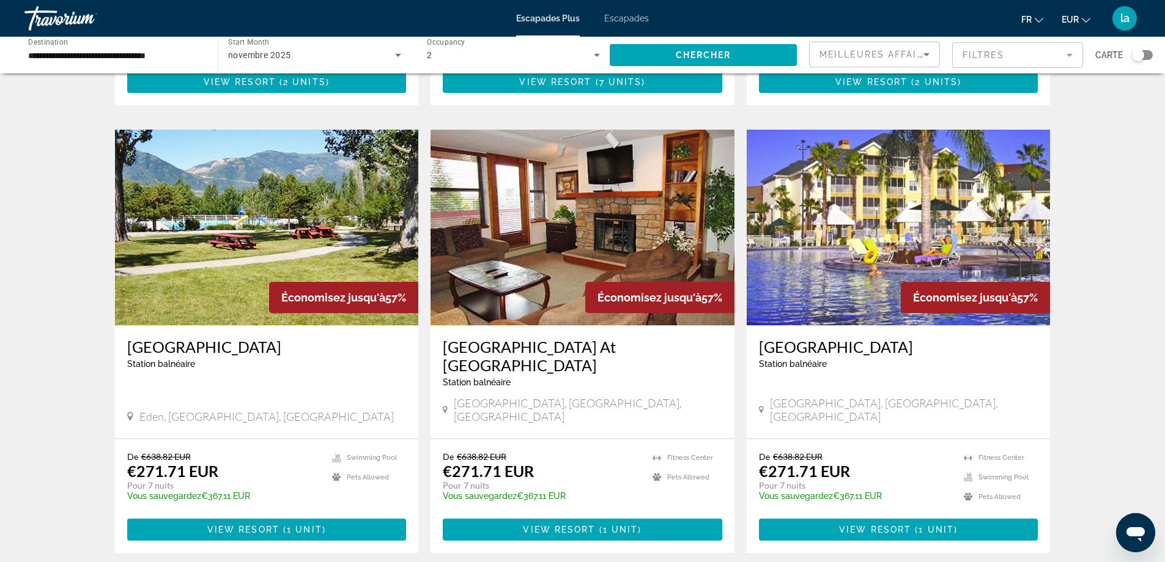
scroll to position [1454, 0]
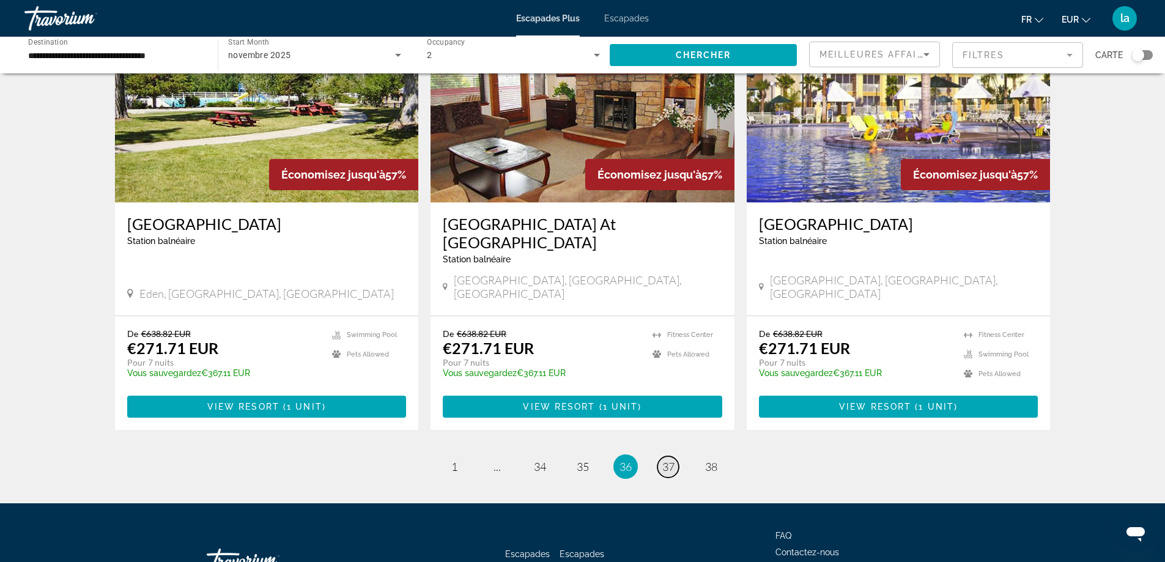
click at [667, 460] on span "37" at bounding box center [668, 466] width 12 height 13
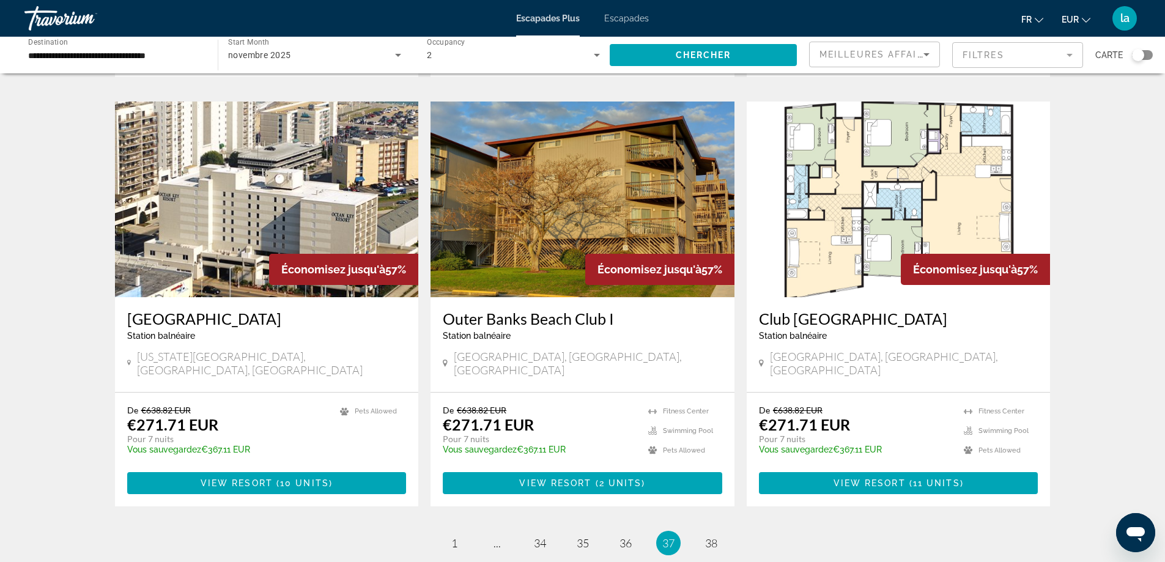
scroll to position [1346, 0]
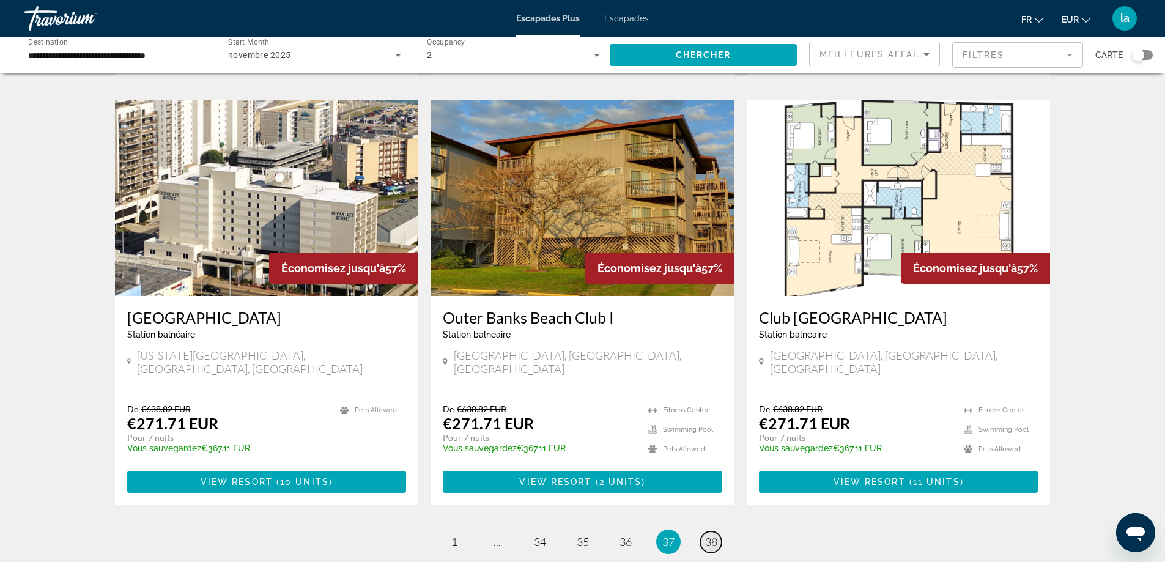
click at [716, 535] on span "38" at bounding box center [711, 541] width 12 height 13
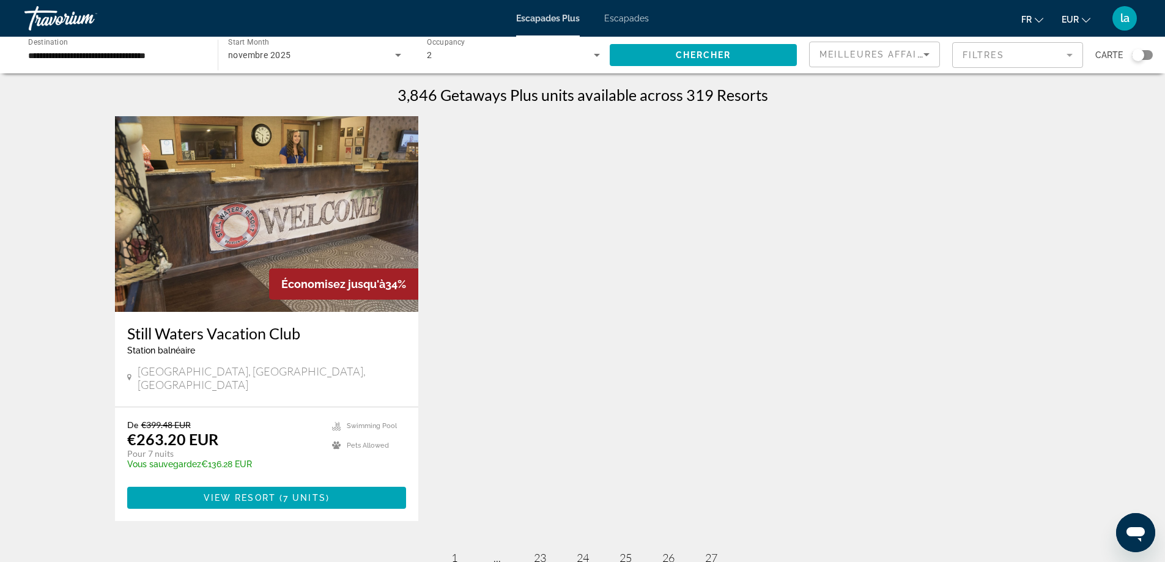
click at [1069, 51] on mat-form-field "Filtres" at bounding box center [1017, 55] width 131 height 26
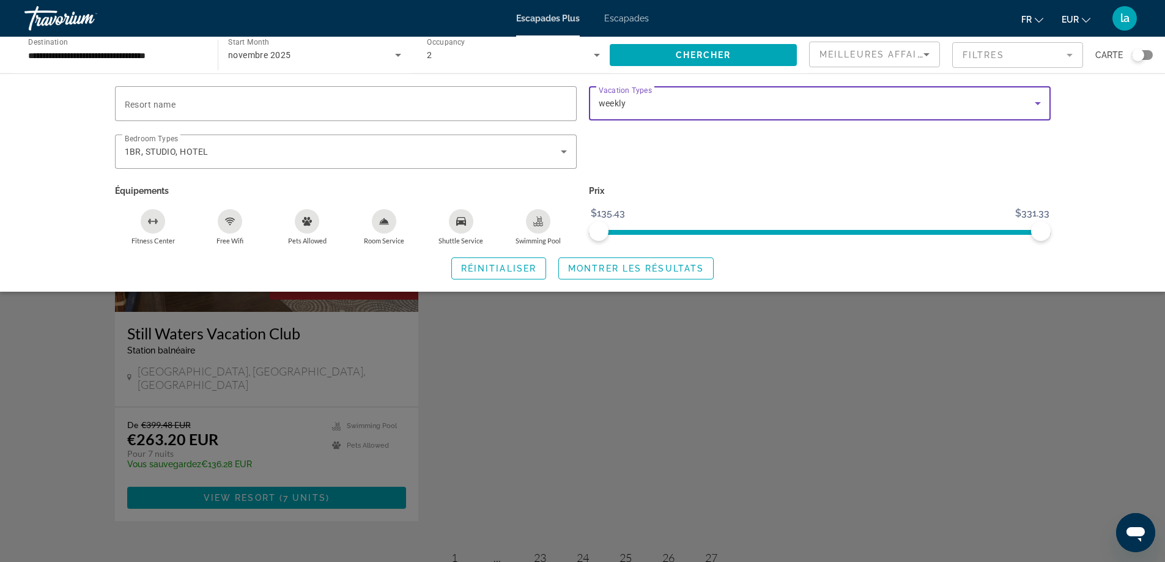
click at [1037, 103] on icon "Search widget" at bounding box center [1038, 103] width 6 height 3
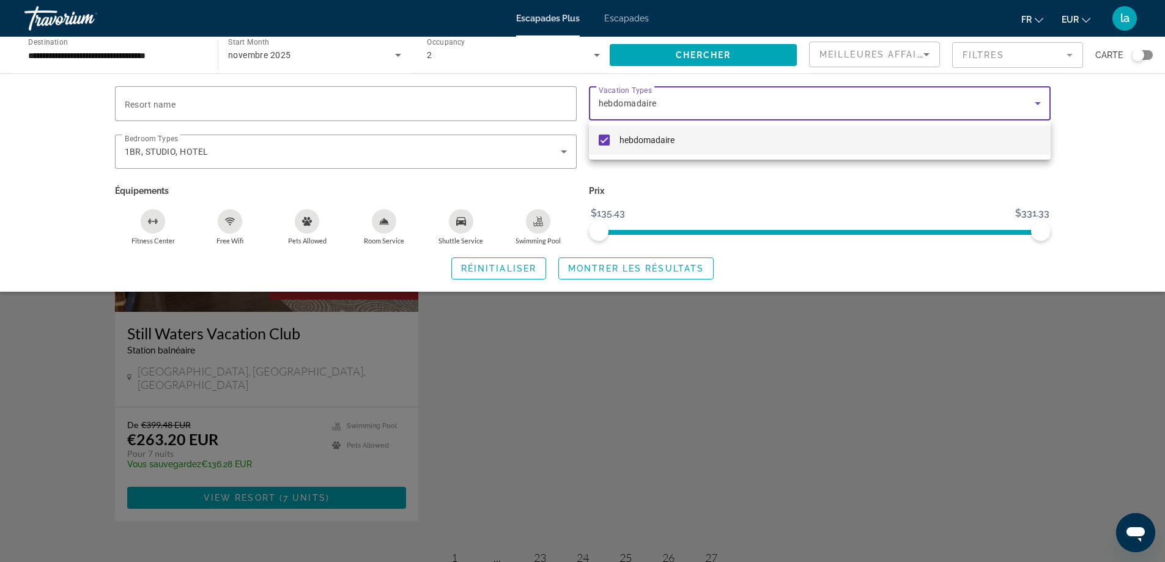
click at [604, 138] on mat-pseudo-checkbox at bounding box center [604, 140] width 11 height 11
click at [1039, 101] on div at bounding box center [582, 281] width 1165 height 562
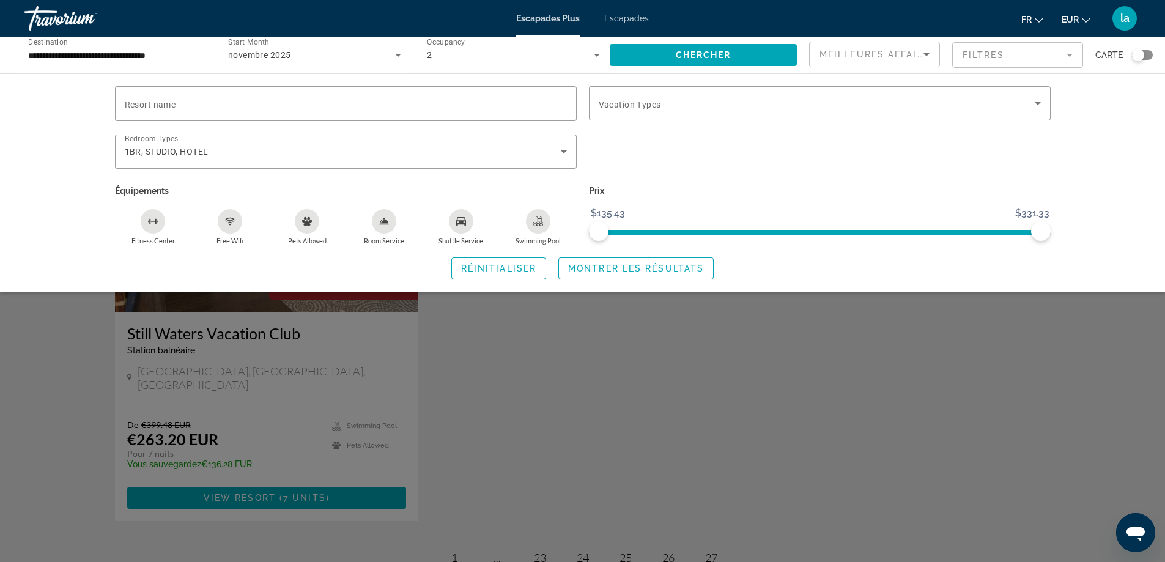
click at [1039, 101] on icon "Search widget" at bounding box center [1038, 103] width 15 height 15
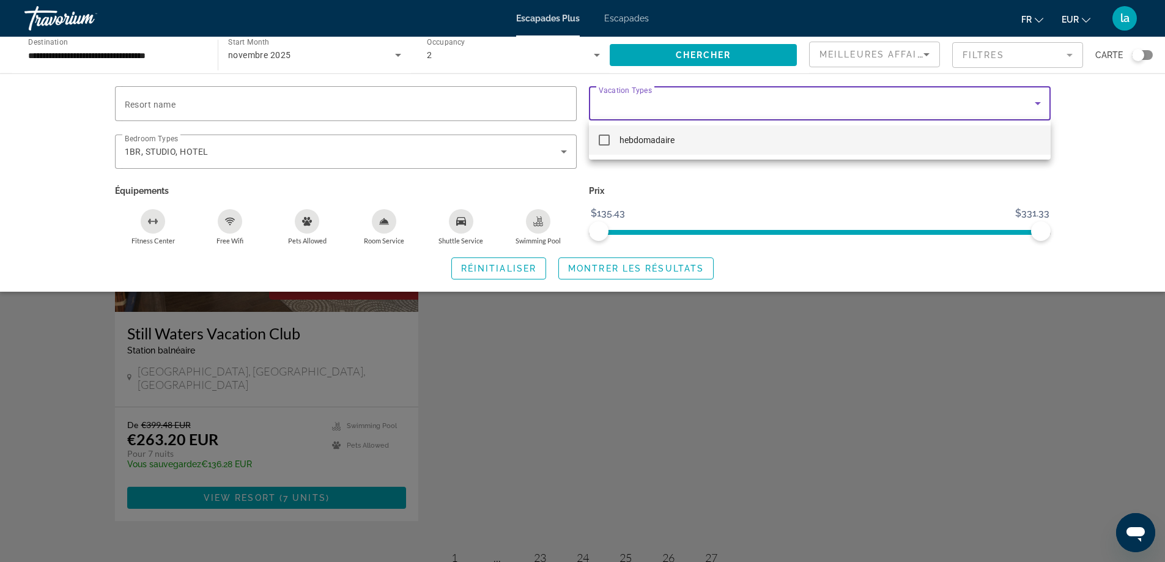
click at [729, 101] on div at bounding box center [582, 281] width 1165 height 562
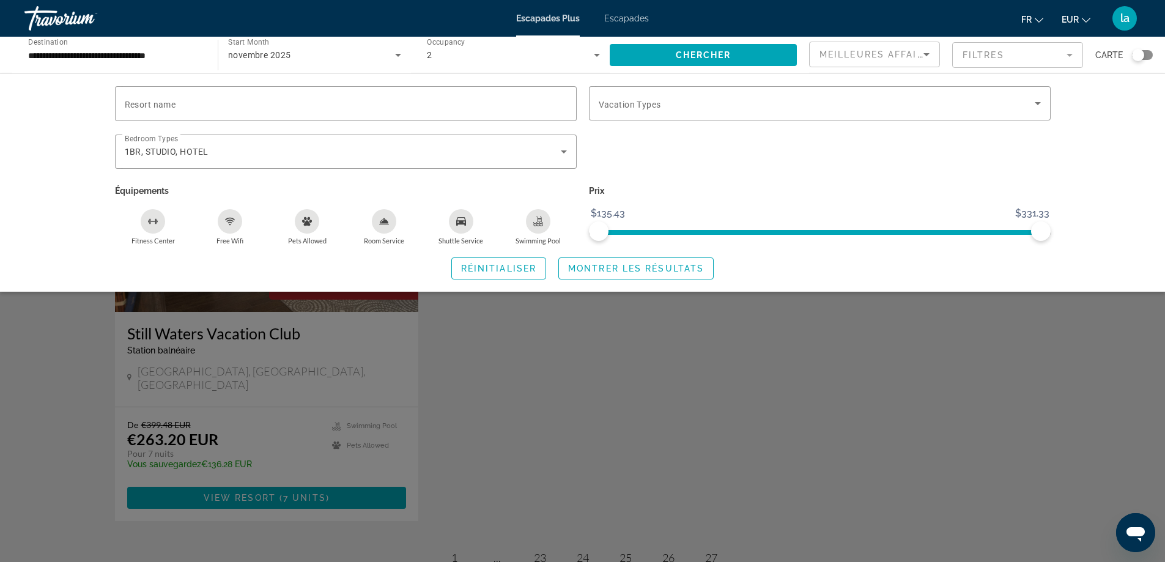
click at [1006, 47] on mat-form-field "Filtres" at bounding box center [1017, 55] width 131 height 26
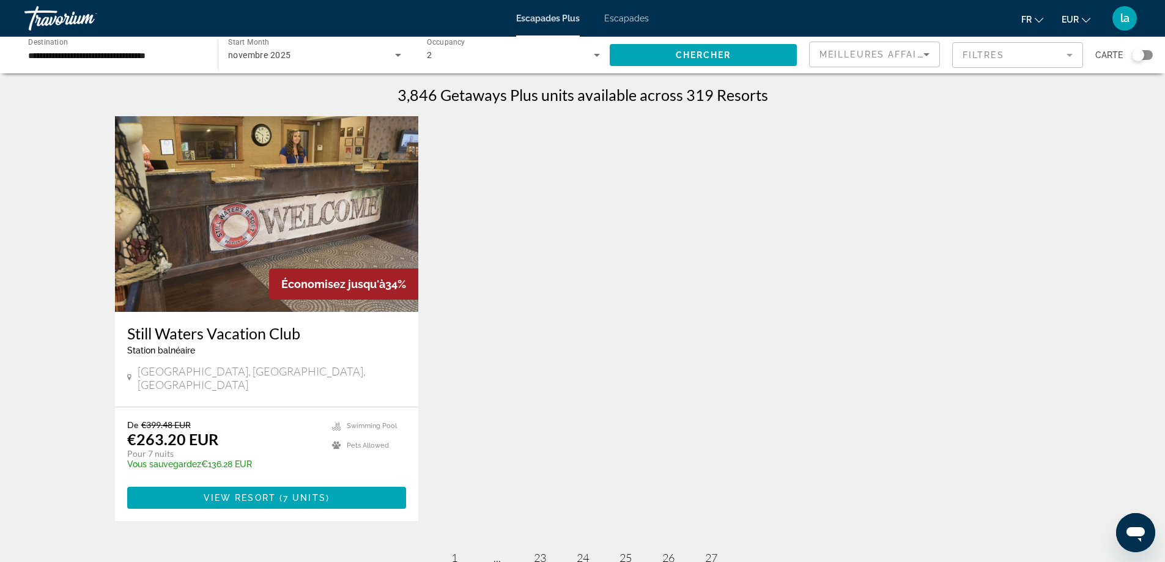
click at [1066, 51] on mat-form-field "Filtres" at bounding box center [1017, 55] width 131 height 26
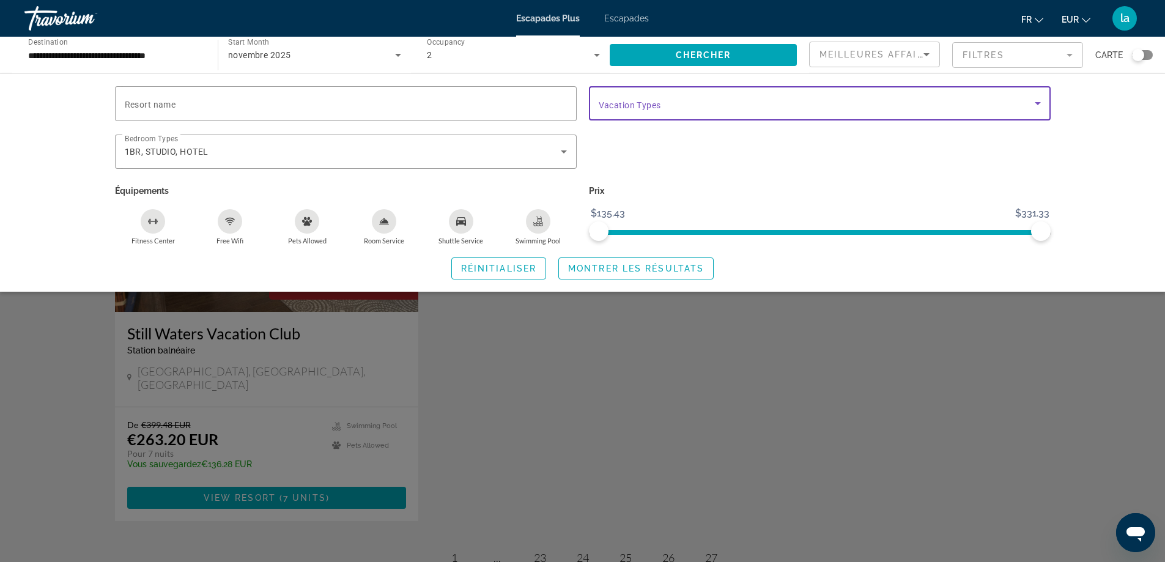
click at [1039, 102] on icon "Search widget" at bounding box center [1038, 103] width 15 height 15
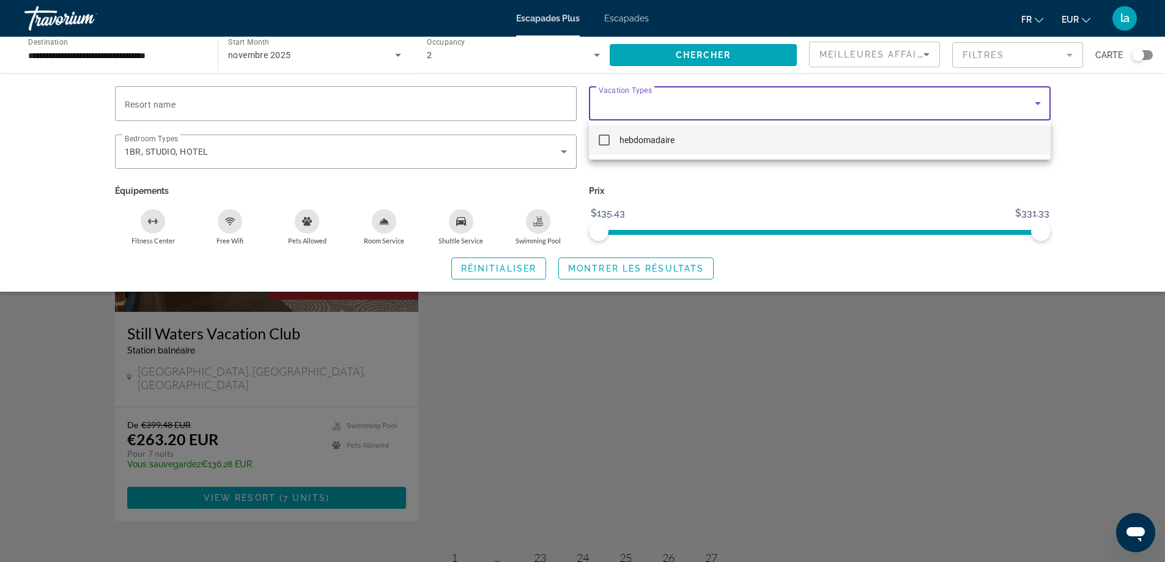
click at [750, 102] on div at bounding box center [582, 281] width 1165 height 562
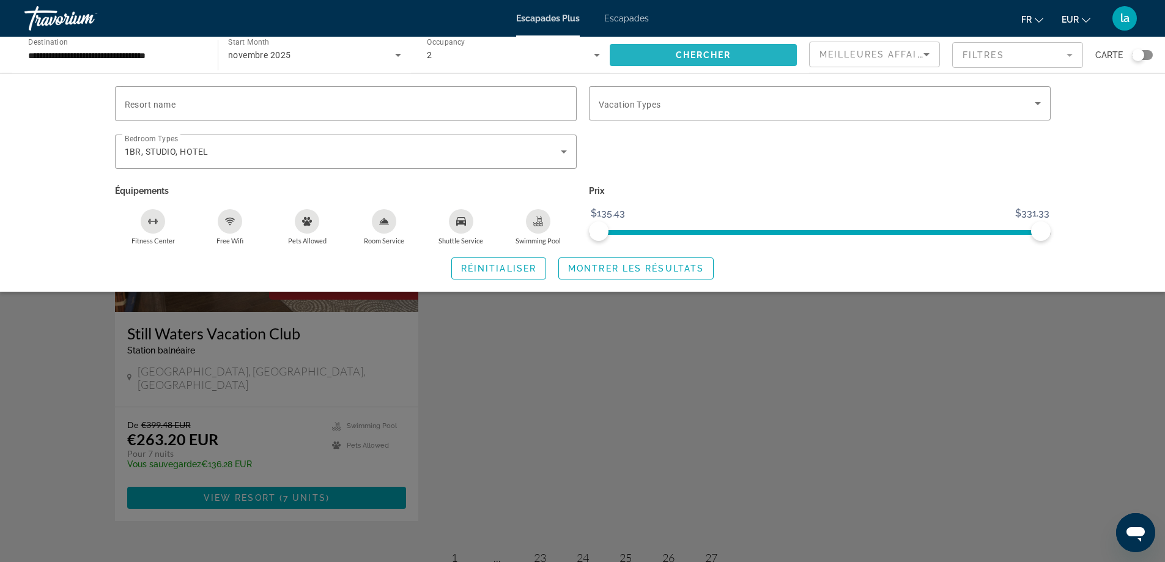
click at [671, 51] on span "Search widget" at bounding box center [703, 54] width 187 height 29
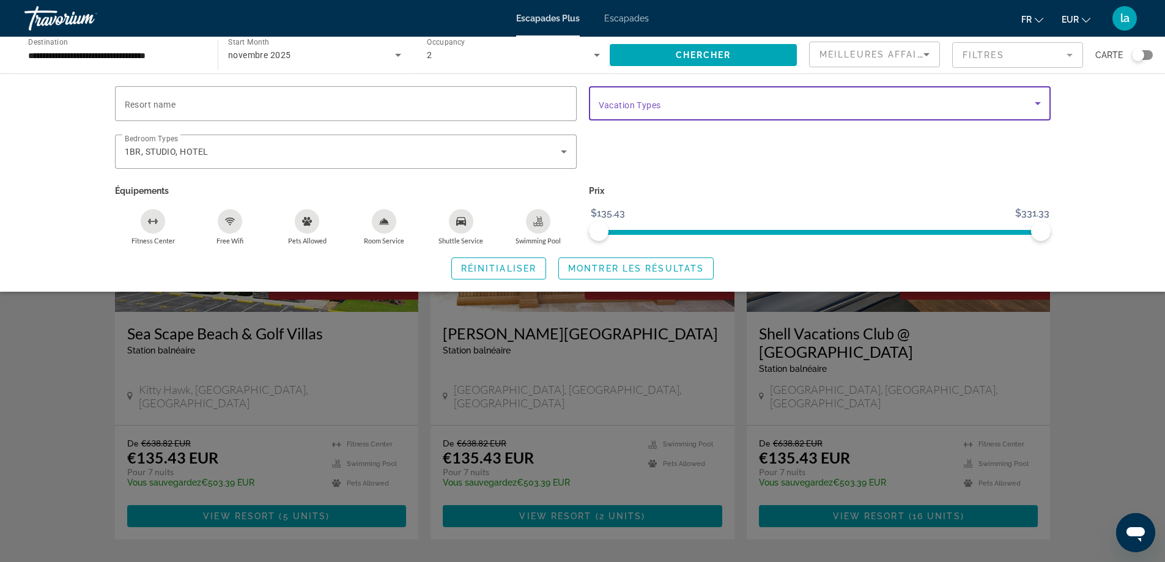
click at [1036, 101] on icon "Search widget" at bounding box center [1038, 103] width 15 height 15
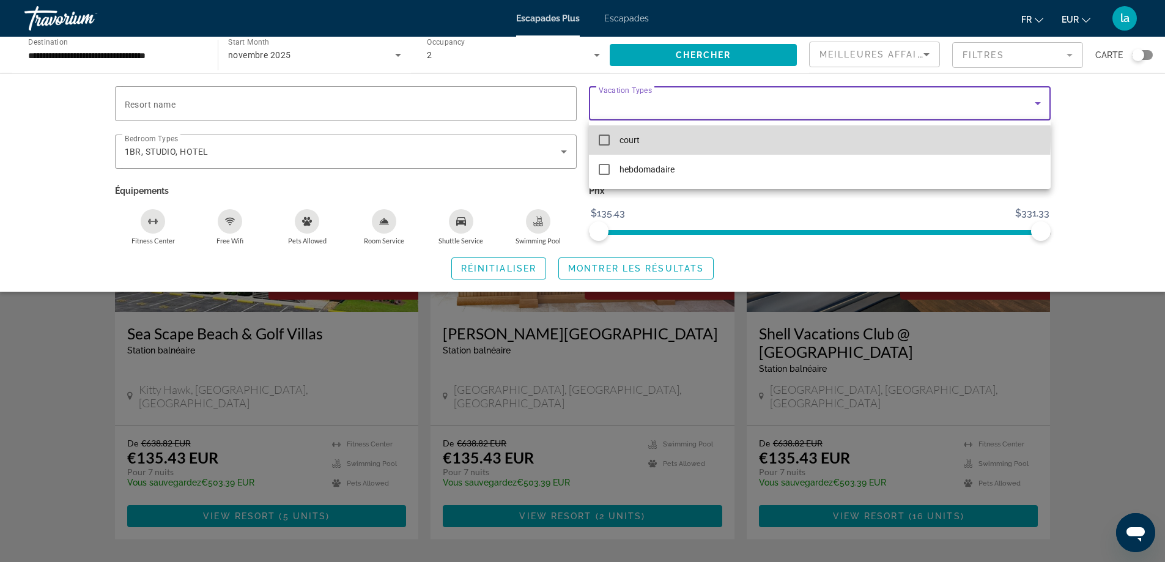
drag, startPoint x: 599, startPoint y: 133, endPoint x: 605, endPoint y: 137, distance: 7.1
click at [604, 137] on mat-option "court" at bounding box center [820, 139] width 462 height 29
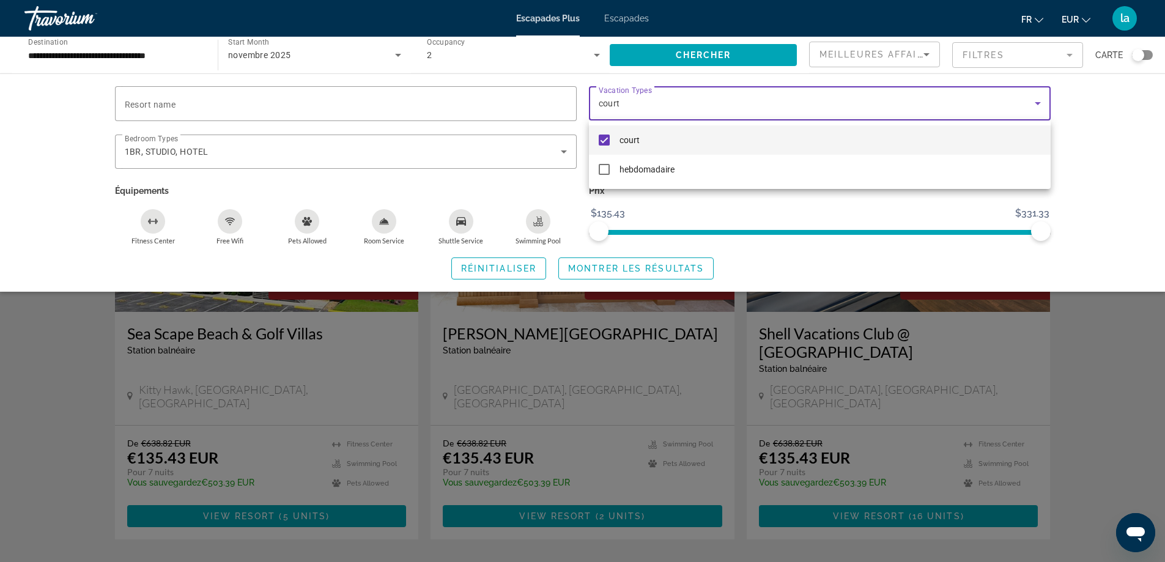
click at [637, 267] on div at bounding box center [582, 281] width 1165 height 562
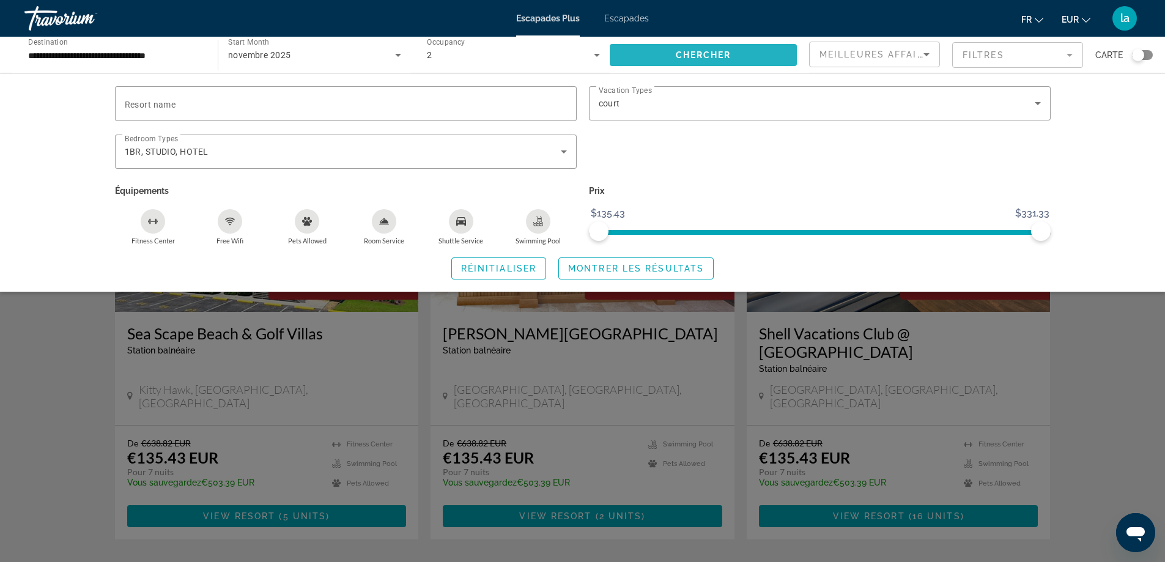
click at [691, 54] on span "Chercher" at bounding box center [704, 55] width 56 height 10
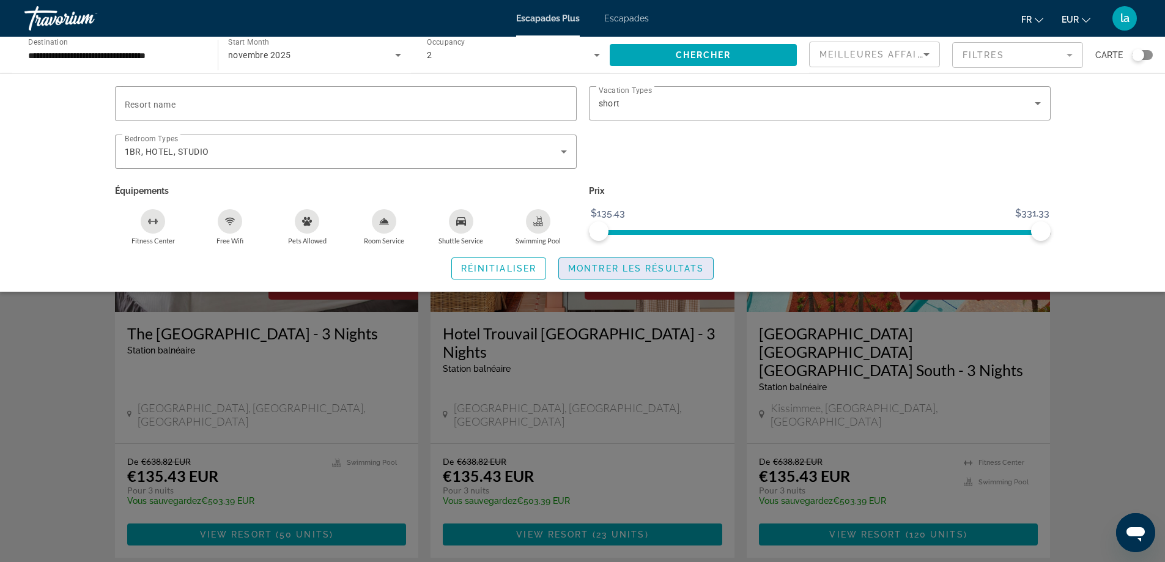
click at [630, 264] on span "Montrer les résultats" at bounding box center [636, 269] width 136 height 10
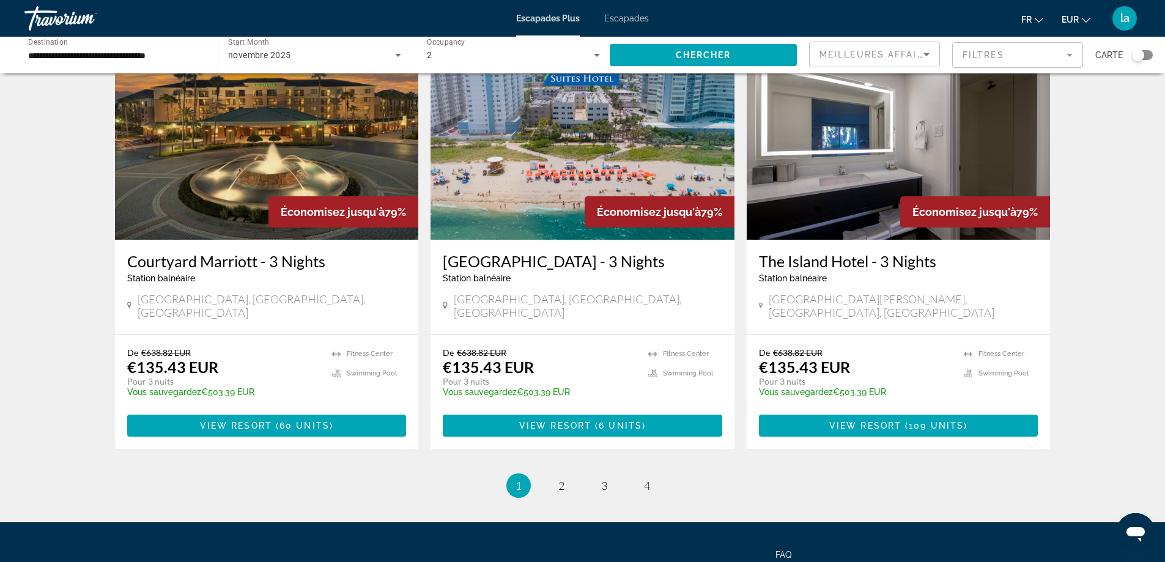
scroll to position [1468, 0]
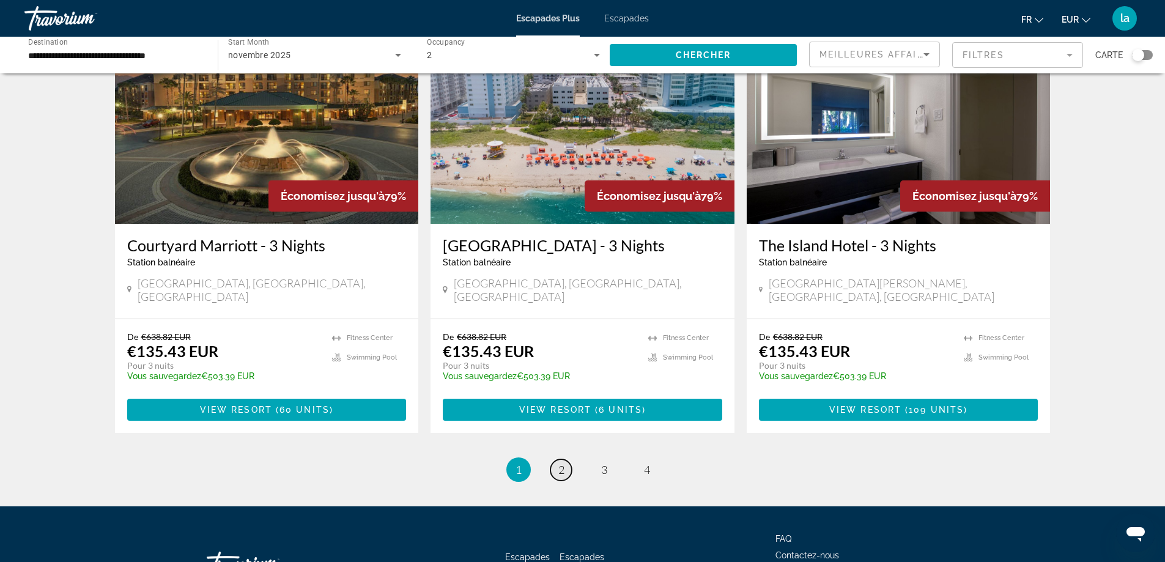
click at [556, 459] on link "page 2" at bounding box center [561, 469] width 21 height 21
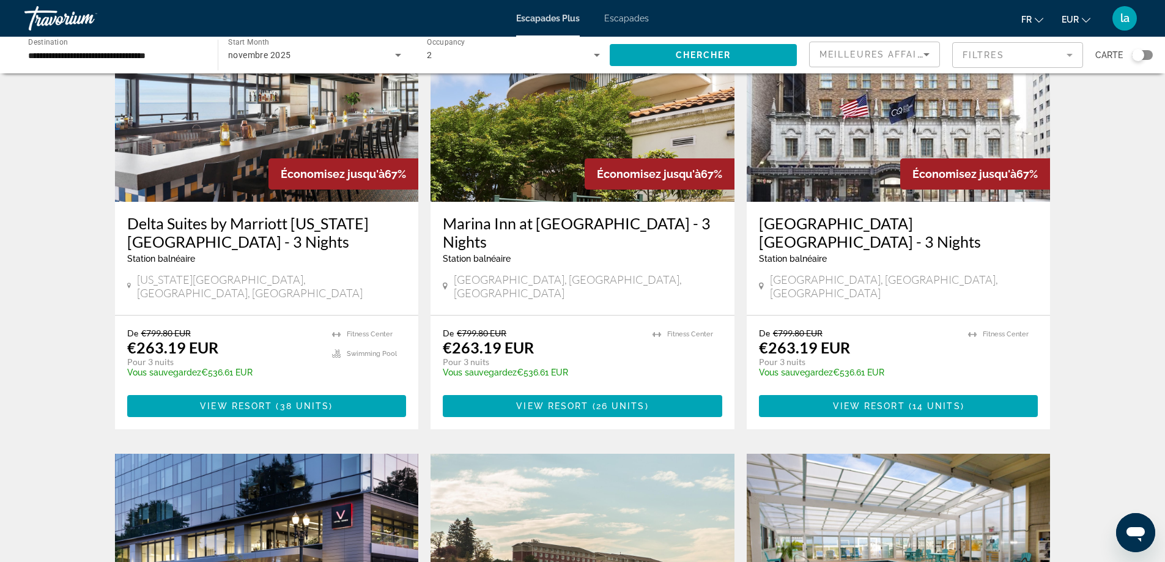
scroll to position [1490, 0]
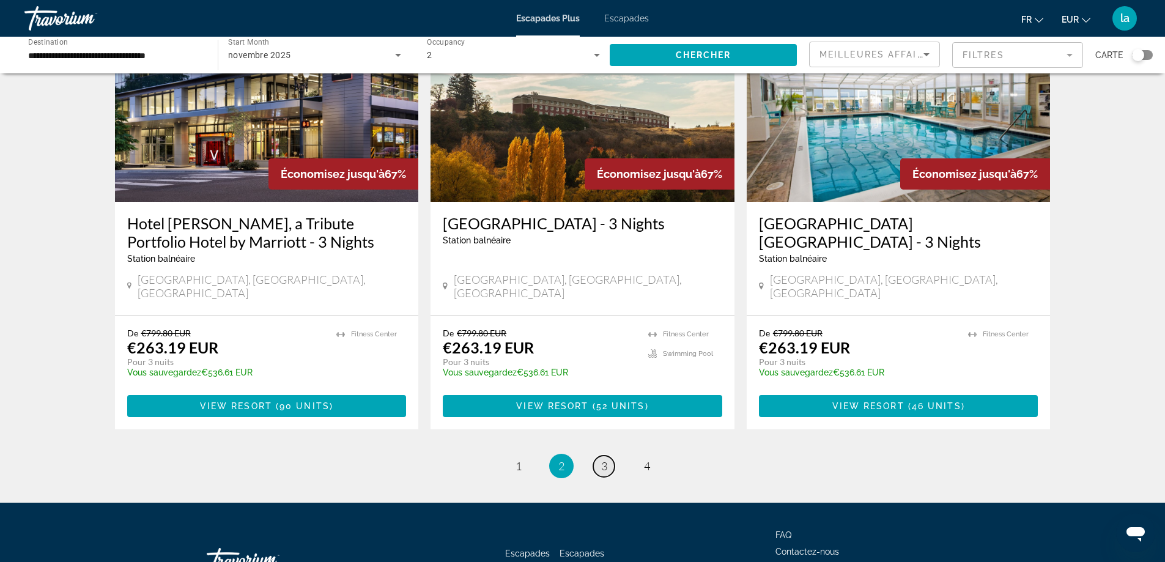
click at [603, 459] on span "3" at bounding box center [604, 465] width 6 height 13
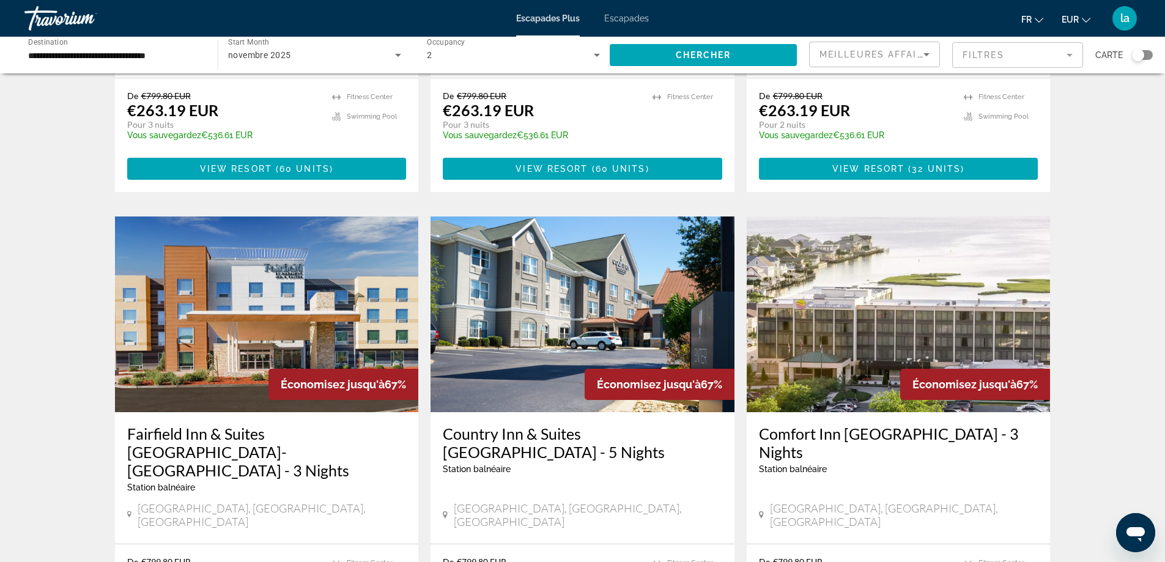
scroll to position [1407, 0]
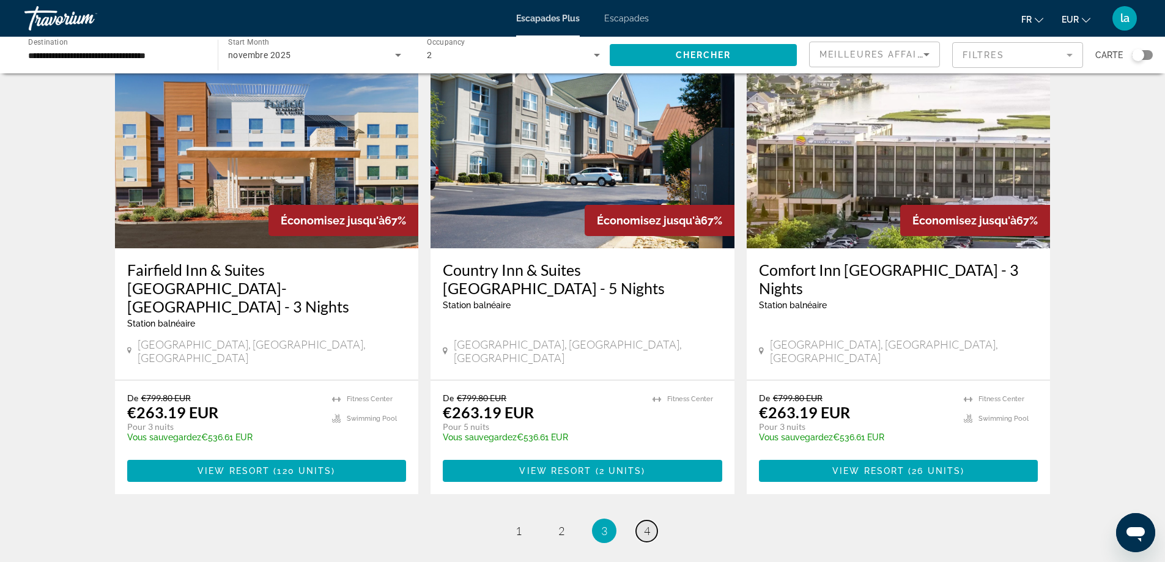
click at [643, 521] on link "page 4" at bounding box center [646, 531] width 21 height 21
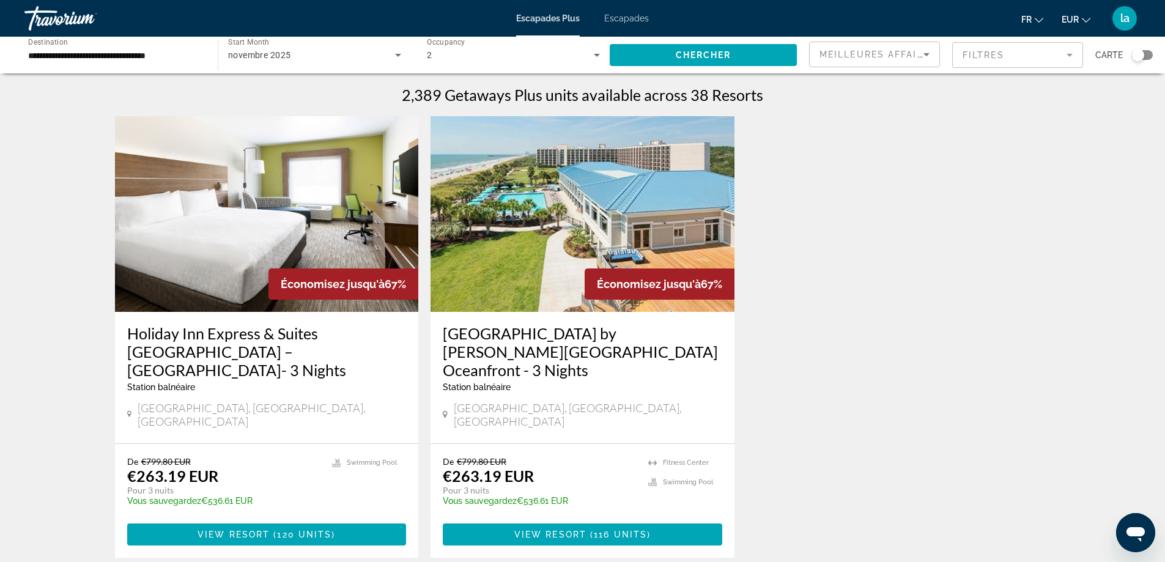
click at [630, 15] on font "Escapades" at bounding box center [626, 18] width 45 height 10
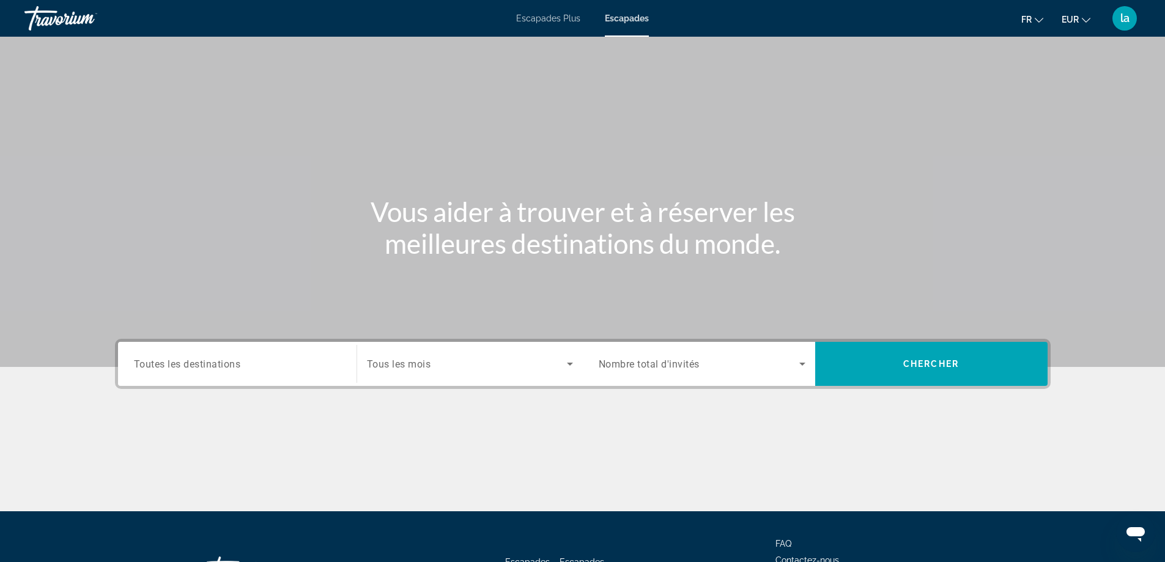
click at [305, 362] on input "Destination Toutes les destinations" at bounding box center [237, 364] width 207 height 15
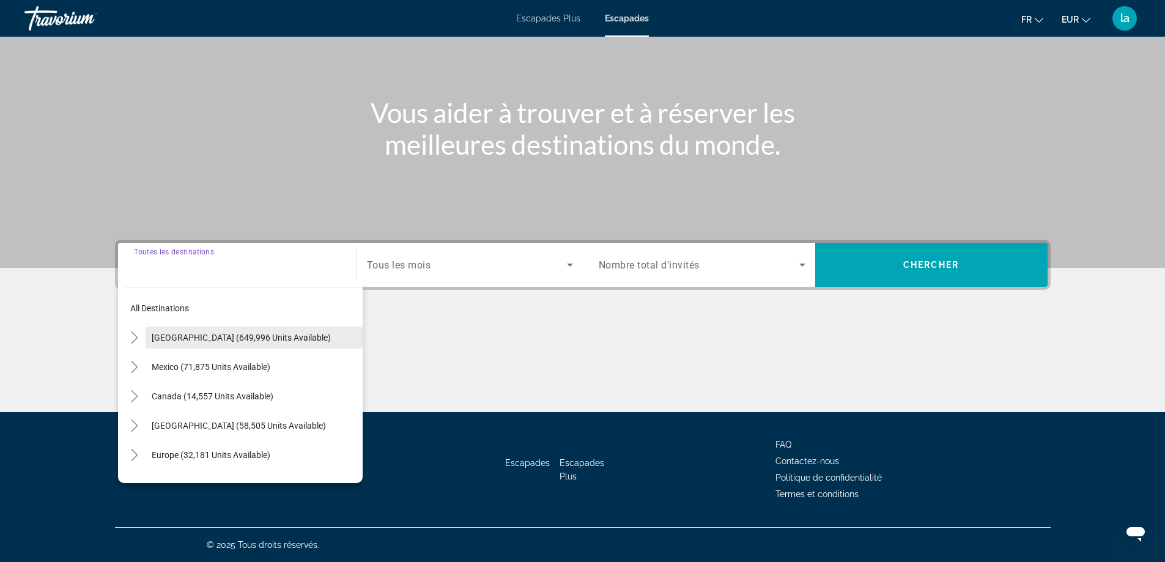
click at [339, 329] on span "Search widget" at bounding box center [254, 337] width 217 height 29
type input "**********"
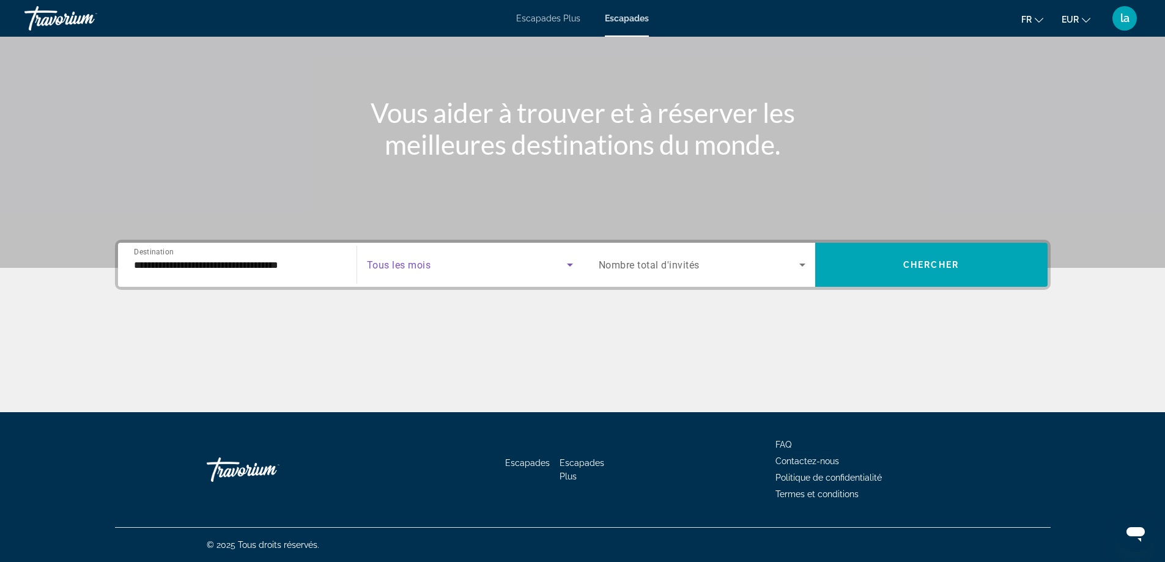
click at [564, 265] on icon "Search widget" at bounding box center [570, 265] width 15 height 15
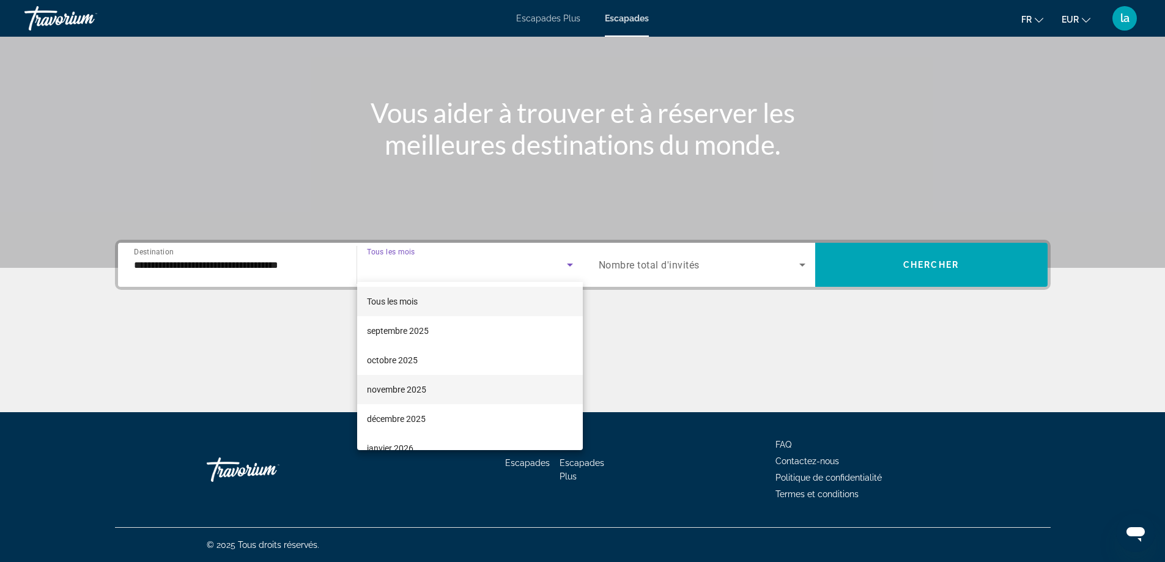
click at [418, 391] on font "novembre 2025" at bounding box center [396, 390] width 59 height 10
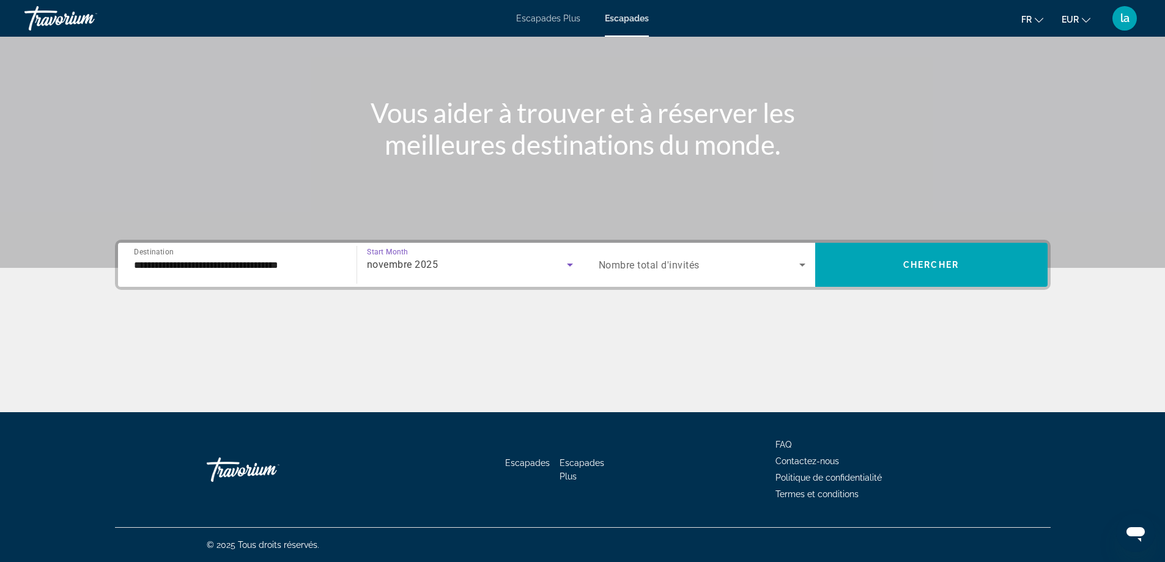
click at [800, 264] on icon "Search widget" at bounding box center [803, 265] width 6 height 3
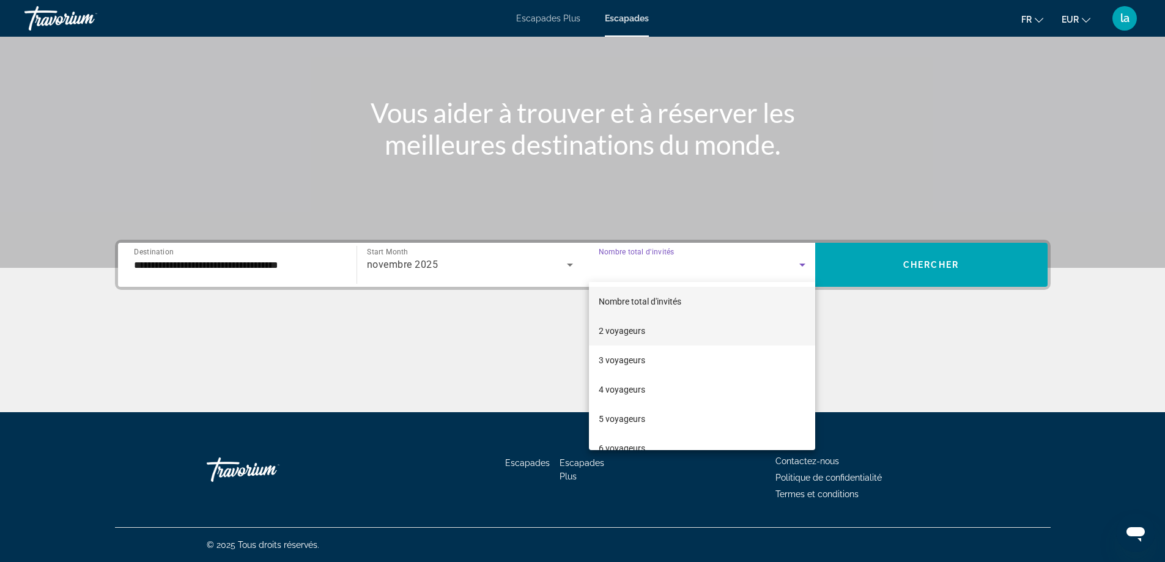
click at [635, 331] on font "2 voyageurs" at bounding box center [622, 331] width 46 height 10
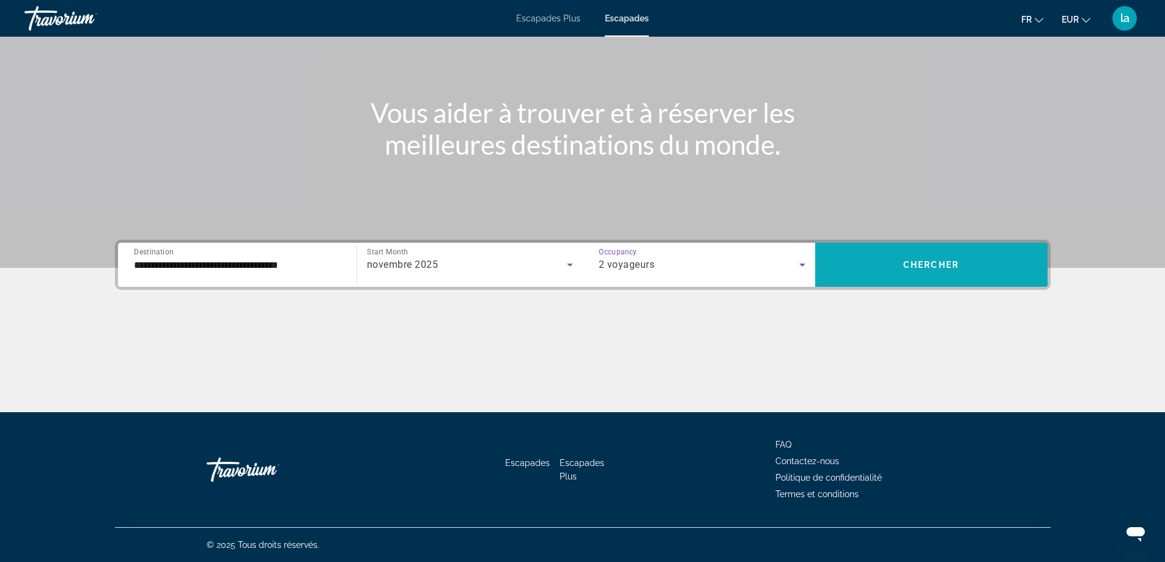
click at [937, 259] on span "Search widget" at bounding box center [931, 264] width 232 height 29
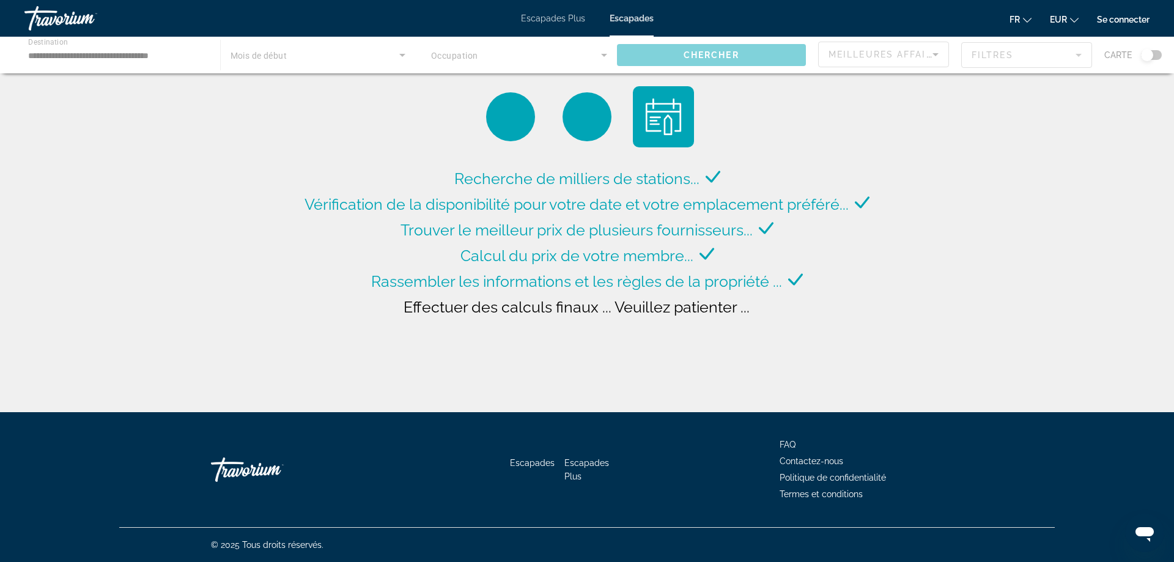
click at [1105, 17] on font "Se connecter" at bounding box center [1123, 20] width 53 height 10
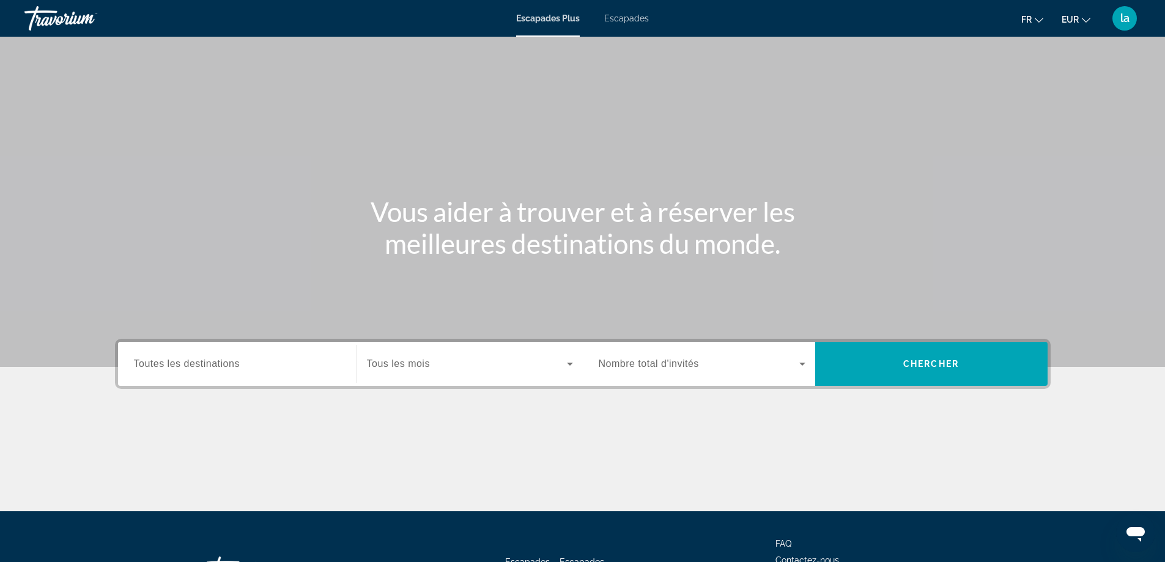
click at [253, 366] on input "Destination Toutes les destinations" at bounding box center [237, 364] width 207 height 15
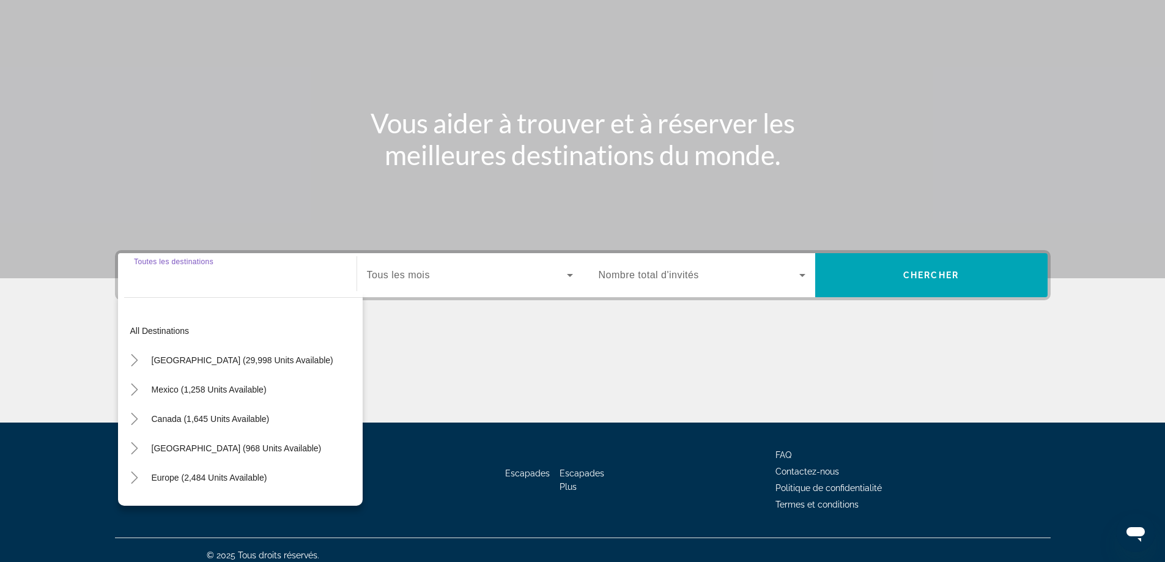
scroll to position [99, 0]
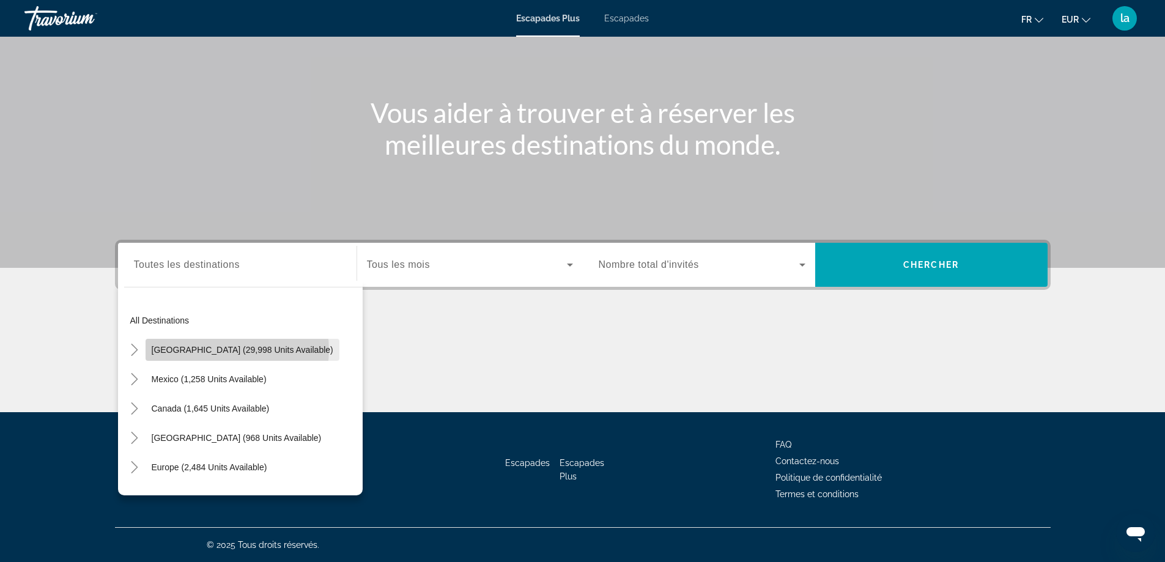
click at [237, 350] on span "[GEOGRAPHIC_DATA] (29,998 units available)" at bounding box center [243, 350] width 182 height 10
type input "**********"
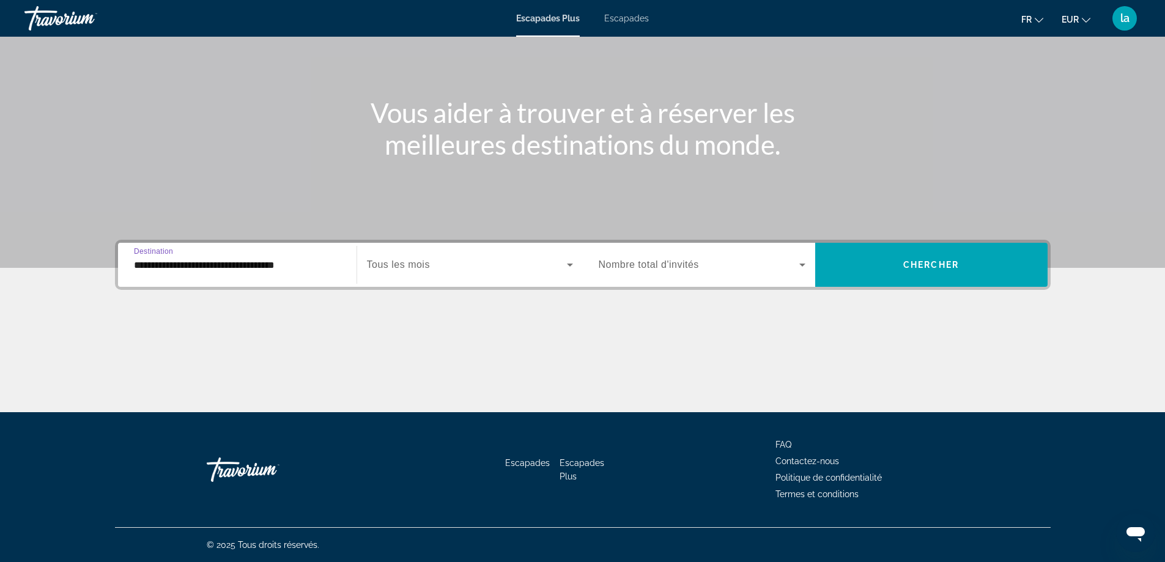
click at [434, 265] on span "Widget de recherche" at bounding box center [467, 265] width 200 height 15
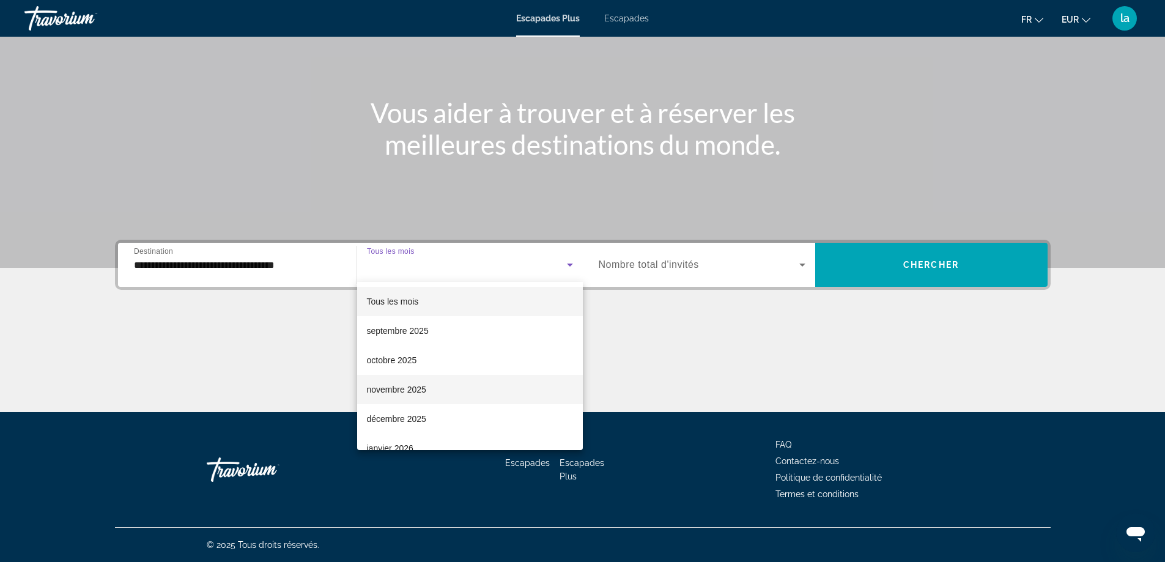
click at [418, 392] on font "novembre 2025" at bounding box center [396, 390] width 59 height 10
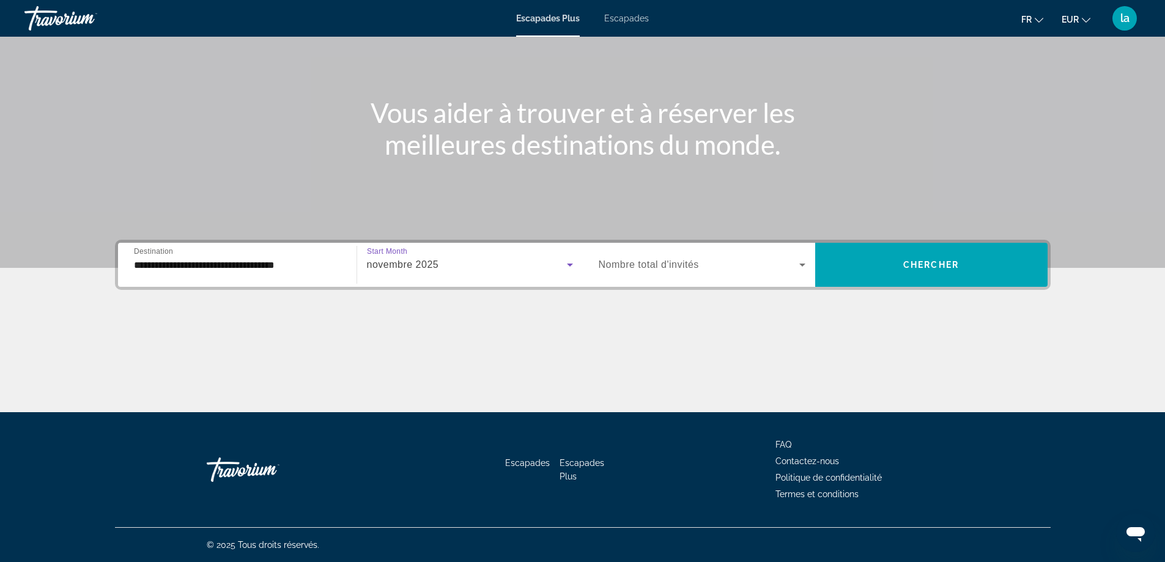
click at [688, 265] on span "Nombre total d'invités" at bounding box center [649, 264] width 100 height 10
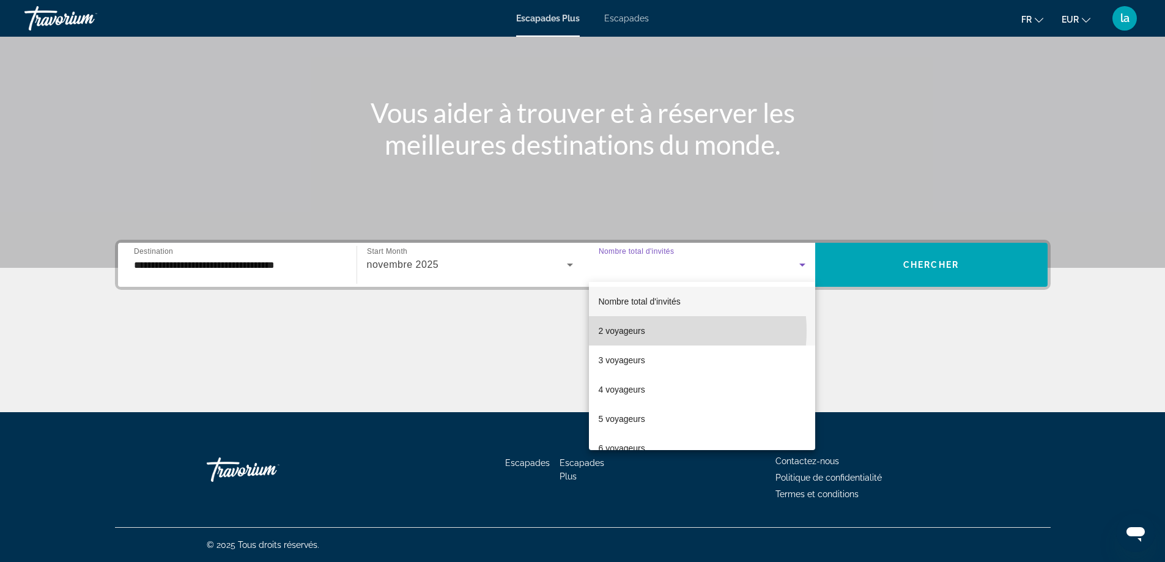
click at [658, 331] on mat-option "2 voyageurs" at bounding box center [702, 330] width 226 height 29
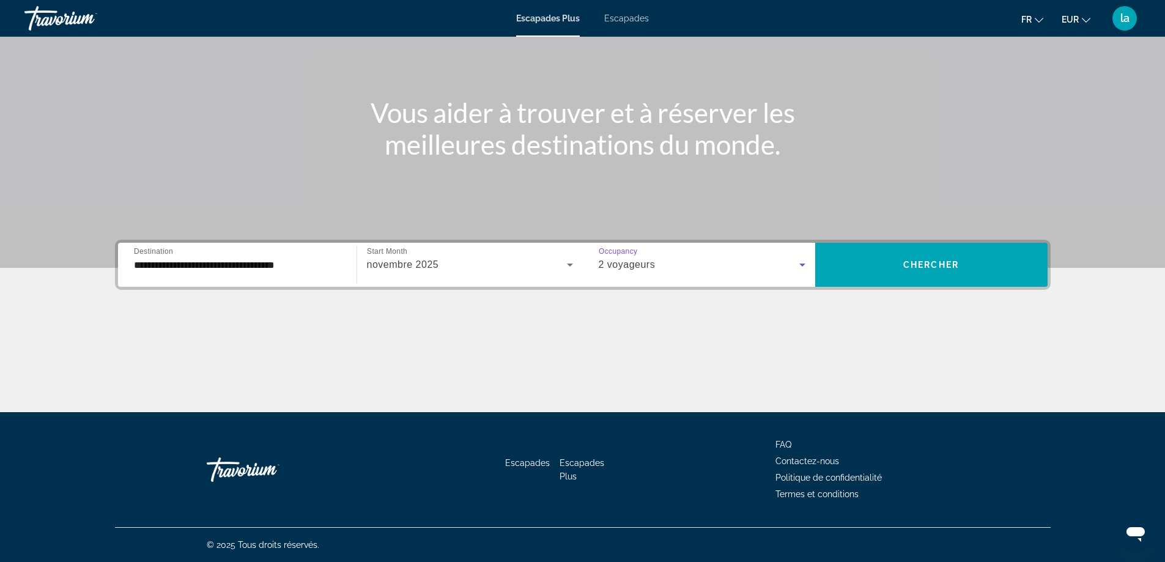
click at [623, 18] on font "Escapades" at bounding box center [626, 18] width 45 height 10
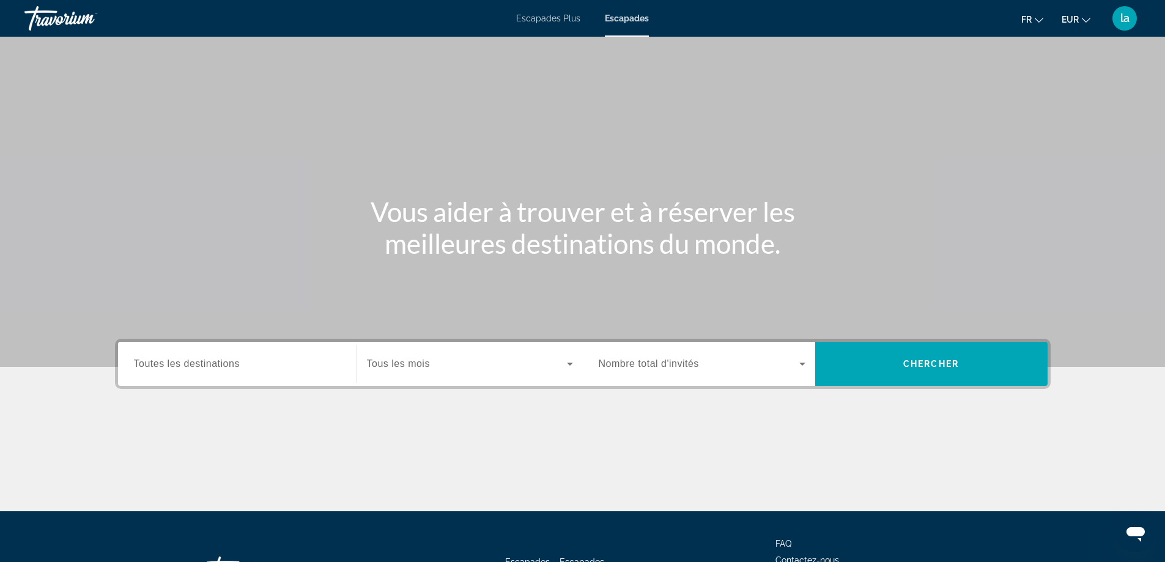
click at [238, 359] on span "Toutes les destinations" at bounding box center [187, 363] width 106 height 10
click at [238, 359] on input "Destination Toutes les destinations" at bounding box center [237, 364] width 207 height 15
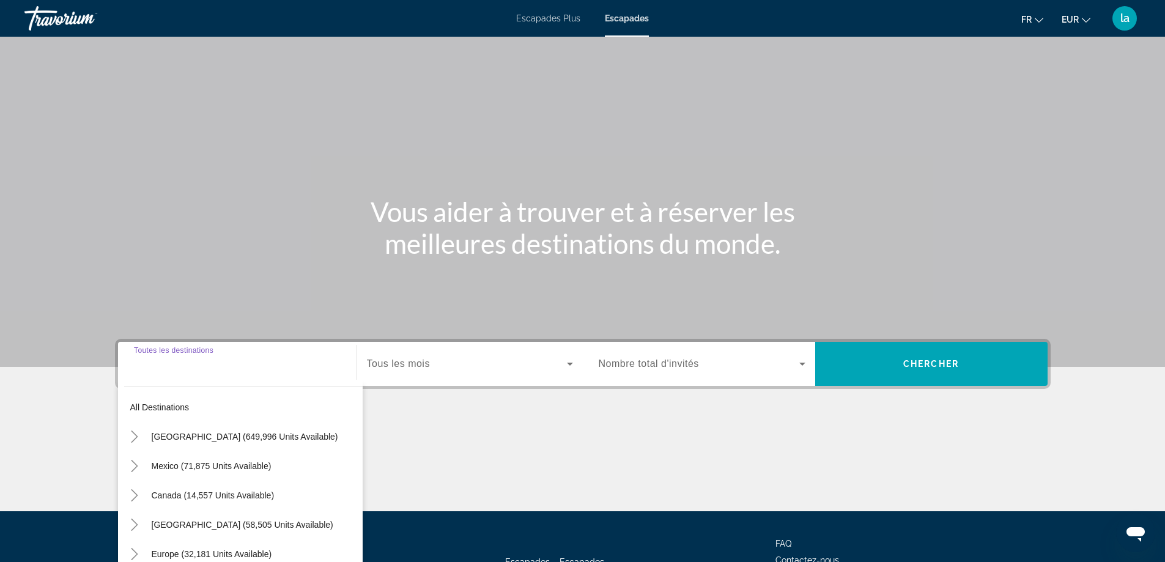
scroll to position [99, 0]
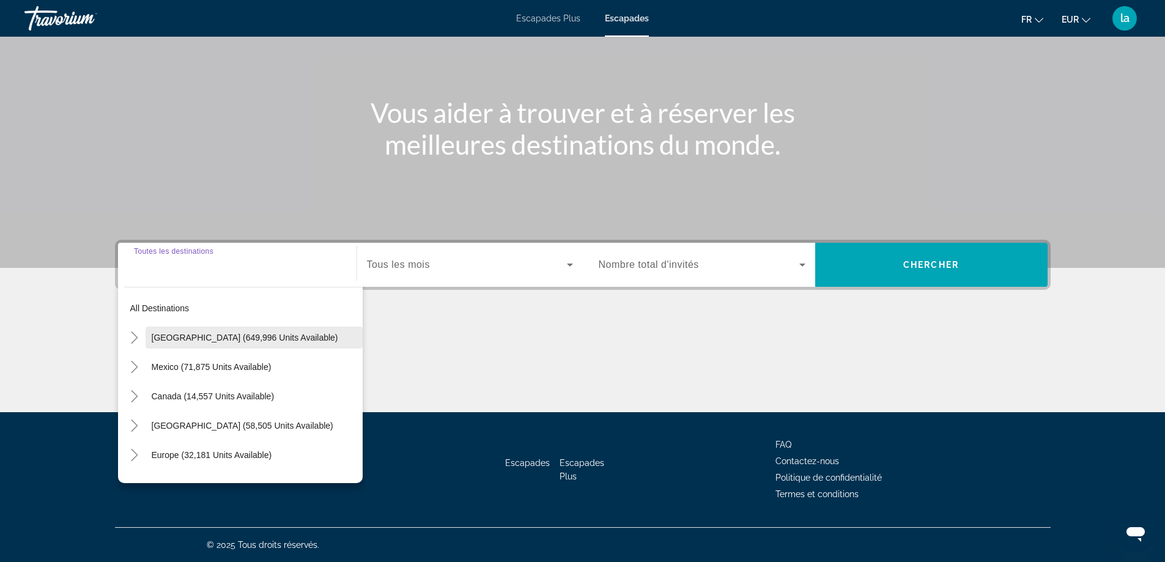
click at [222, 332] on span "Search widget" at bounding box center [254, 337] width 217 height 29
type input "**********"
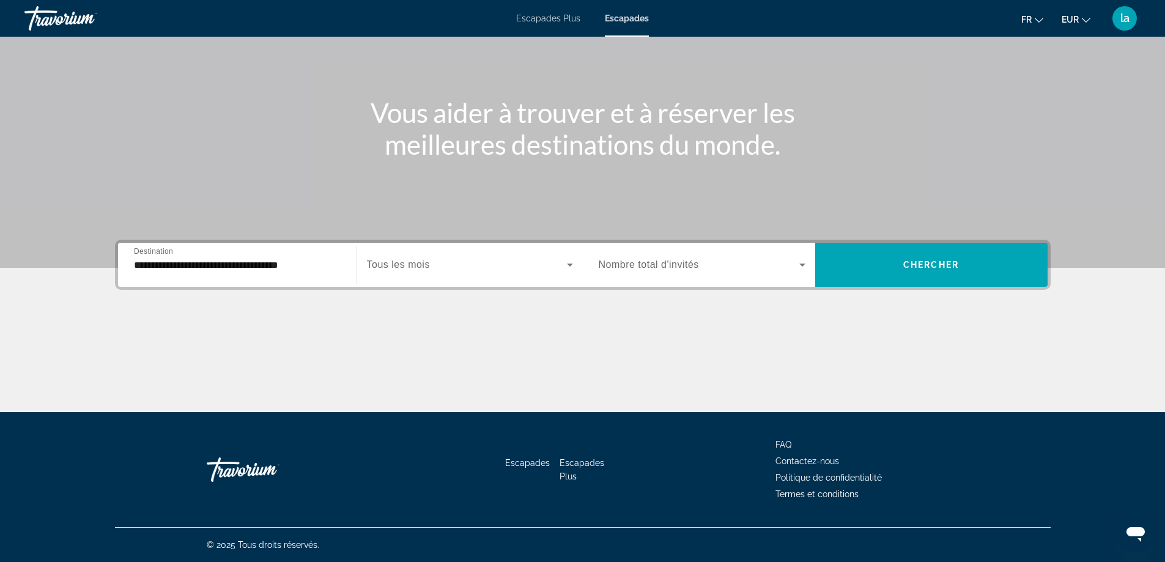
drag, startPoint x: 433, startPoint y: 245, endPoint x: 432, endPoint y: 251, distance: 6.8
click at [434, 247] on div "Start Month Tous les mois" at bounding box center [470, 265] width 226 height 44
click at [432, 258] on span "Search widget" at bounding box center [467, 265] width 200 height 15
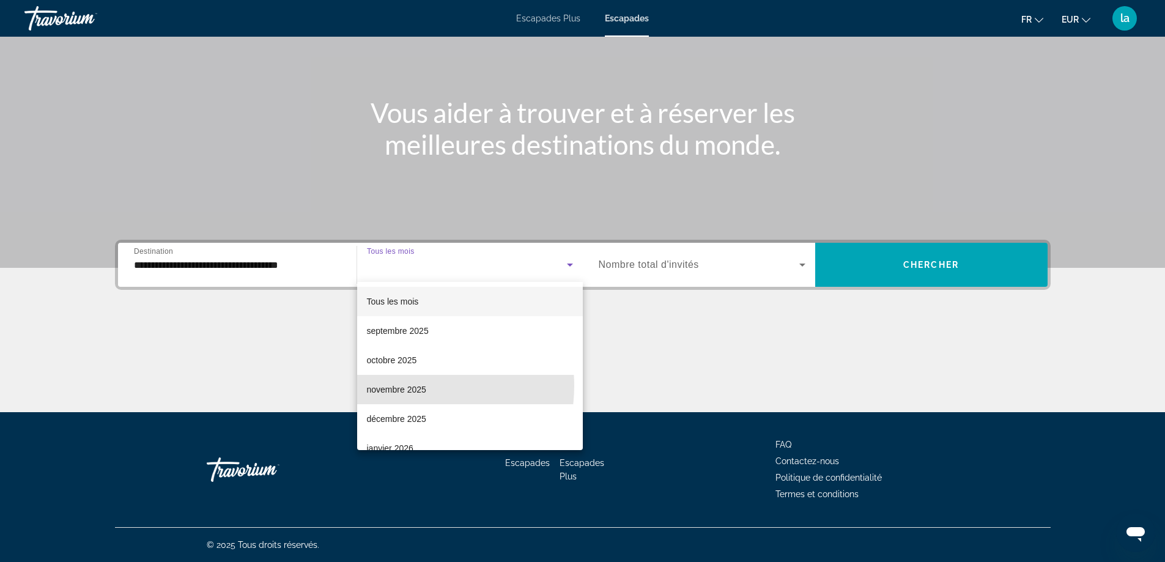
click at [410, 385] on font "novembre 2025" at bounding box center [396, 390] width 59 height 10
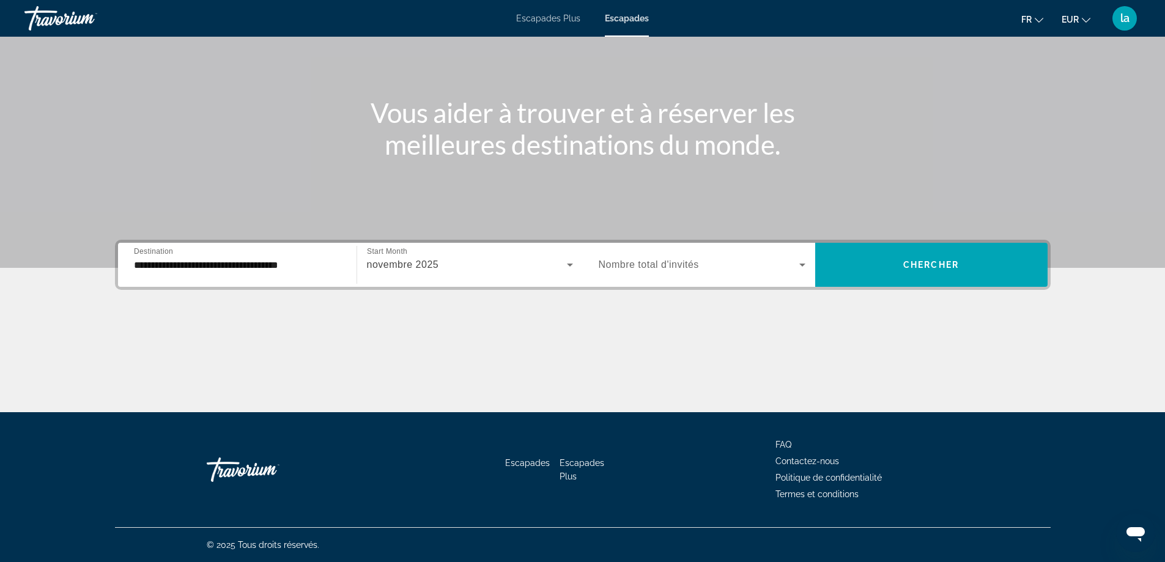
click at [643, 255] on div "Search widget" at bounding box center [702, 265] width 207 height 34
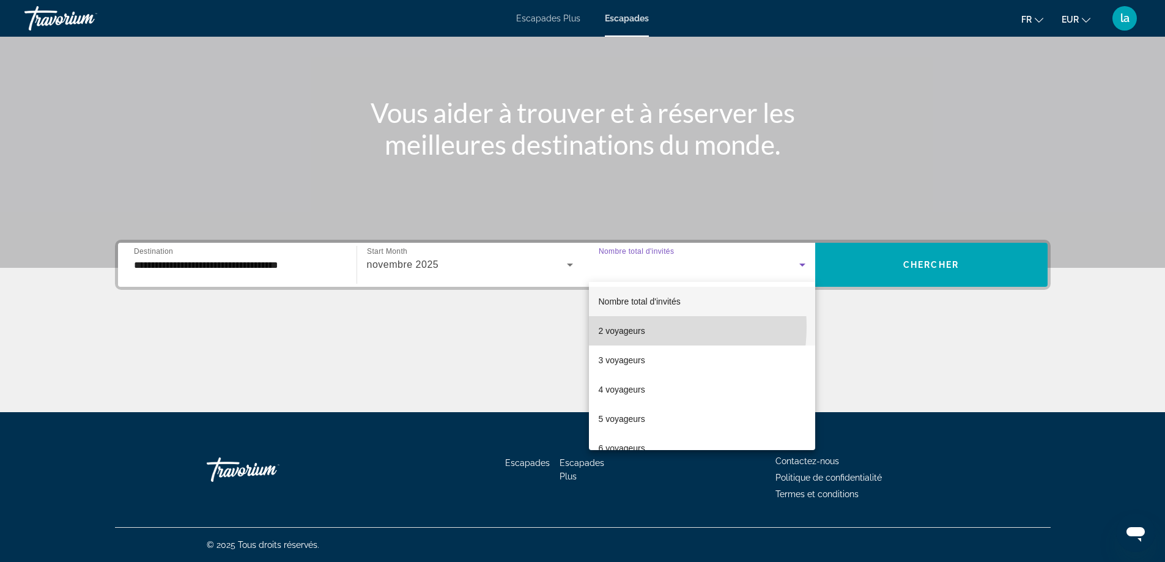
click at [634, 327] on font "2 voyageurs" at bounding box center [622, 331] width 46 height 10
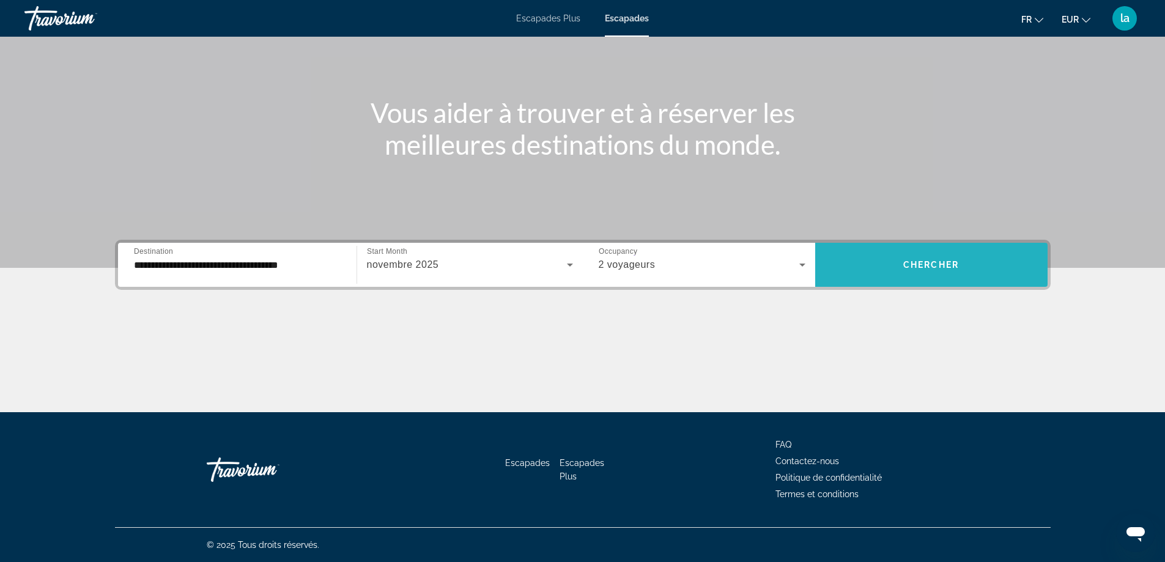
click at [941, 255] on span "Search widget" at bounding box center [931, 264] width 232 height 29
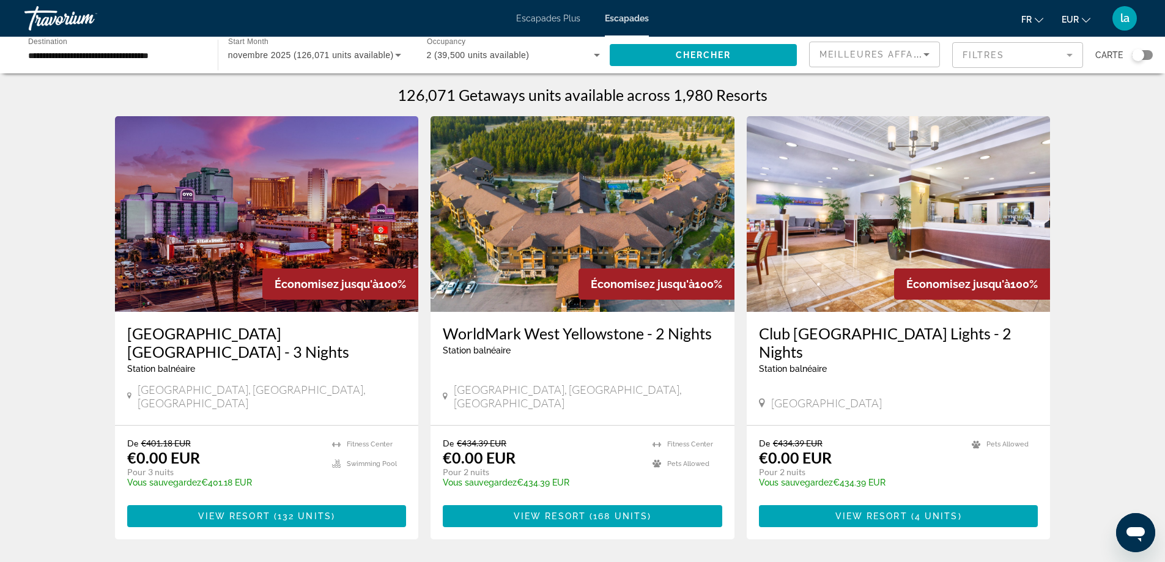
click at [1061, 52] on mat-form-field "Filtres" at bounding box center [1017, 55] width 131 height 26
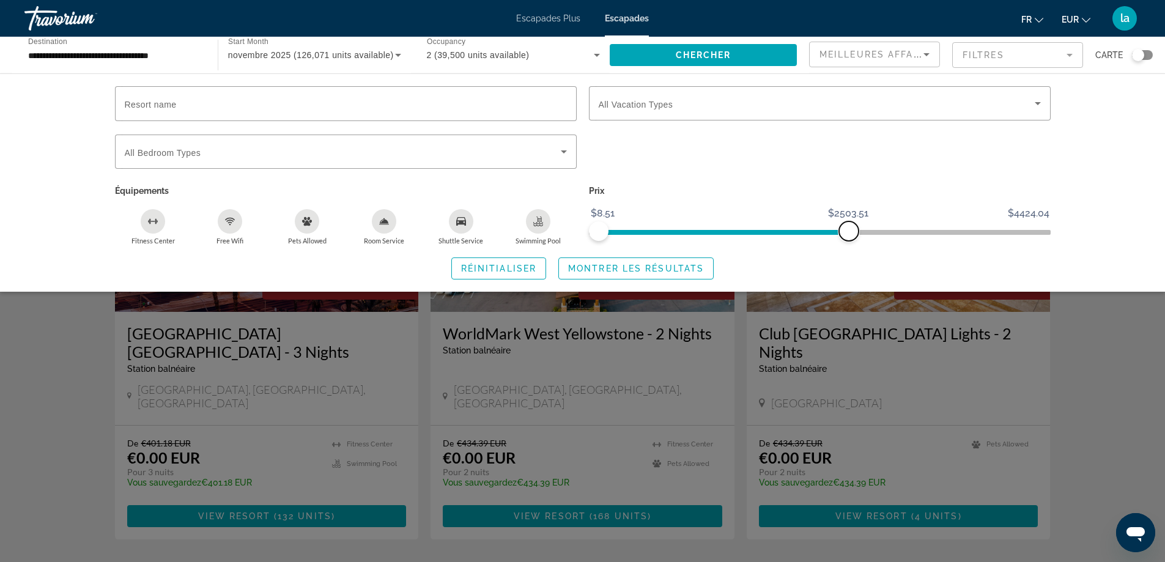
drag, startPoint x: 1037, startPoint y: 229, endPoint x: 848, endPoint y: 224, distance: 189.1
click at [848, 224] on span "ngx-slider-max" at bounding box center [849, 231] width 20 height 20
click at [1040, 103] on icon "Search widget" at bounding box center [1038, 103] width 6 height 3
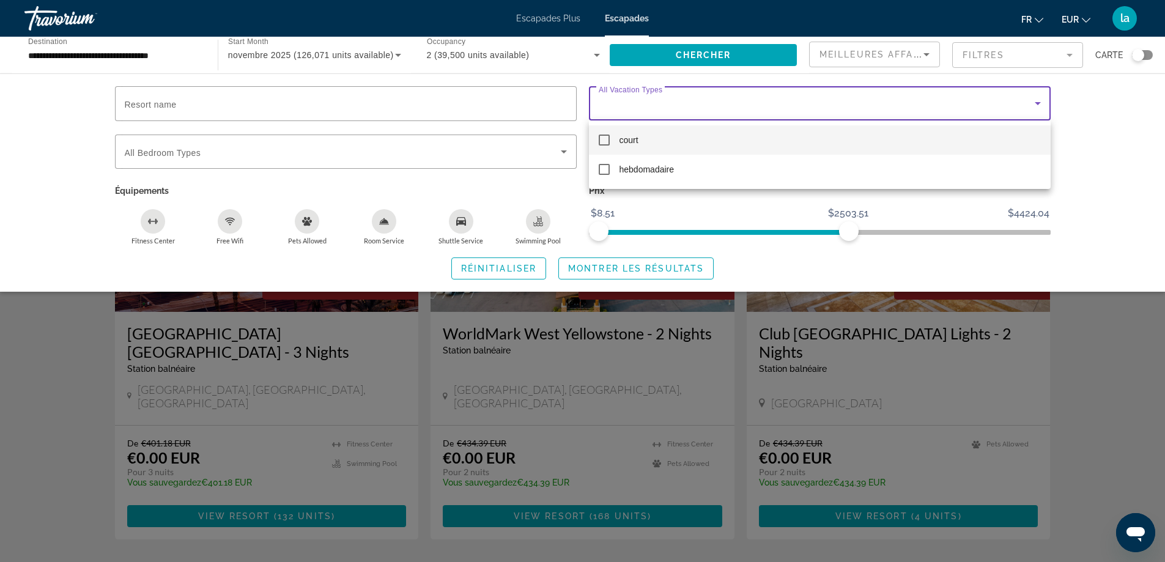
click at [709, 132] on mat-option "court" at bounding box center [820, 139] width 462 height 29
drag, startPoint x: 848, startPoint y: 228, endPoint x: 818, endPoint y: 222, distance: 30.0
click at [818, 222] on div at bounding box center [582, 281] width 1165 height 562
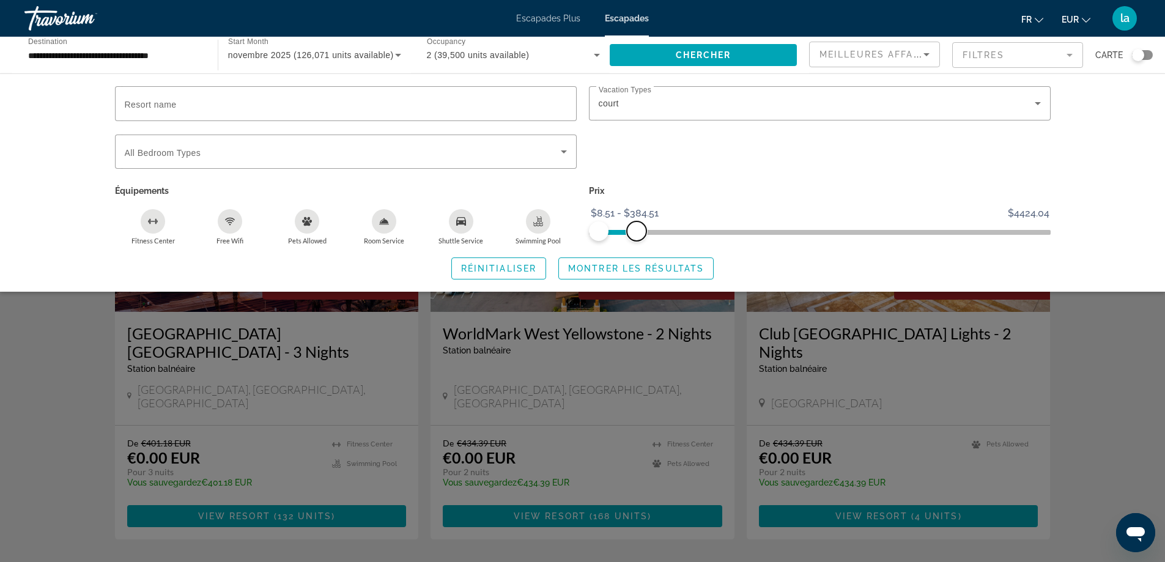
drag, startPoint x: 851, startPoint y: 231, endPoint x: 636, endPoint y: 229, distance: 215.3
click at [636, 229] on span "ngx-slider-max" at bounding box center [637, 231] width 20 height 20
click at [615, 267] on span "Montrer les résultats" at bounding box center [636, 269] width 136 height 10
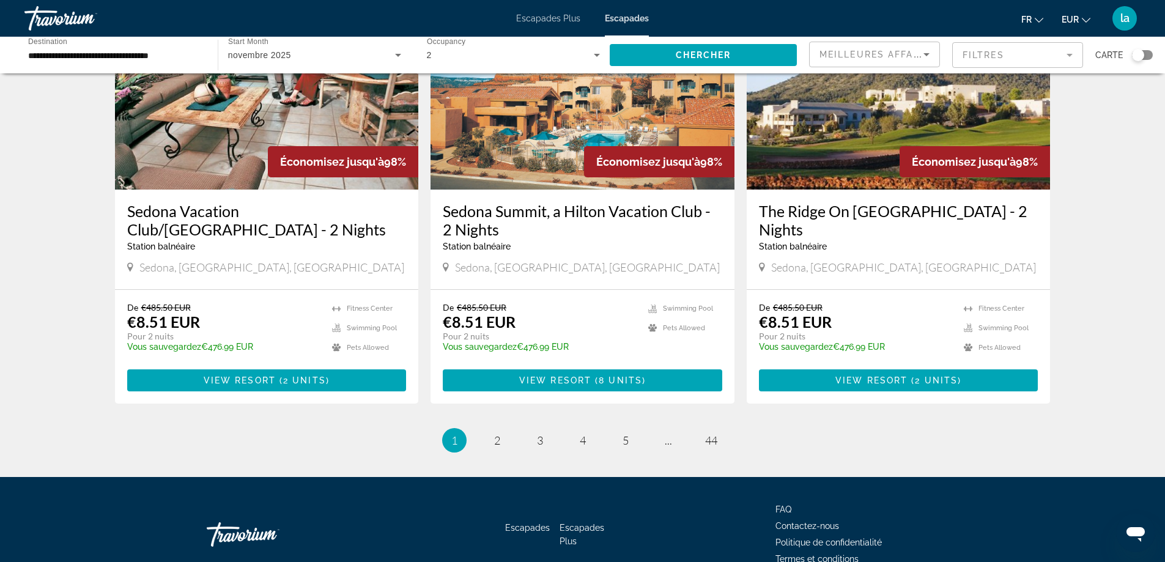
scroll to position [1468, 0]
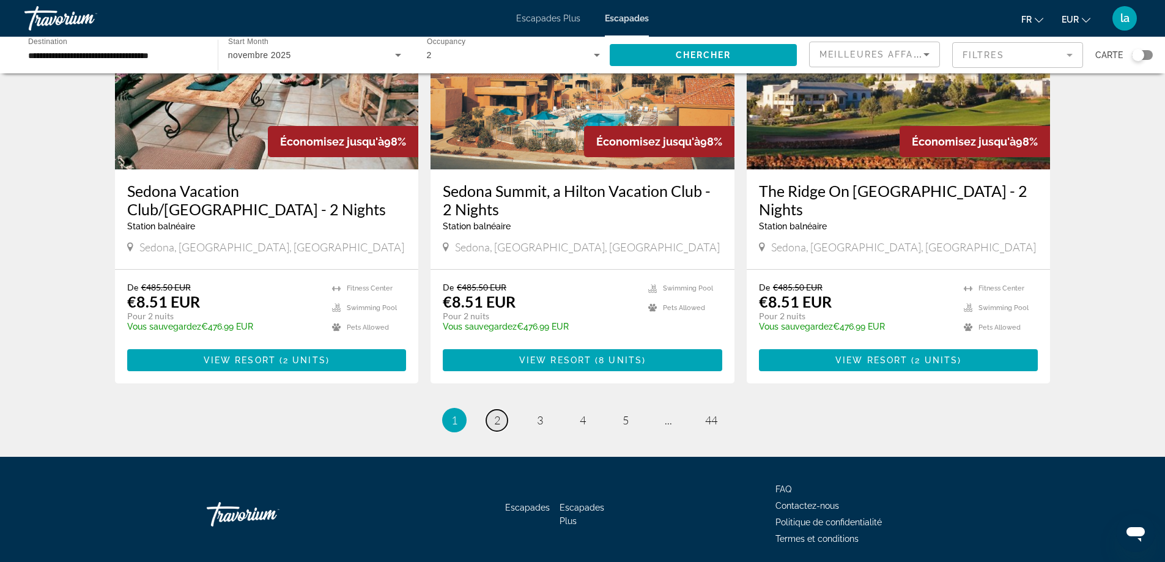
click at [498, 414] on span "2" at bounding box center [497, 420] width 6 height 13
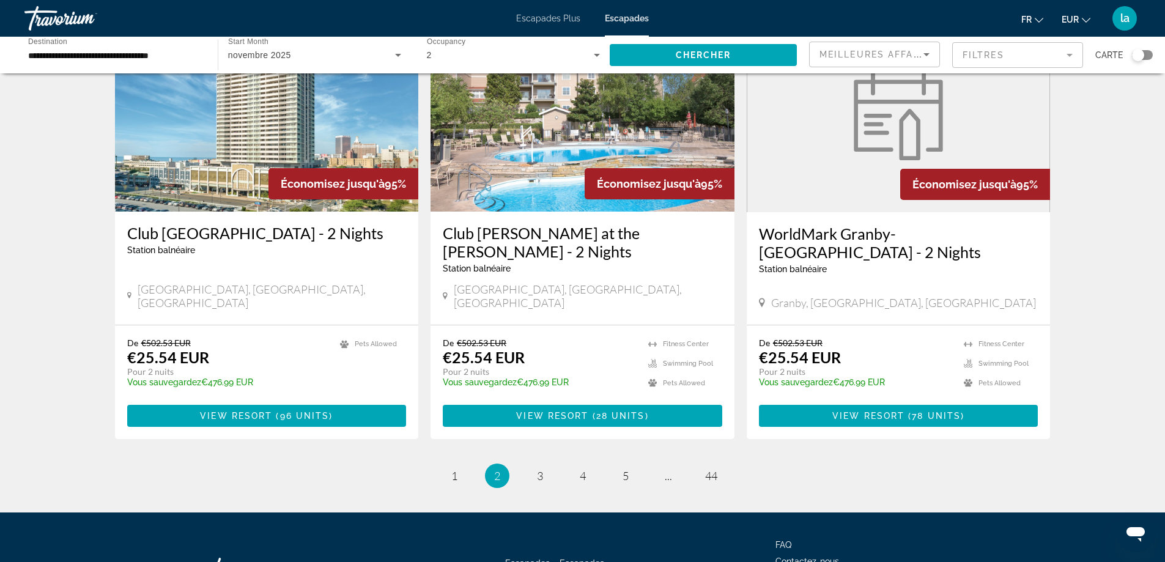
scroll to position [1491, 0]
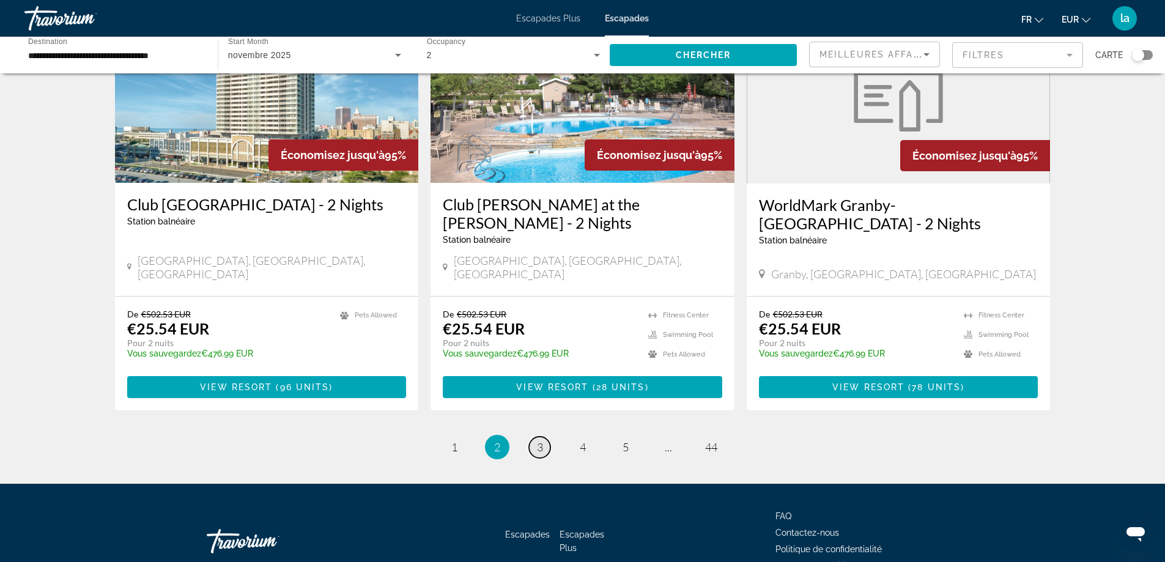
click at [538, 440] on span "3" at bounding box center [540, 446] width 6 height 13
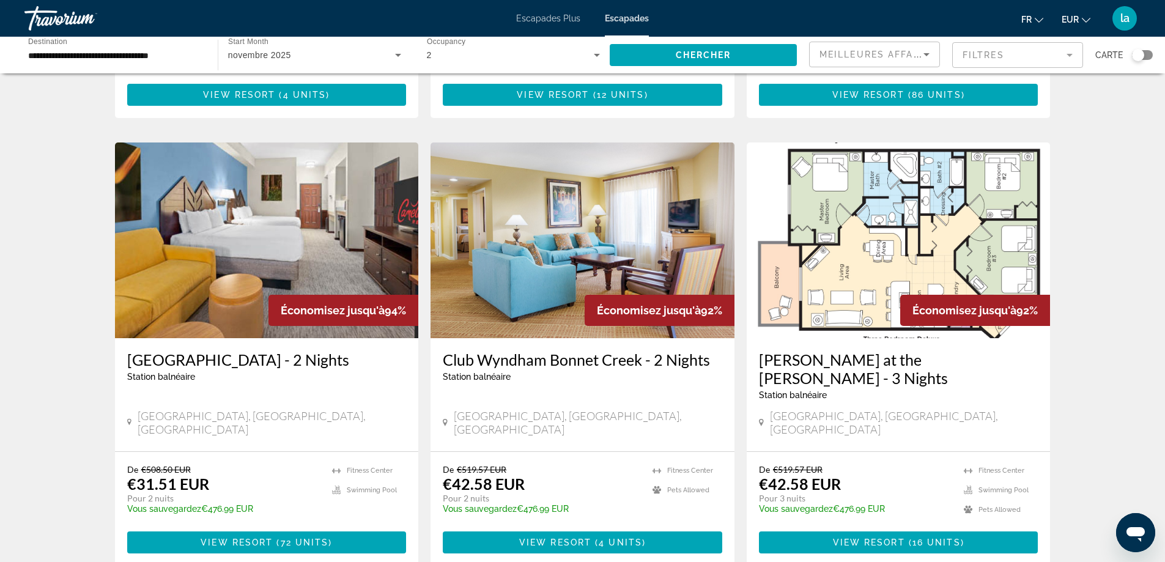
scroll to position [1346, 0]
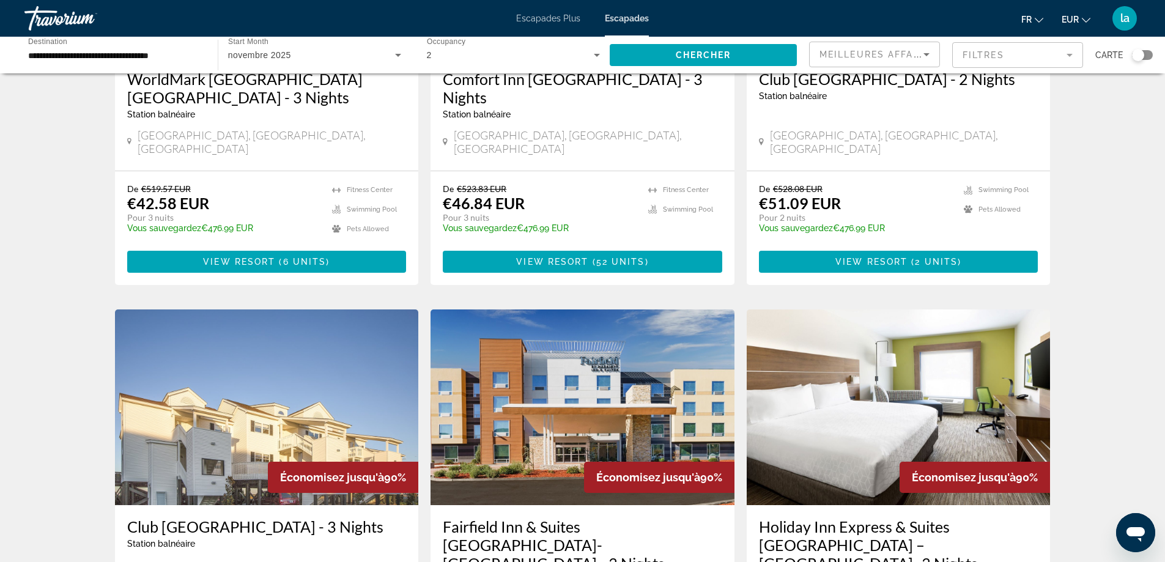
scroll to position [1490, 0]
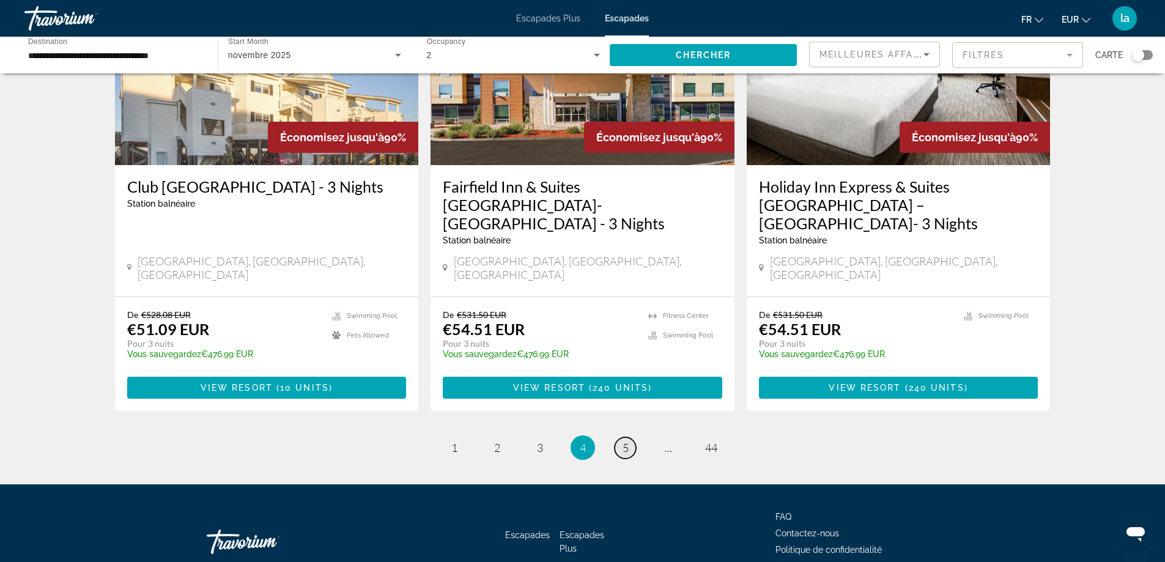
click at [623, 441] on span "5" at bounding box center [626, 447] width 6 height 13
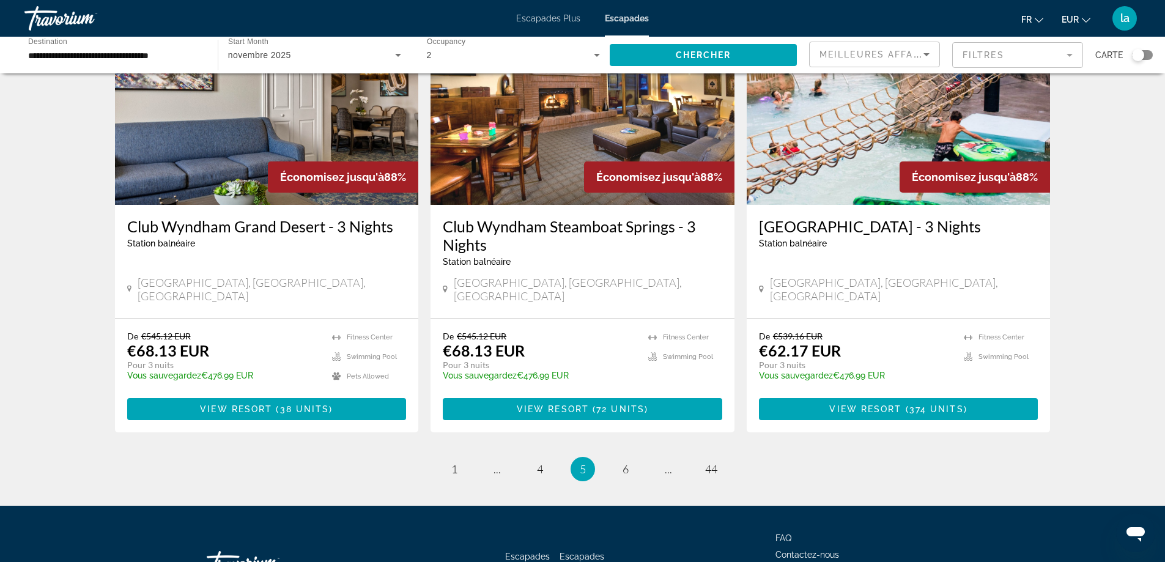
scroll to position [1472, 0]
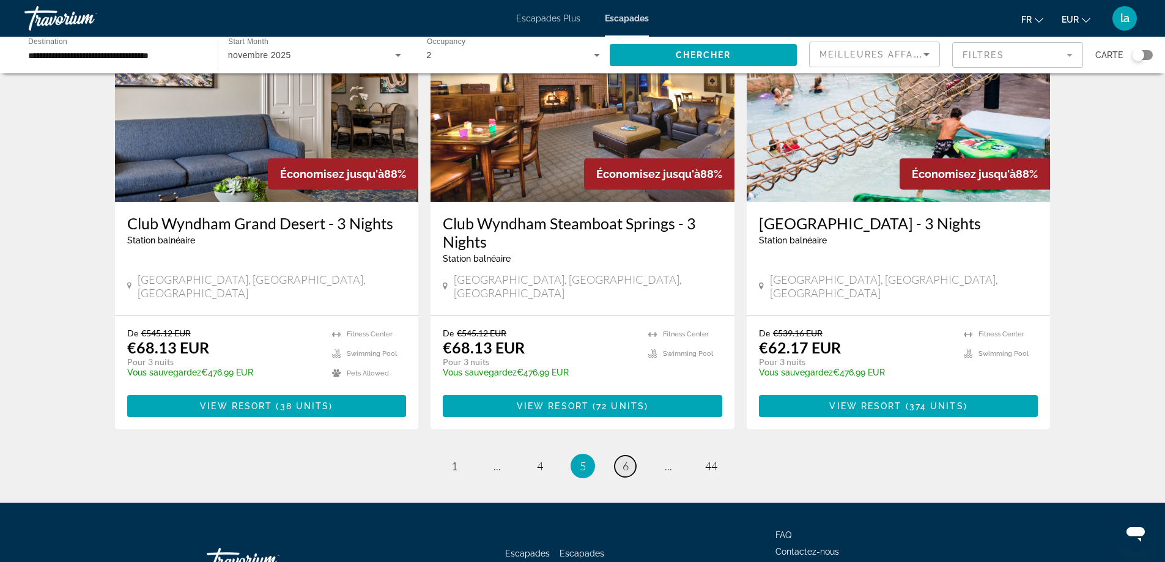
click at [625, 459] on span "6" at bounding box center [626, 465] width 6 height 13
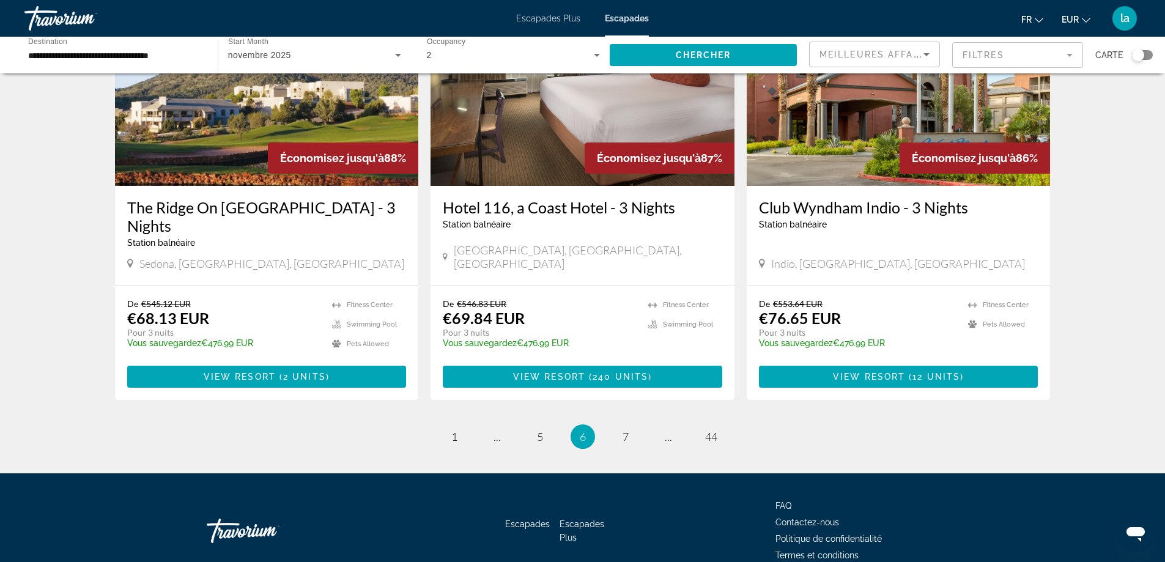
scroll to position [1468, 0]
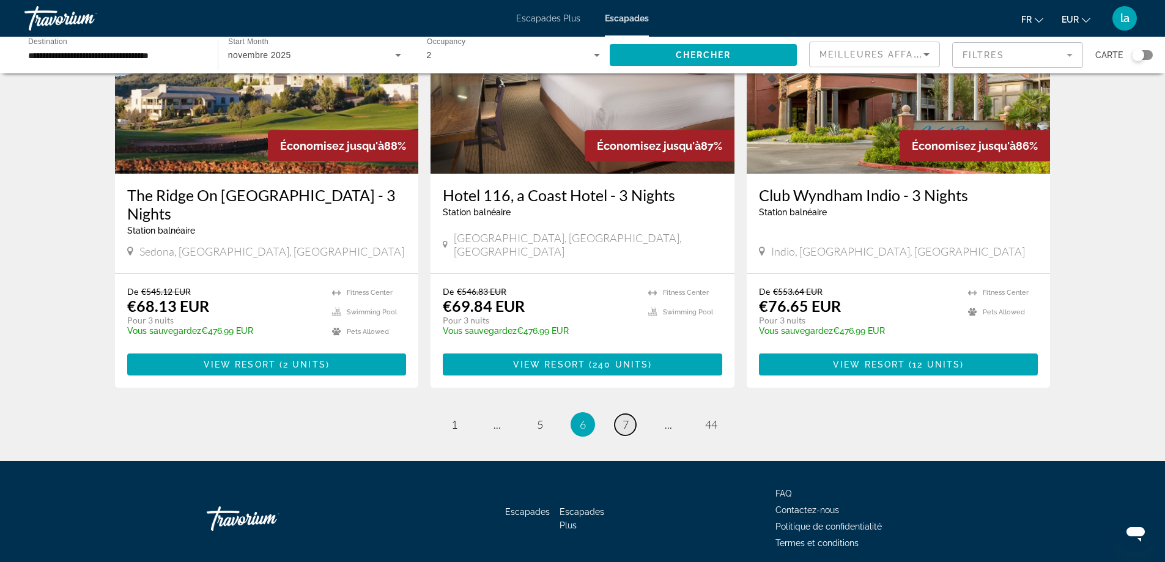
click at [624, 418] on span "7" at bounding box center [626, 424] width 6 height 13
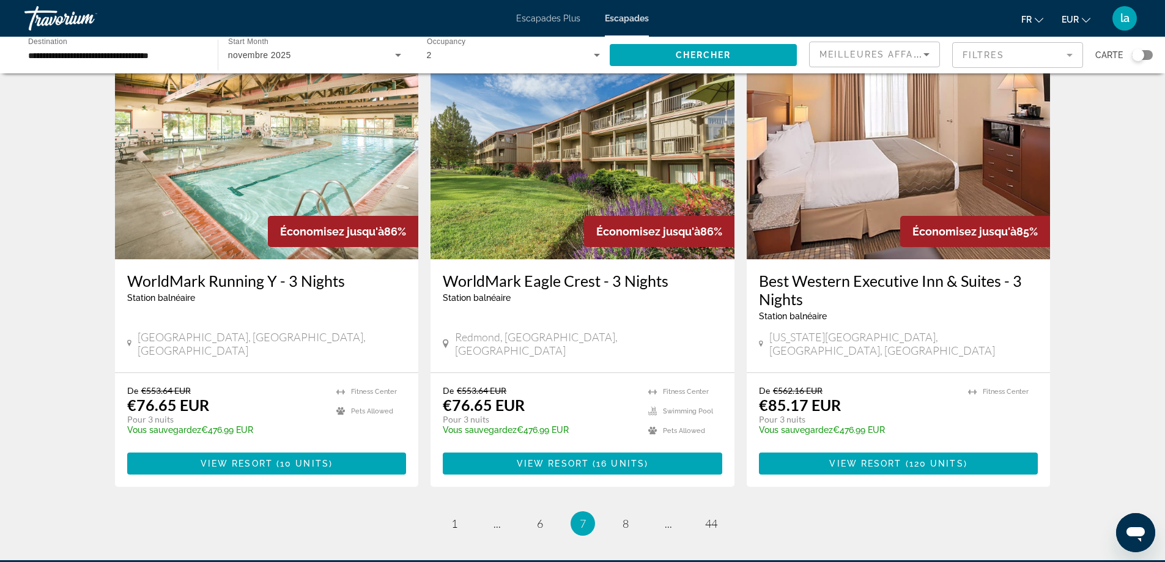
scroll to position [1468, 0]
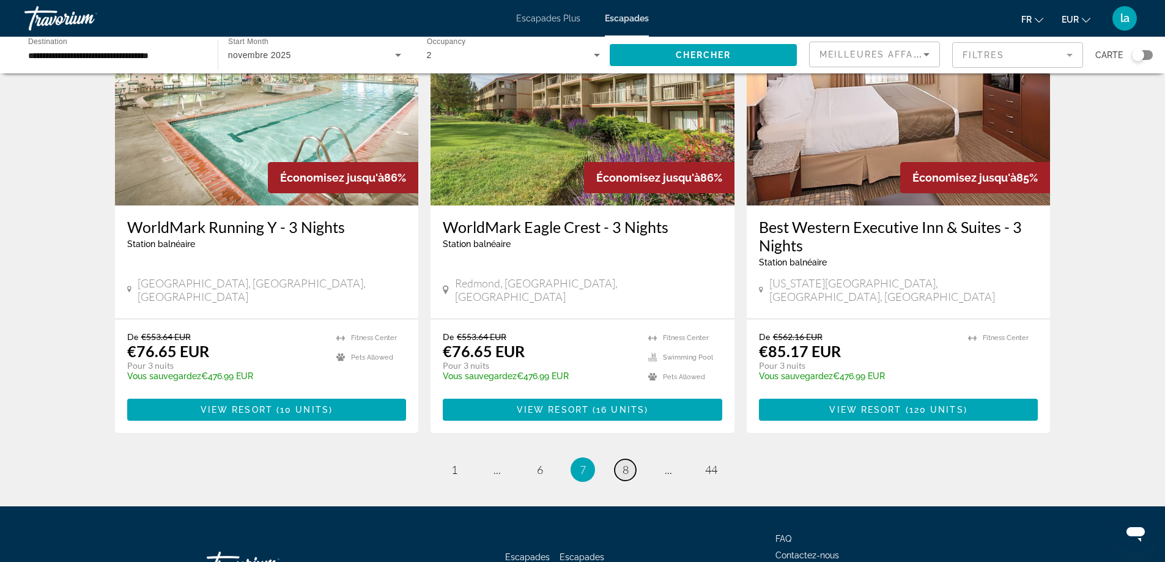
click at [625, 463] on span "8" at bounding box center [626, 469] width 6 height 13
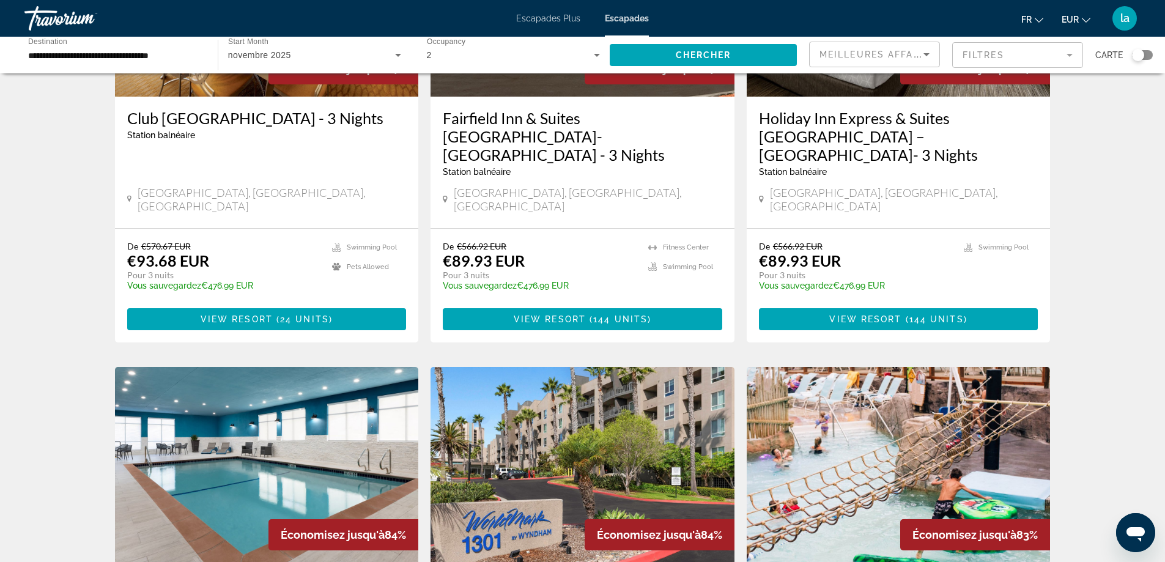
scroll to position [1407, 0]
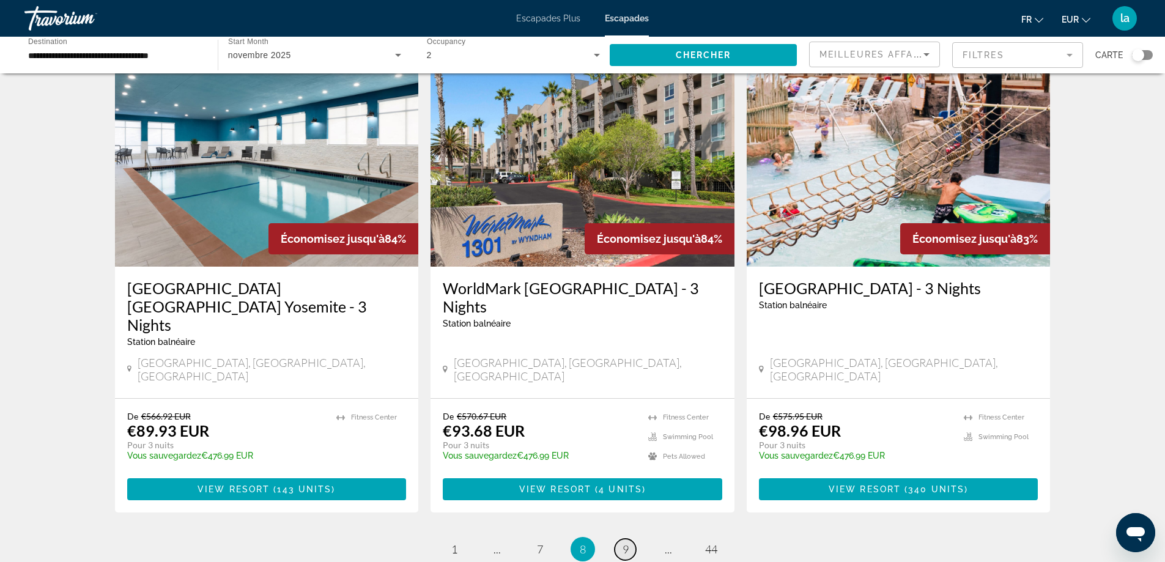
click at [625, 543] on span "9" at bounding box center [626, 549] width 6 height 13
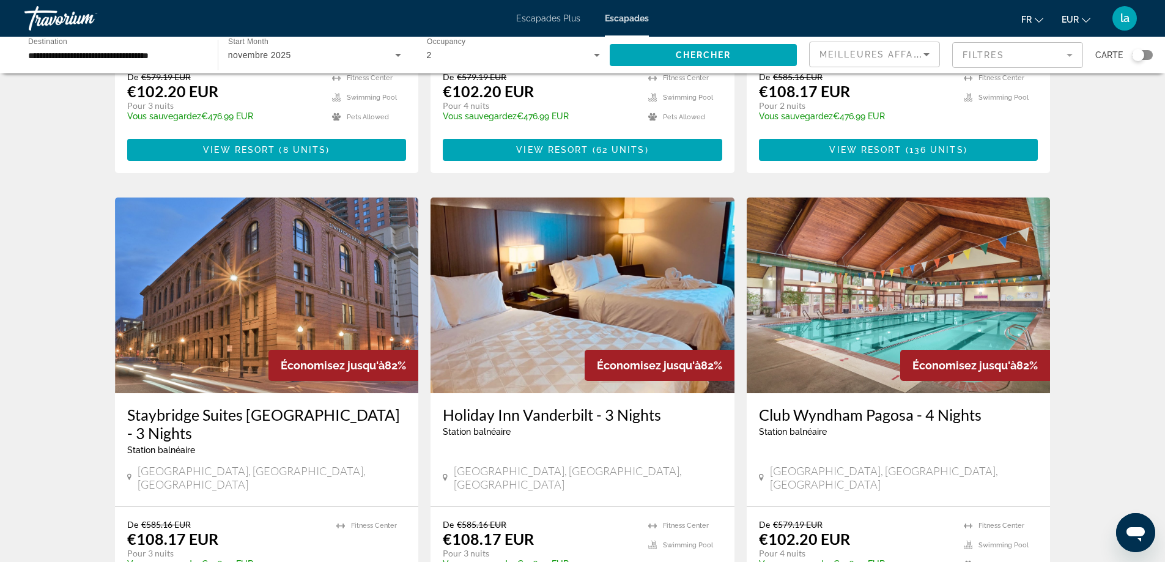
scroll to position [1407, 0]
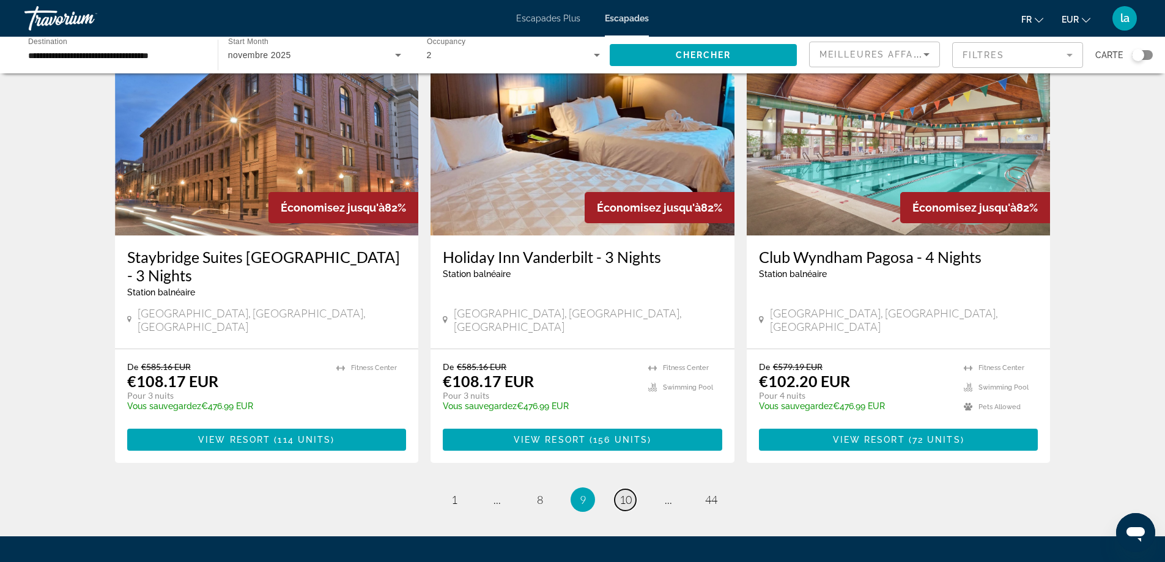
click at [634, 489] on link "page 10" at bounding box center [625, 499] width 21 height 21
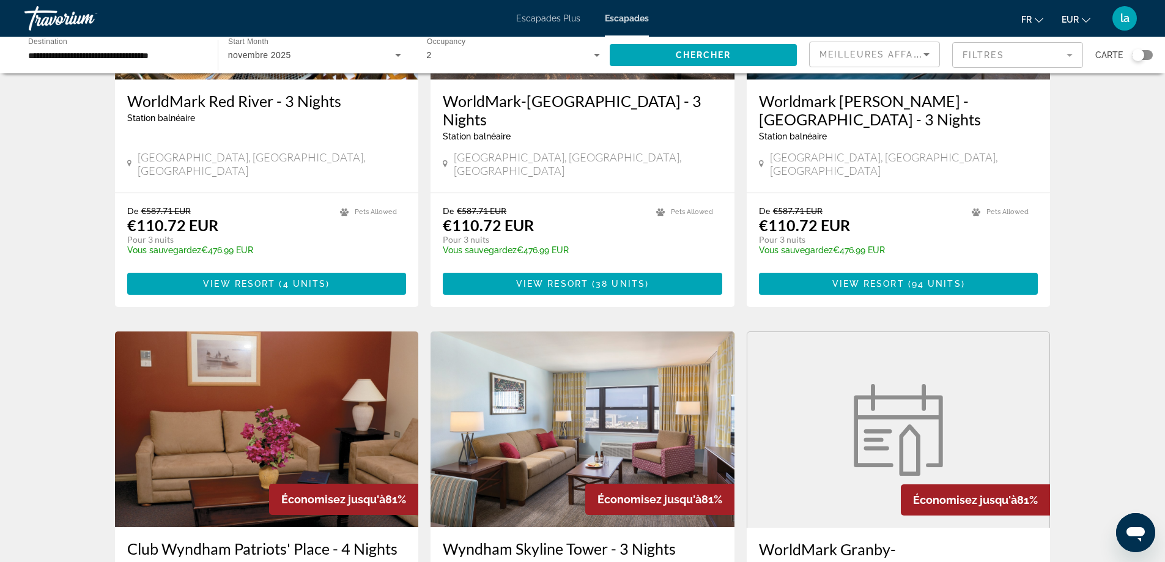
scroll to position [1454, 0]
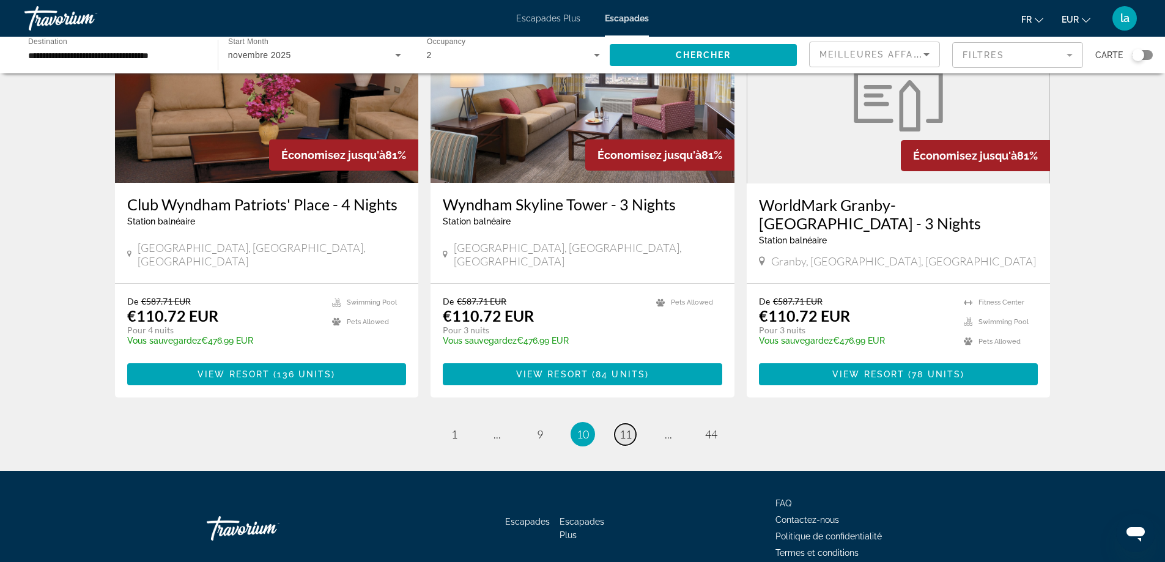
click at [623, 428] on span "11" at bounding box center [626, 434] width 12 height 13
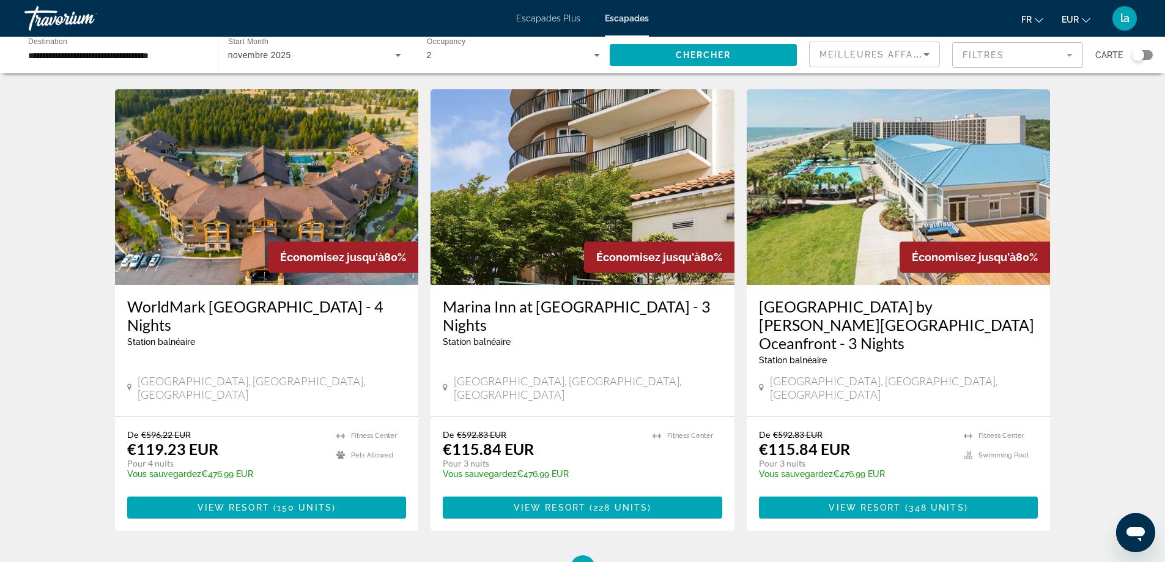
scroll to position [1346, 0]
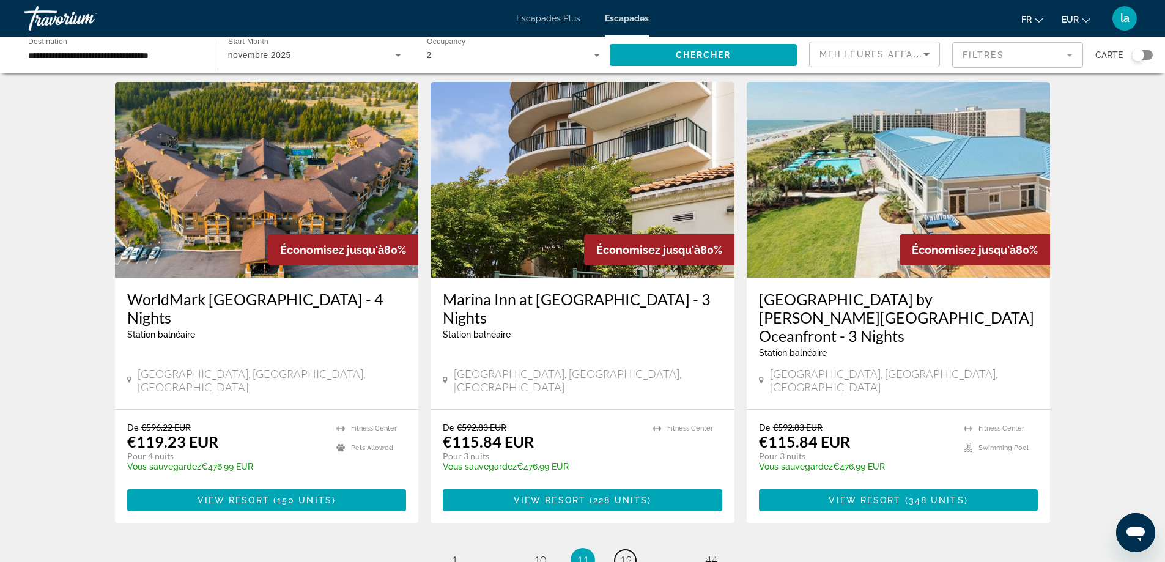
click at [625, 554] on span "12" at bounding box center [626, 560] width 12 height 13
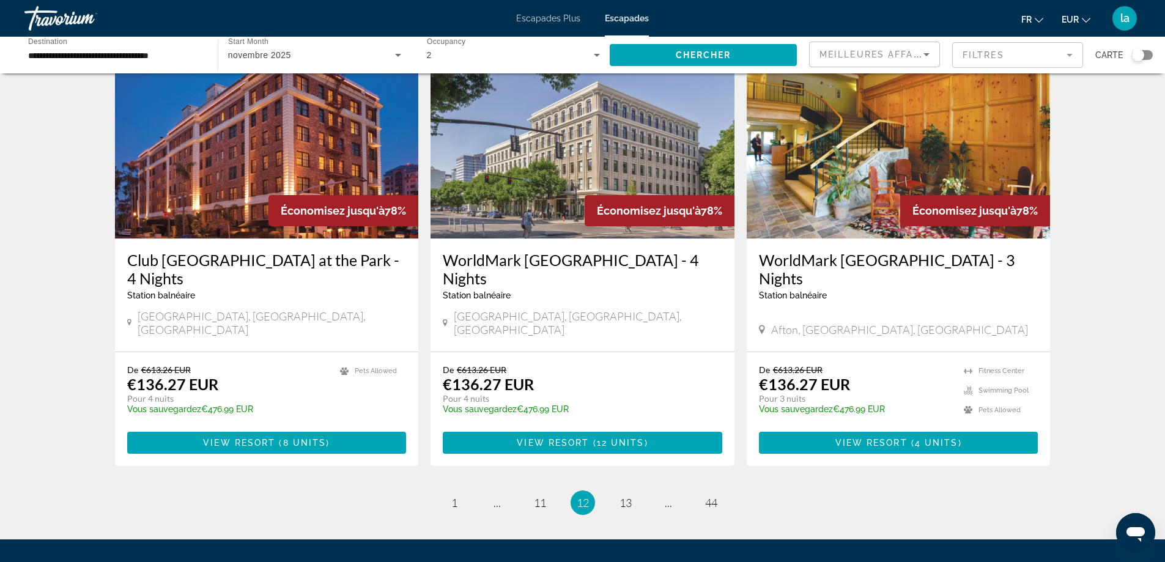
scroll to position [1407, 0]
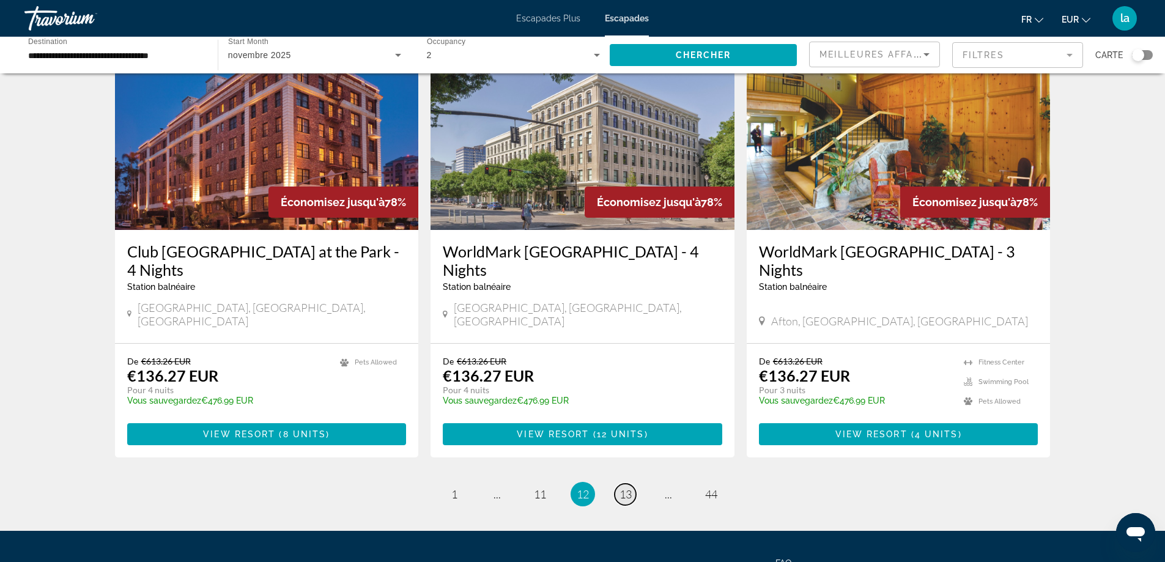
click at [621, 488] on span "13" at bounding box center [626, 494] width 12 height 13
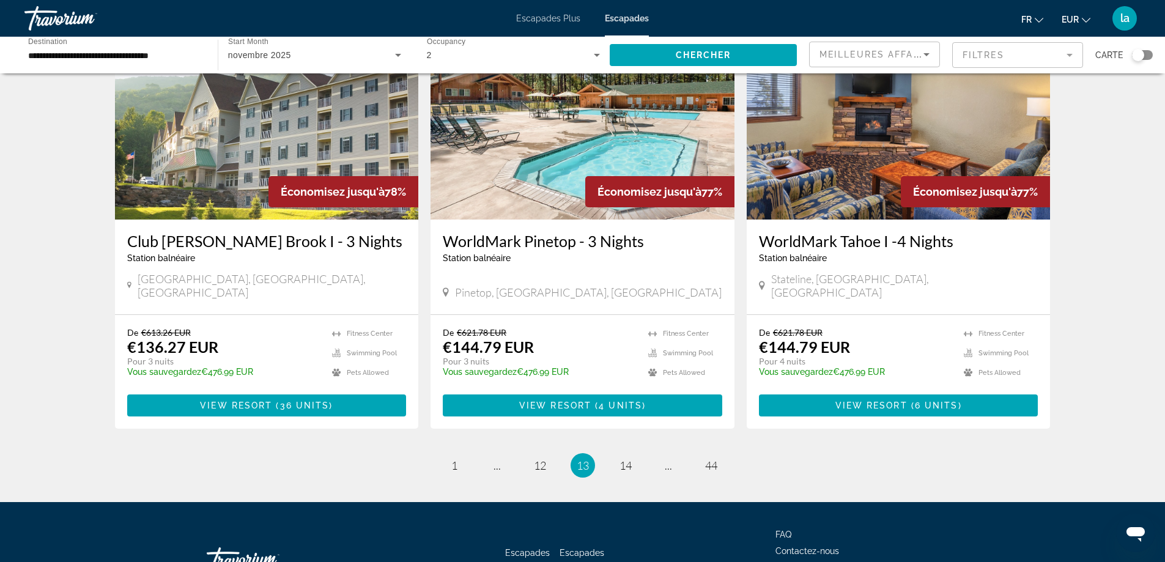
scroll to position [1454, 0]
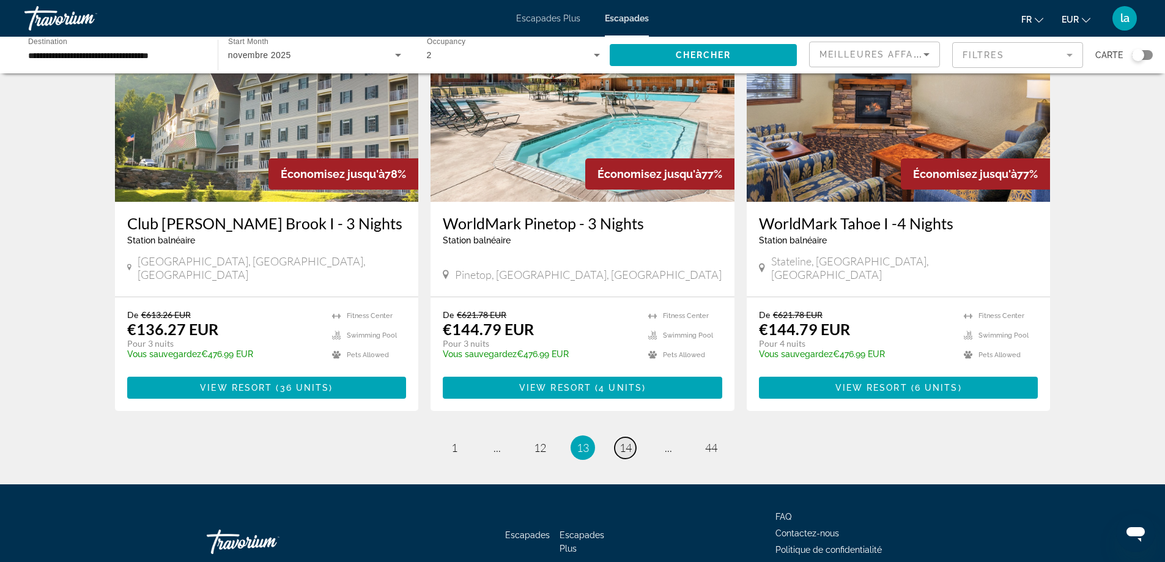
click at [628, 441] on span "14" at bounding box center [626, 447] width 12 height 13
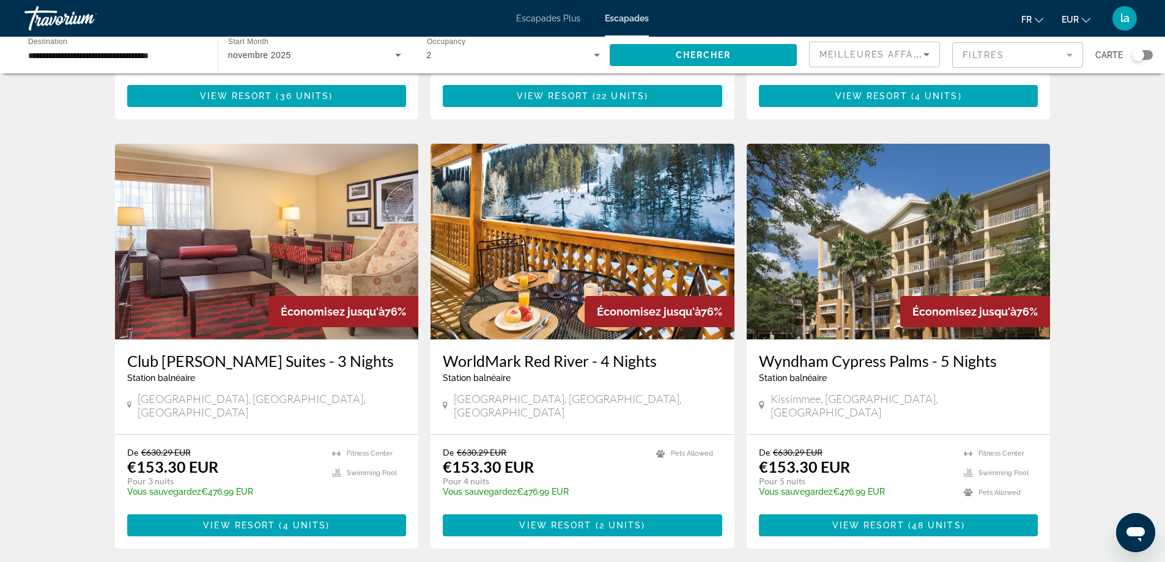
scroll to position [1468, 0]
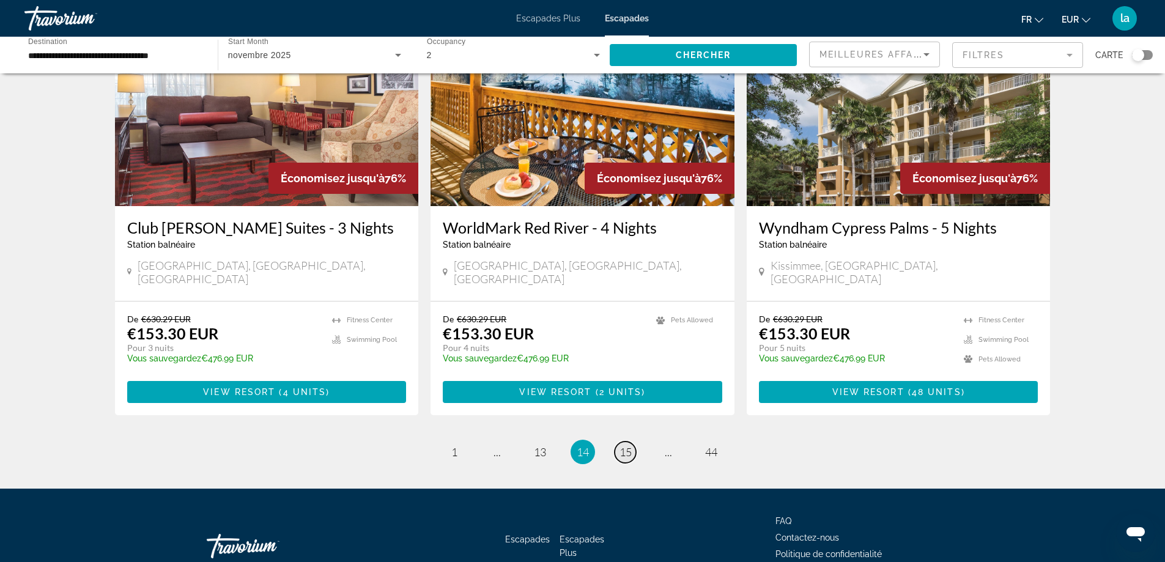
click at [625, 445] on span "15" at bounding box center [626, 451] width 12 height 13
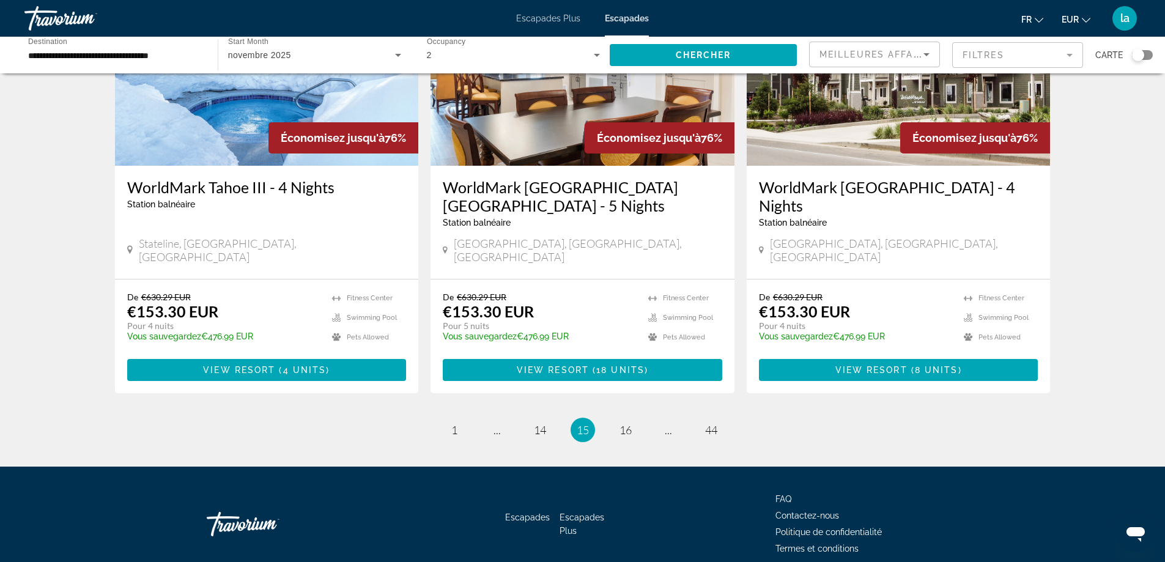
scroll to position [1472, 0]
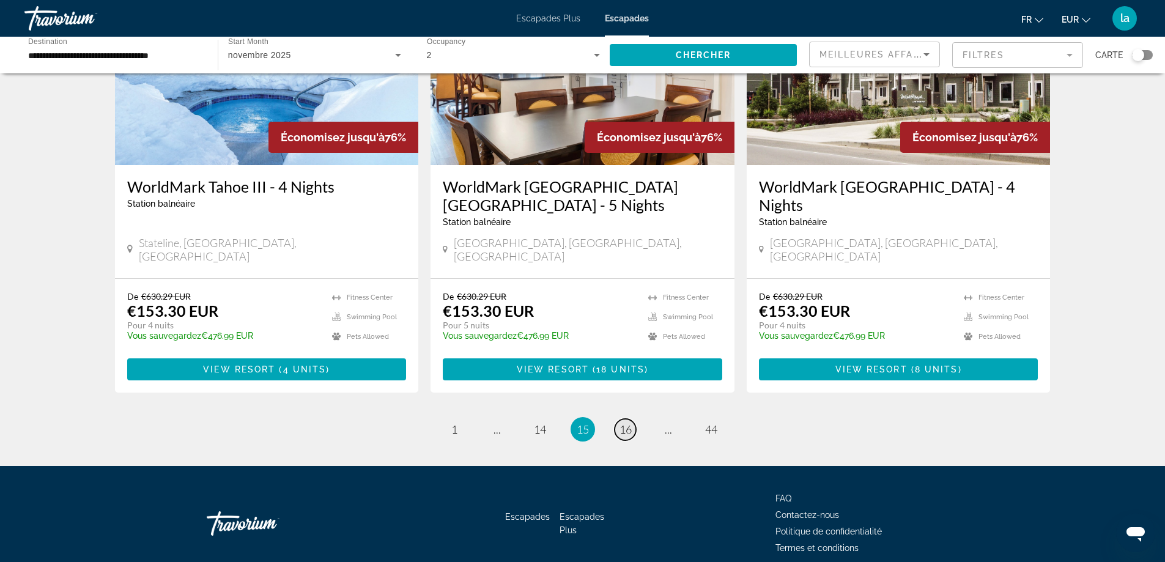
click at [627, 423] on span "16" at bounding box center [626, 429] width 12 height 13
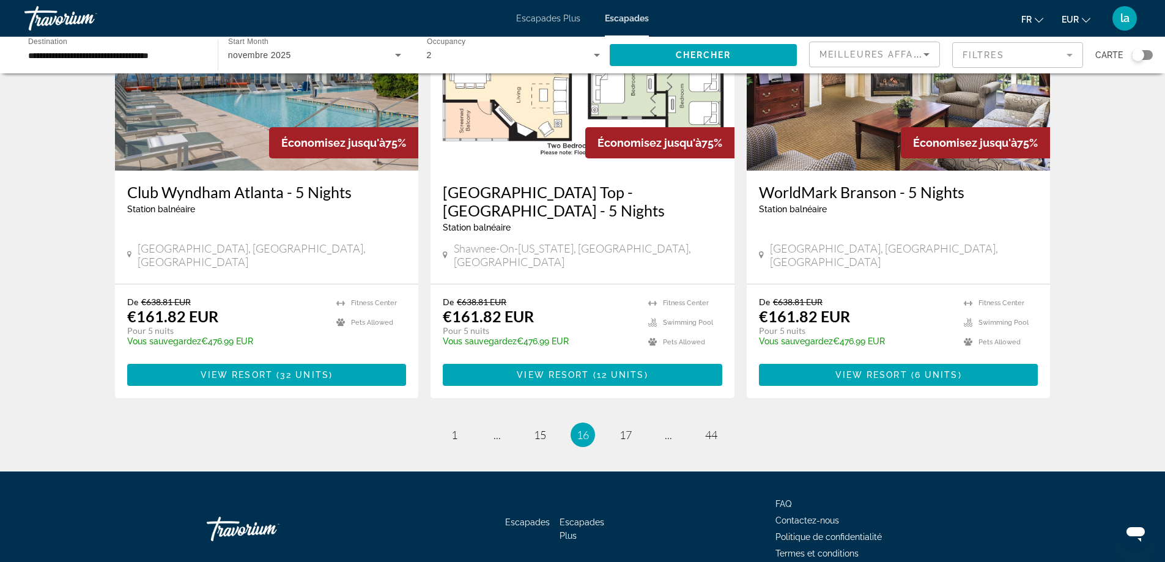
scroll to position [1468, 0]
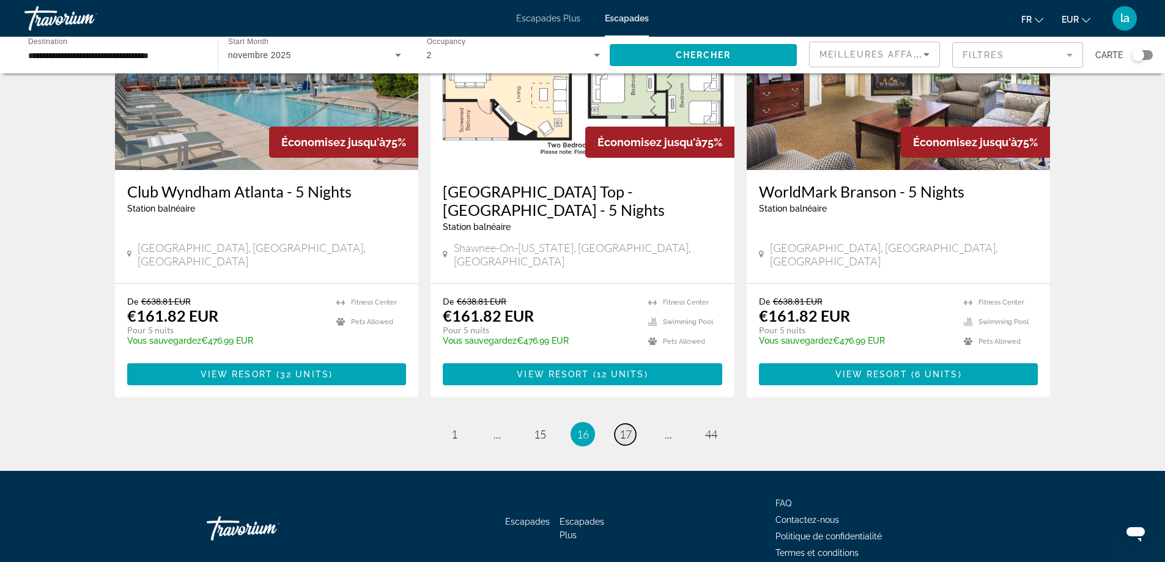
click at [624, 428] on span "17" at bounding box center [626, 434] width 12 height 13
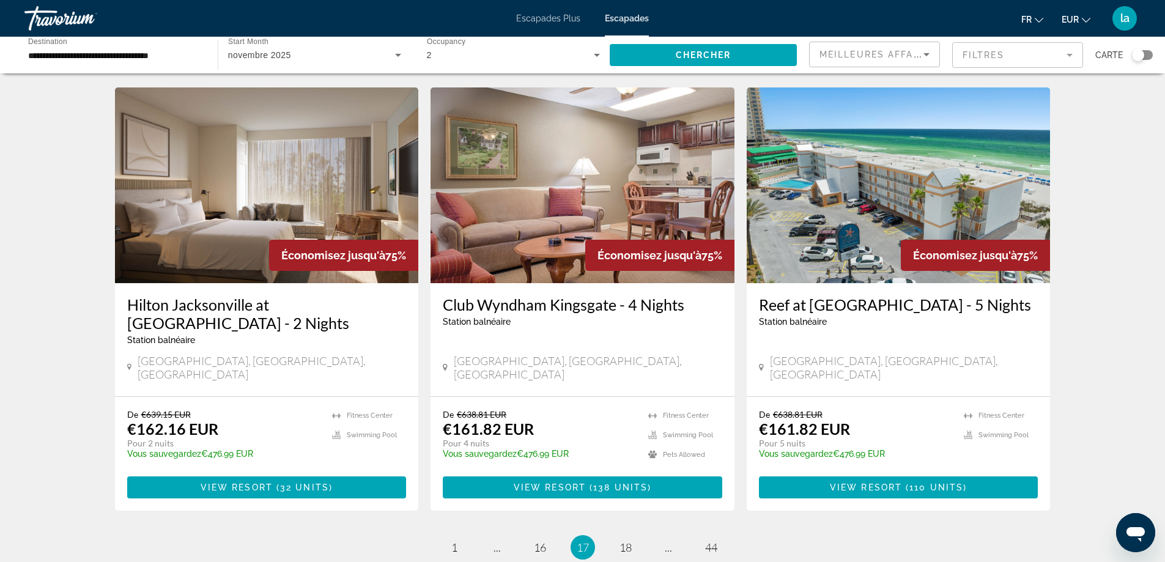
scroll to position [1472, 0]
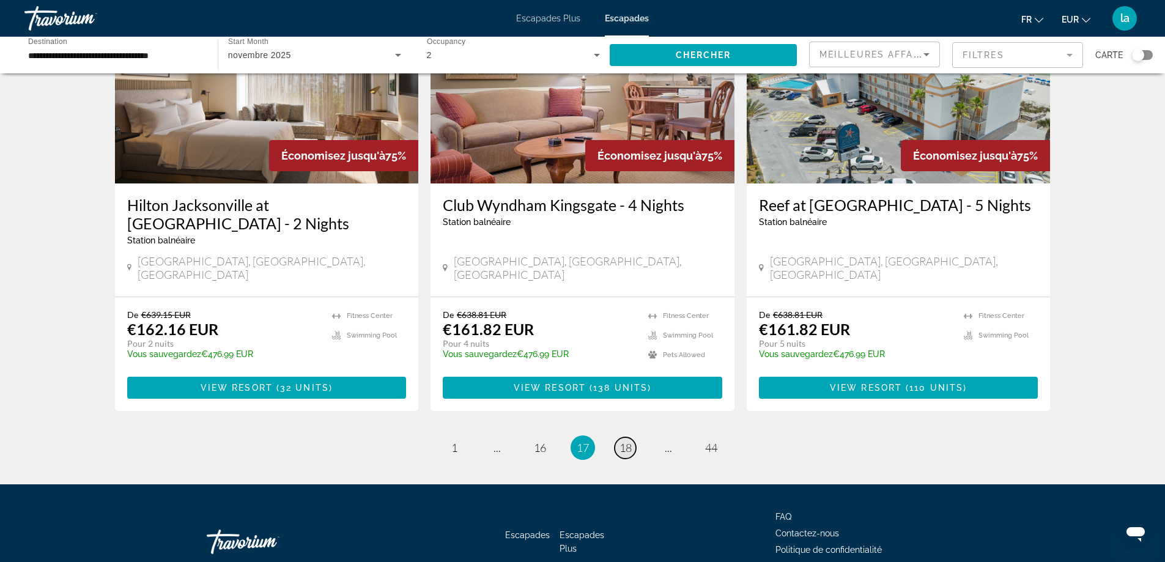
click at [623, 441] on span "18" at bounding box center [626, 447] width 12 height 13
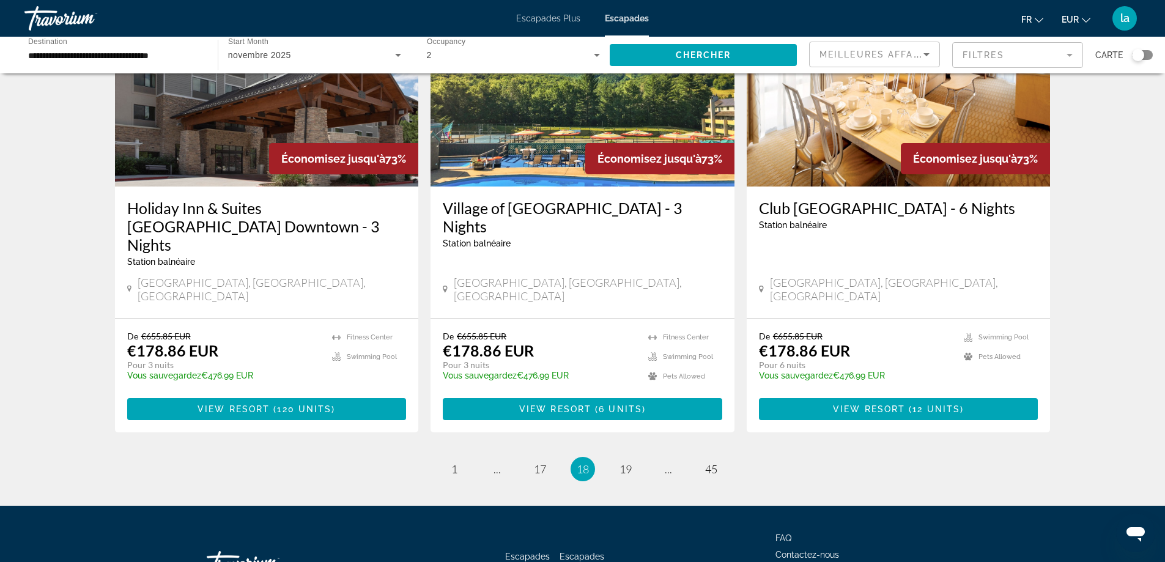
scroll to position [1490, 0]
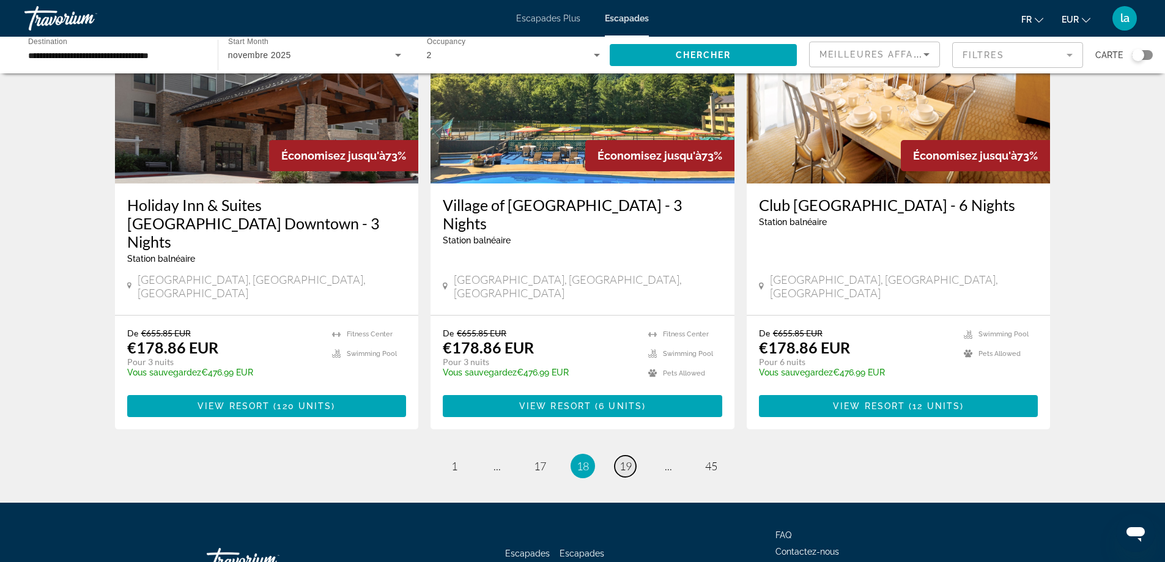
click at [628, 459] on span "19" at bounding box center [626, 465] width 12 height 13
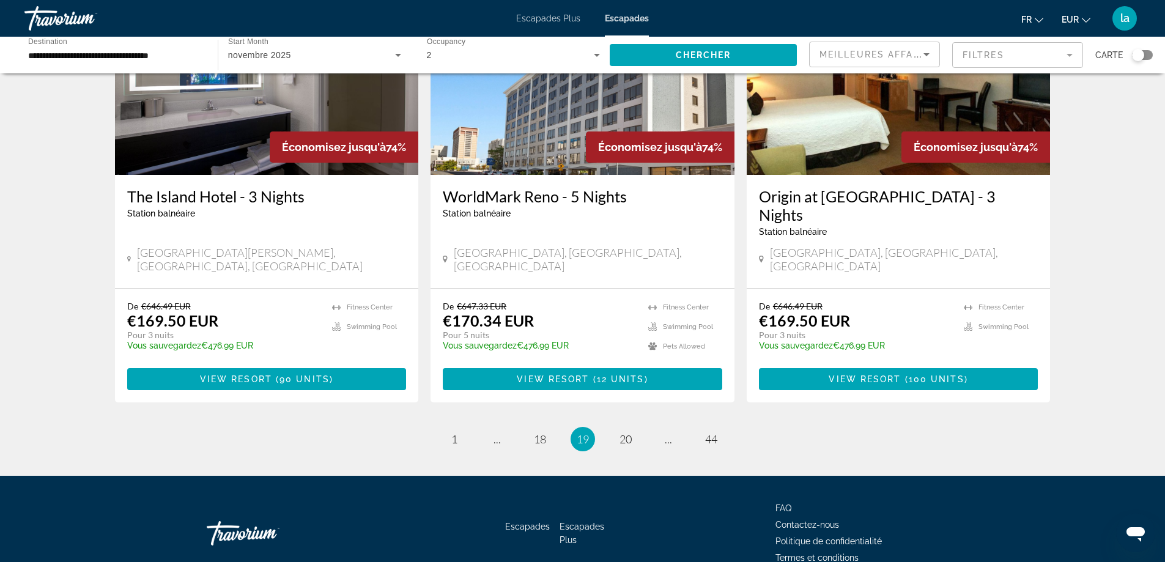
scroll to position [1468, 0]
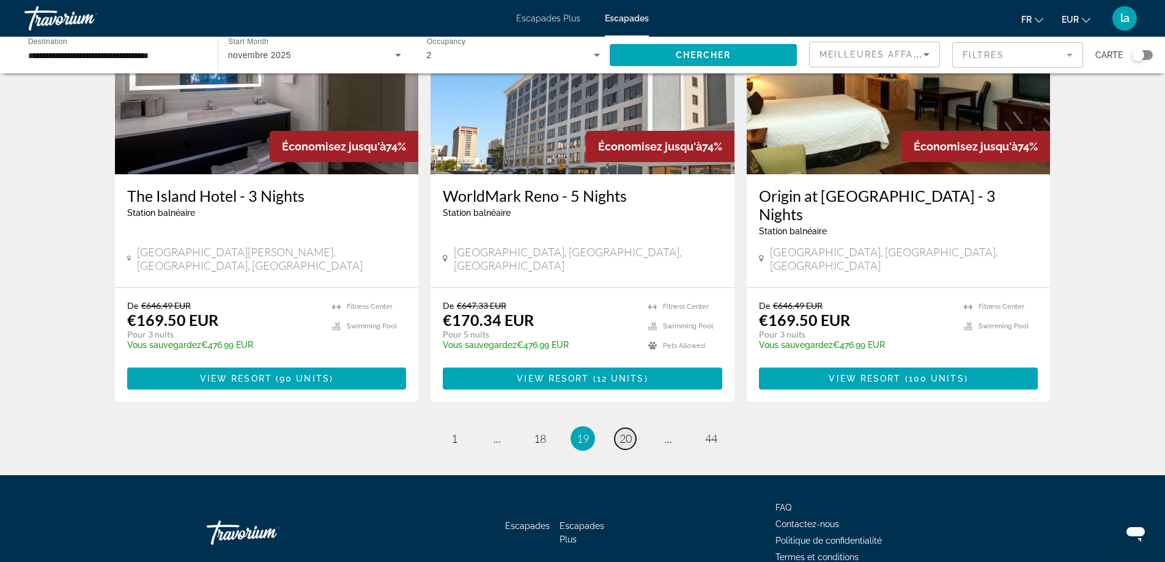
click at [626, 432] on span "20" at bounding box center [626, 438] width 12 height 13
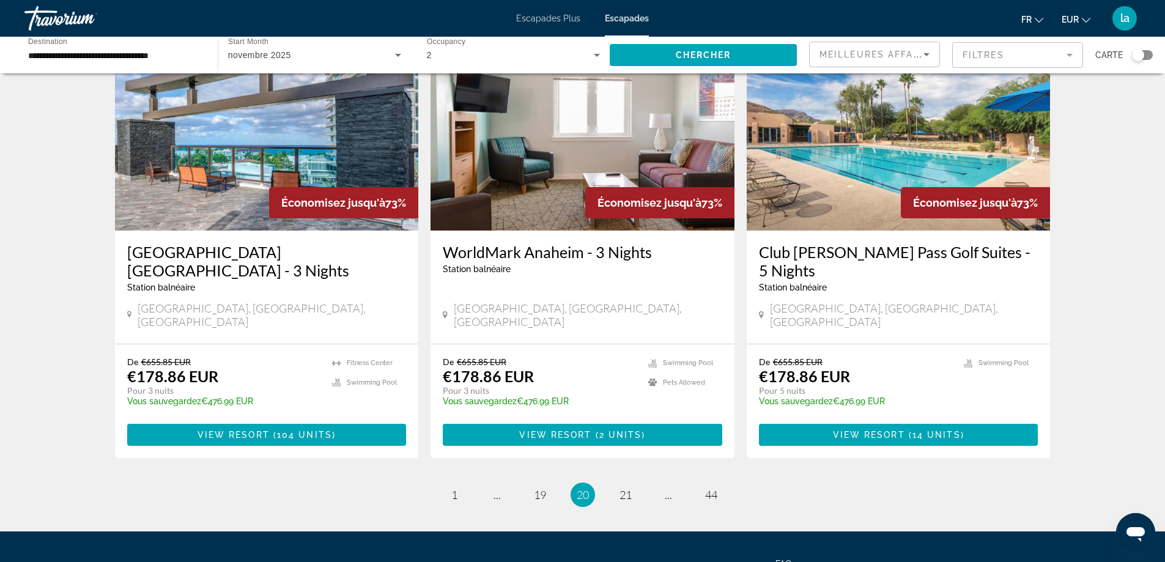
scroll to position [1472, 0]
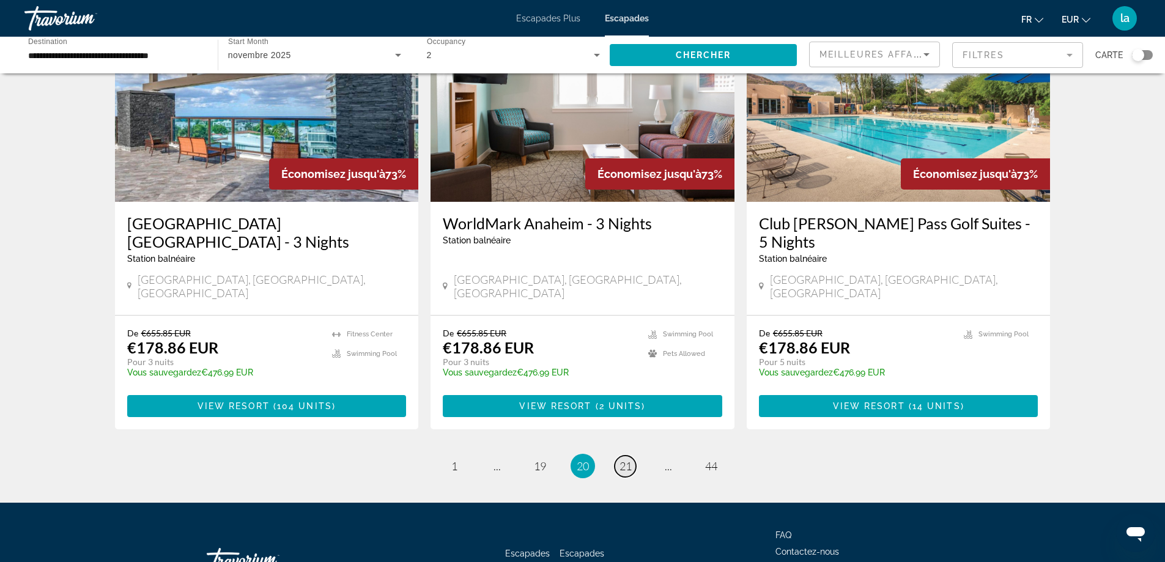
click at [621, 459] on span "21" at bounding box center [626, 465] width 12 height 13
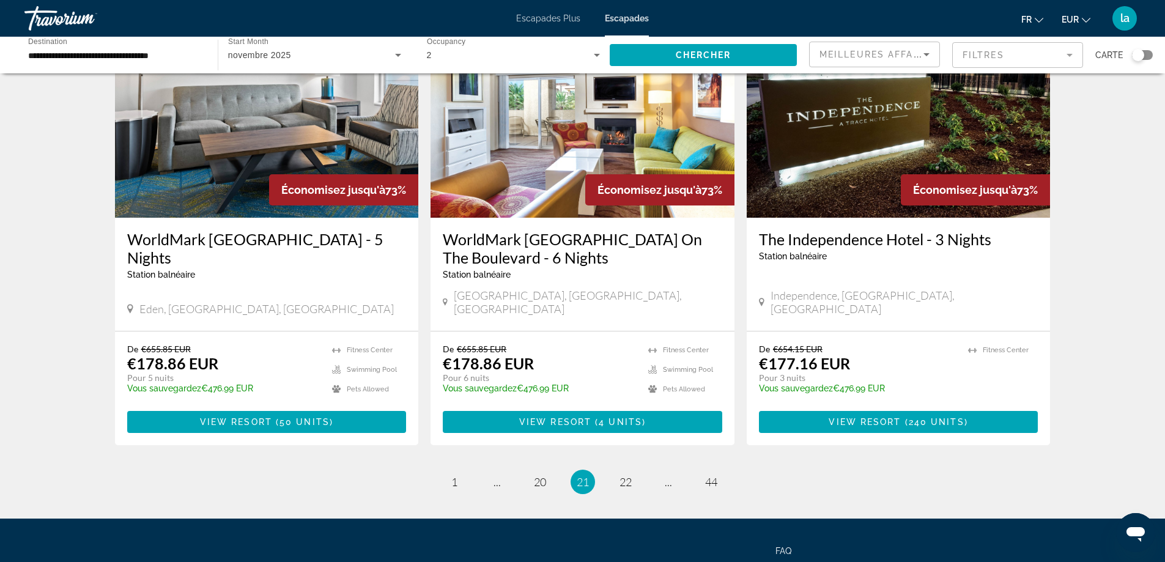
scroll to position [1490, 0]
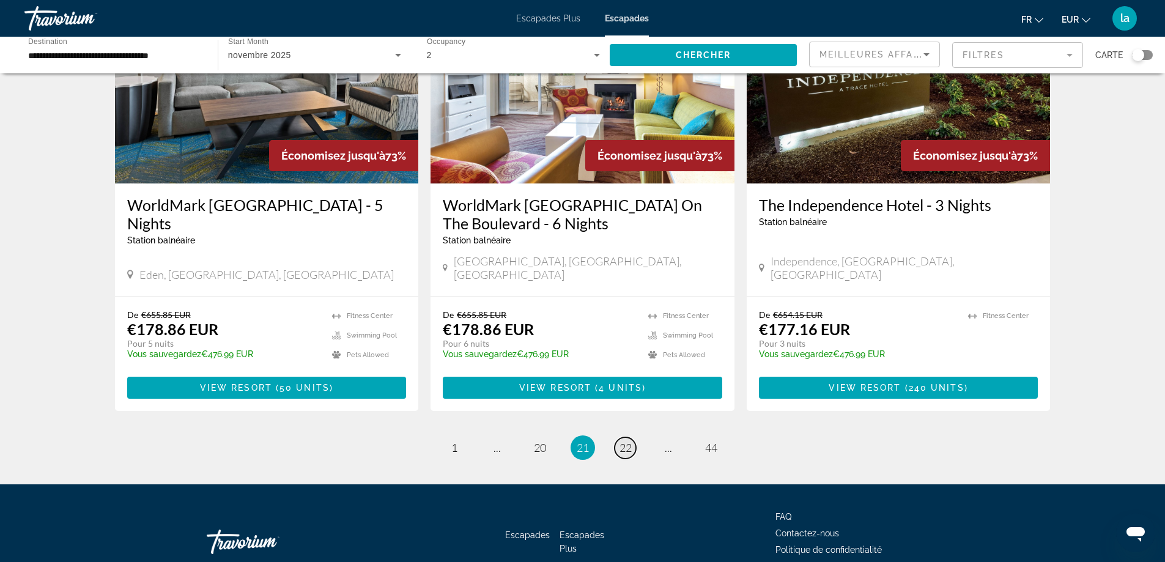
click at [627, 441] on span "22" at bounding box center [626, 447] width 12 height 13
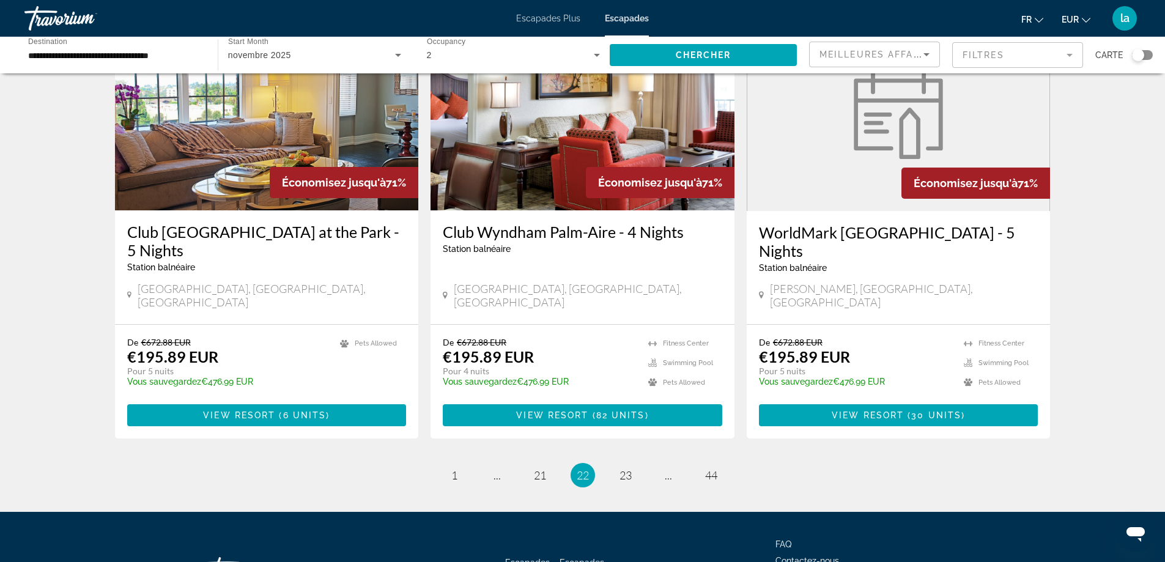
scroll to position [1455, 0]
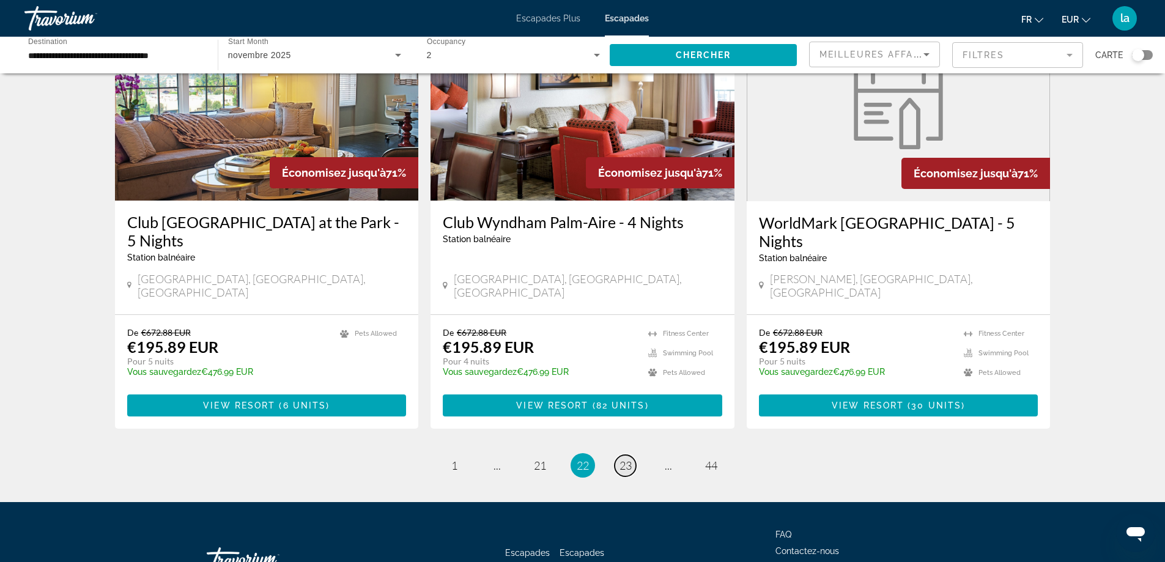
click at [625, 459] on span "23" at bounding box center [626, 465] width 12 height 13
